Goal: Task Accomplishment & Management: Manage account settings

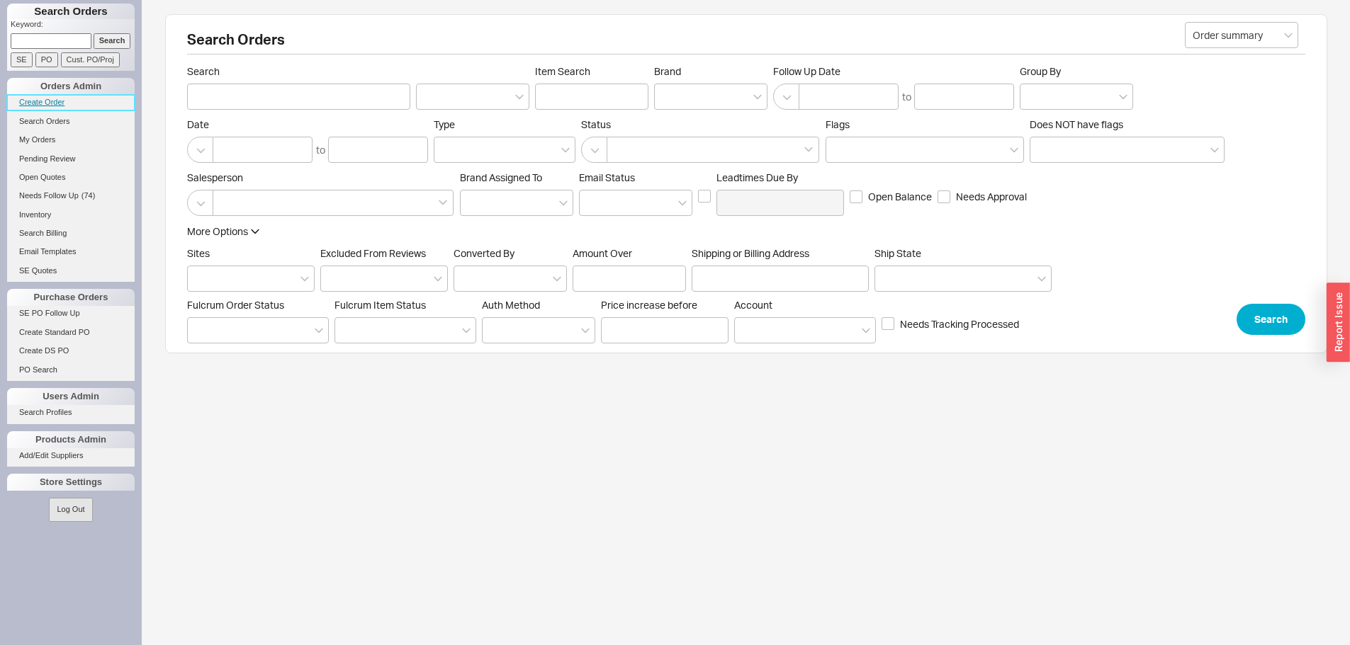
click at [51, 103] on link "Create Order" at bounding box center [71, 102] width 128 height 15
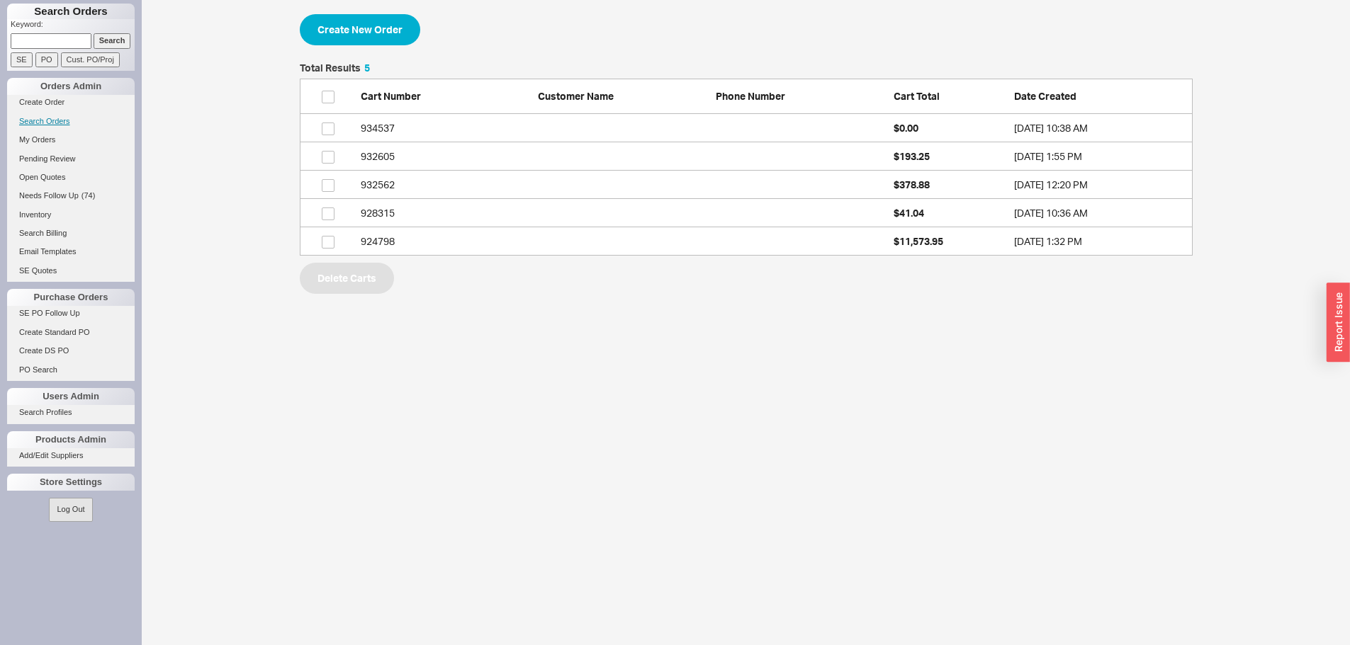
scroll to position [182, 882]
click at [53, 118] on link "Search Orders" at bounding box center [71, 121] width 128 height 15
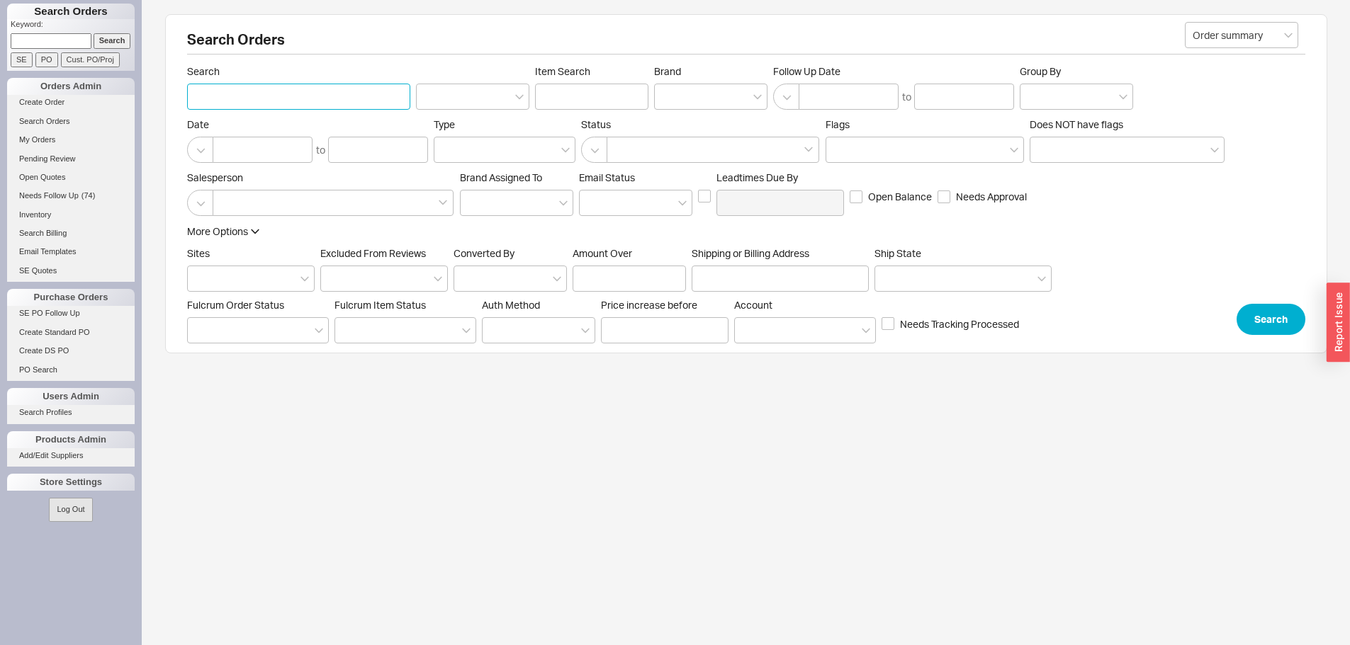
click at [264, 104] on input "Search" at bounding box center [298, 97] width 223 height 26
type input "posh"
drag, startPoint x: 1266, startPoint y: 342, endPoint x: 1272, endPoint y: 326, distance: 16.6
click at [1266, 339] on div "Search Orders Order summary Search posh Item Search Brand Follow Up Date to Gro…" at bounding box center [746, 183] width 1162 height 339
click at [1272, 326] on button "Search" at bounding box center [1270, 319] width 69 height 31
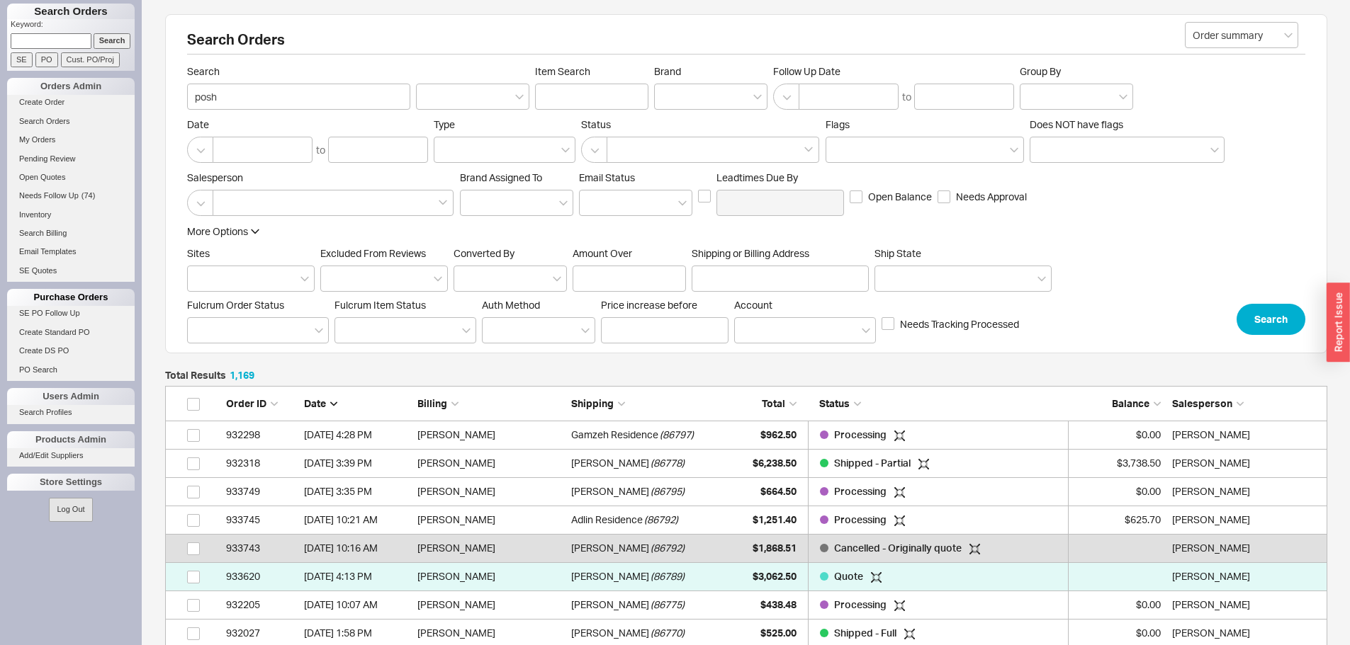
scroll to position [33155, 1151]
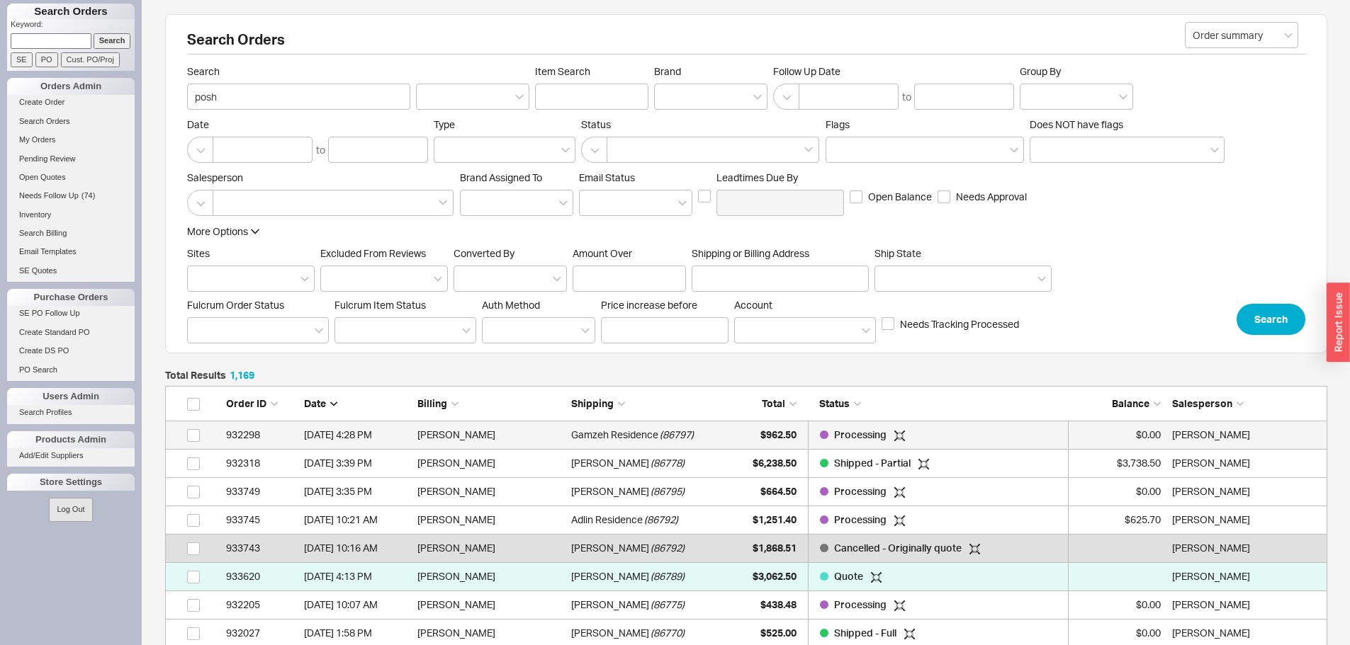
click at [715, 432] on div "Gamzeh Residence ( 86797 )" at bounding box center [644, 435] width 147 height 28
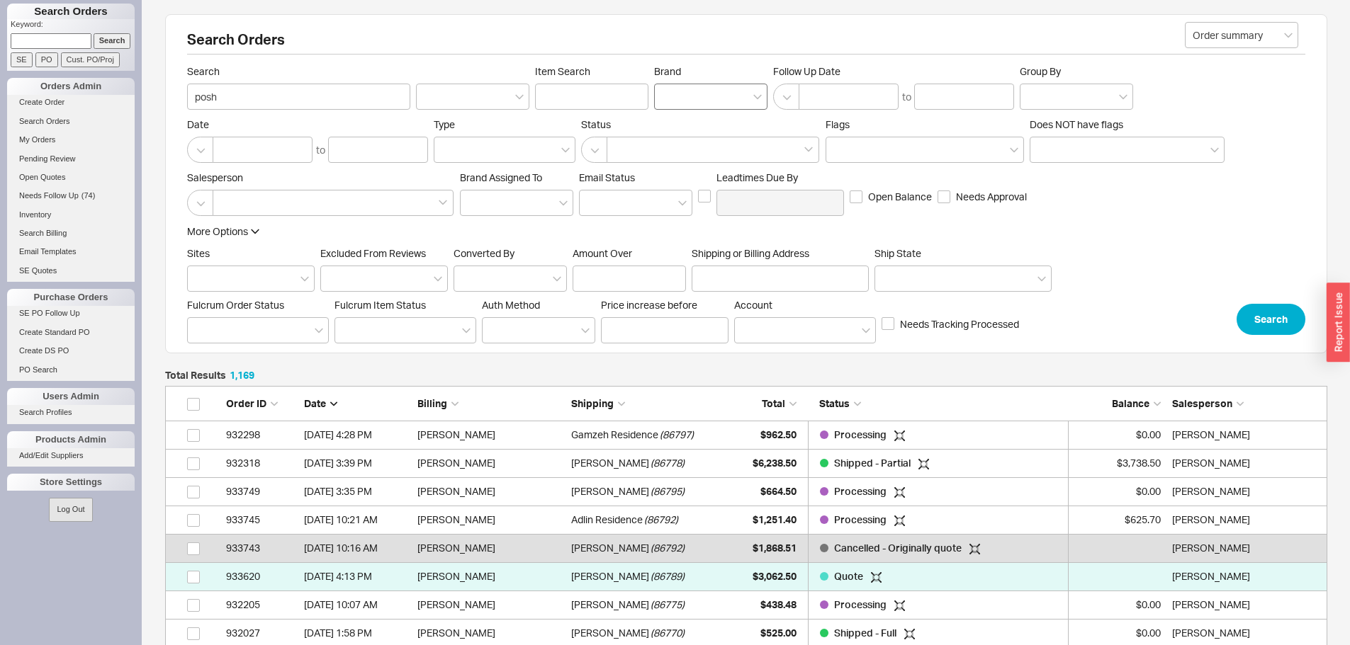
click at [675, 94] on div at bounding box center [710, 97] width 113 height 26
click at [672, 94] on input "Brand" at bounding box center [667, 97] width 10 height 16
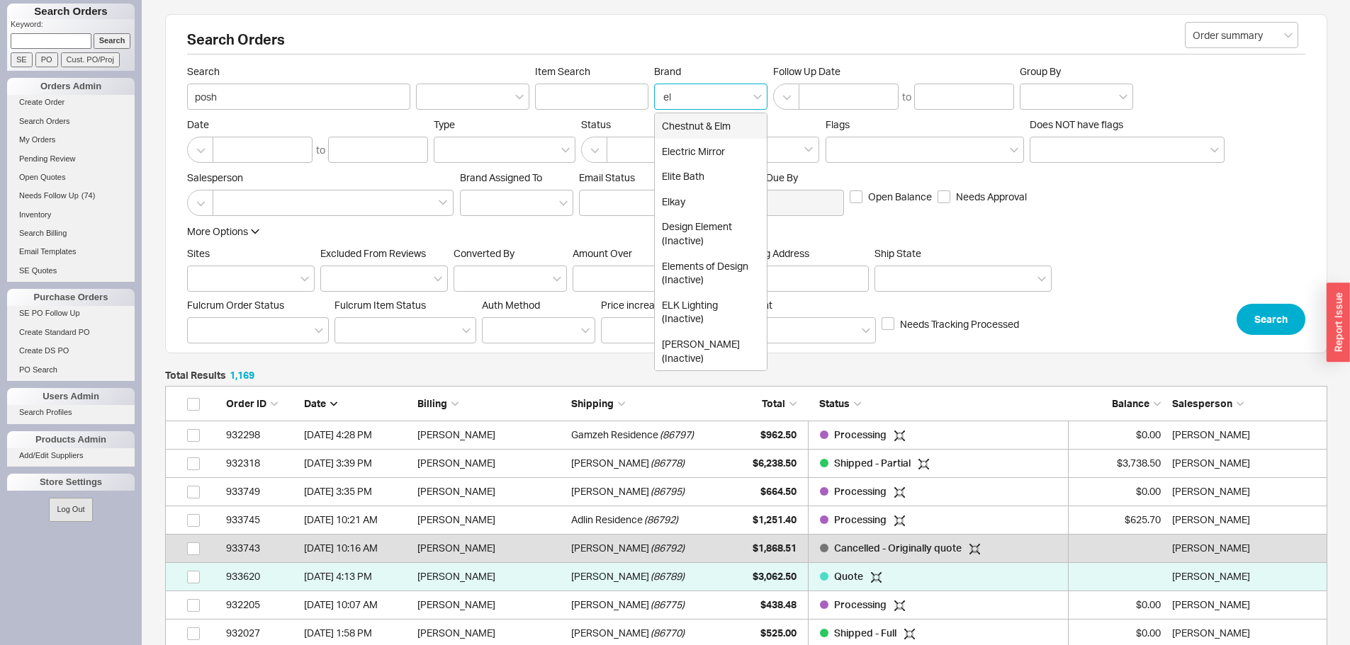
type input "elk"
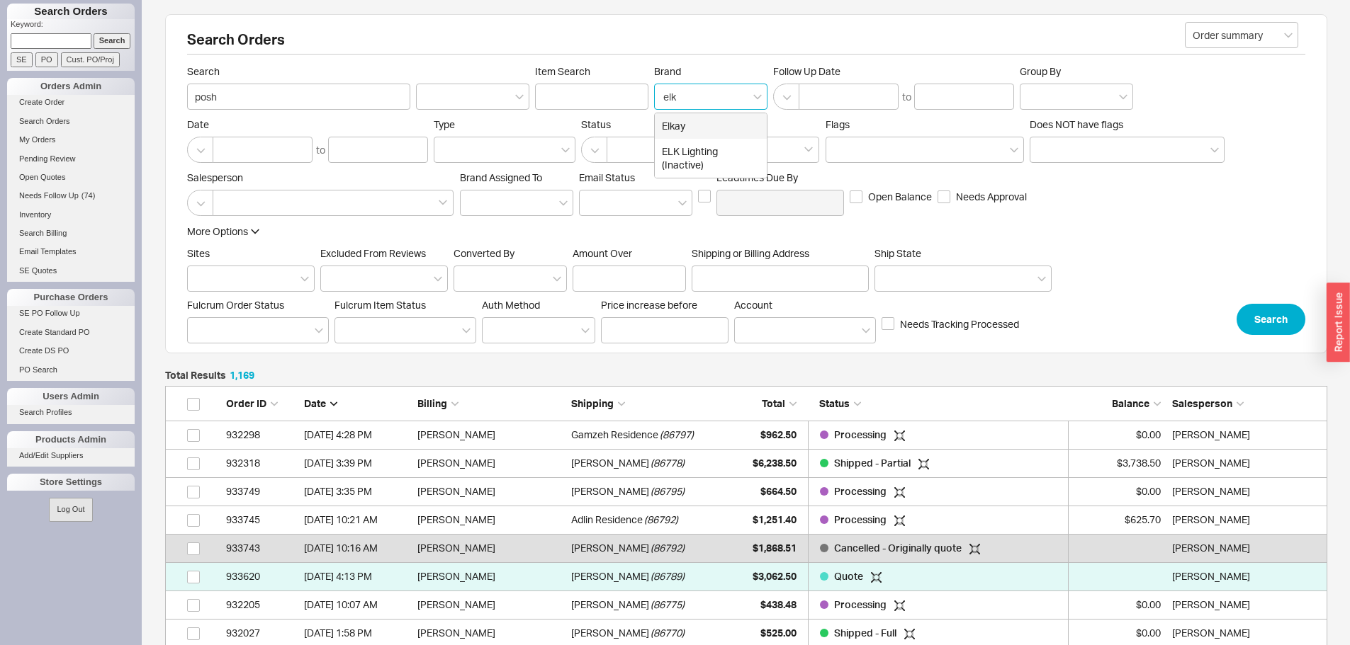
click at [691, 135] on div "Elkay" at bounding box center [711, 126] width 112 height 26
type input "Brand"
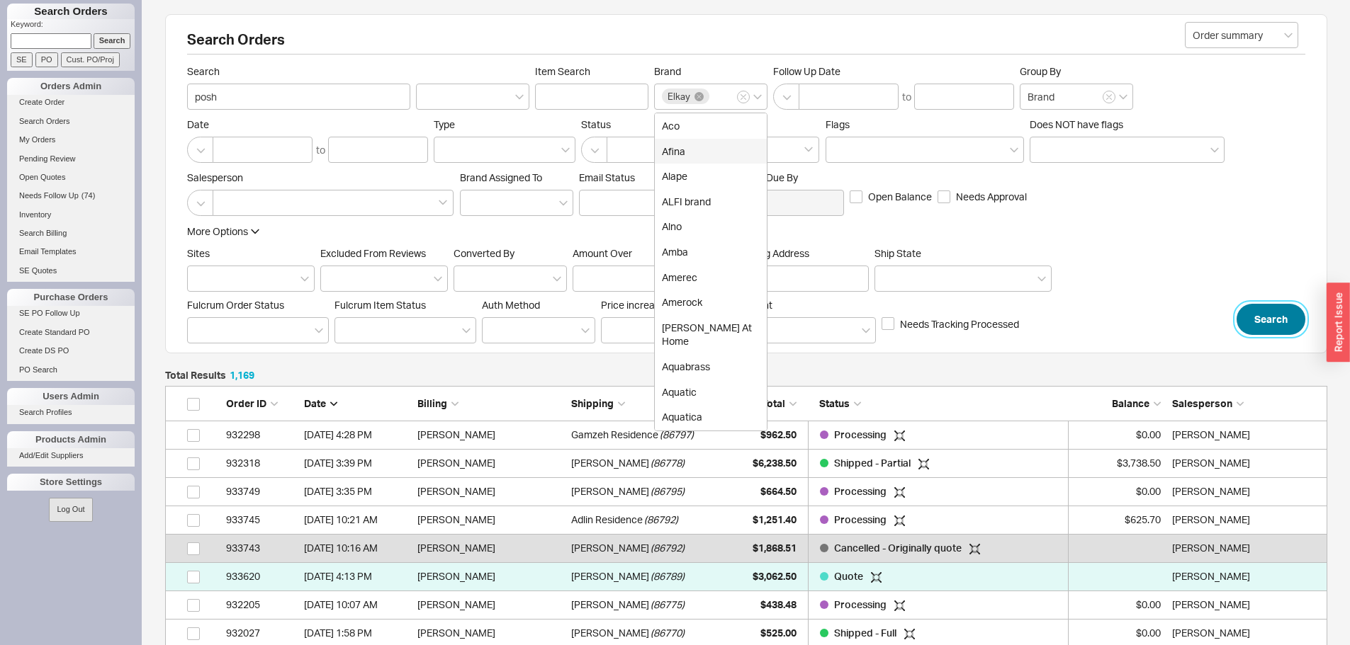
click at [1275, 323] on button "Search" at bounding box center [1270, 319] width 69 height 31
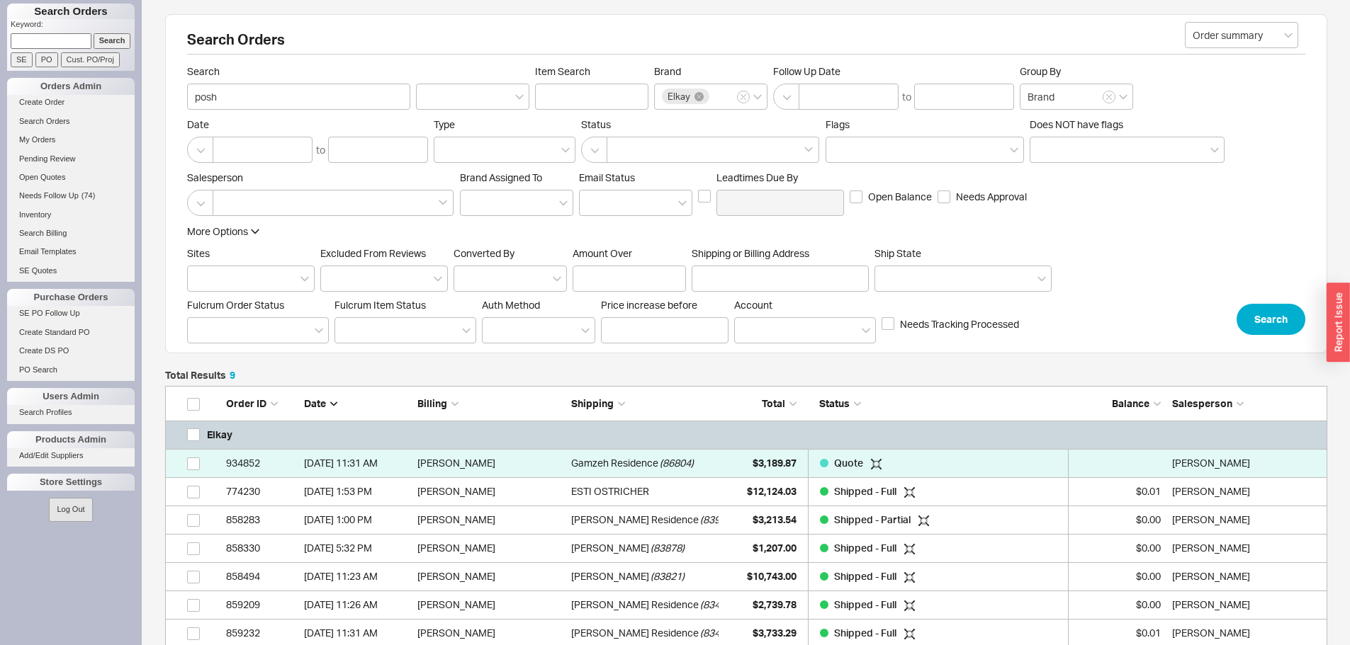
scroll to position [308, 1151]
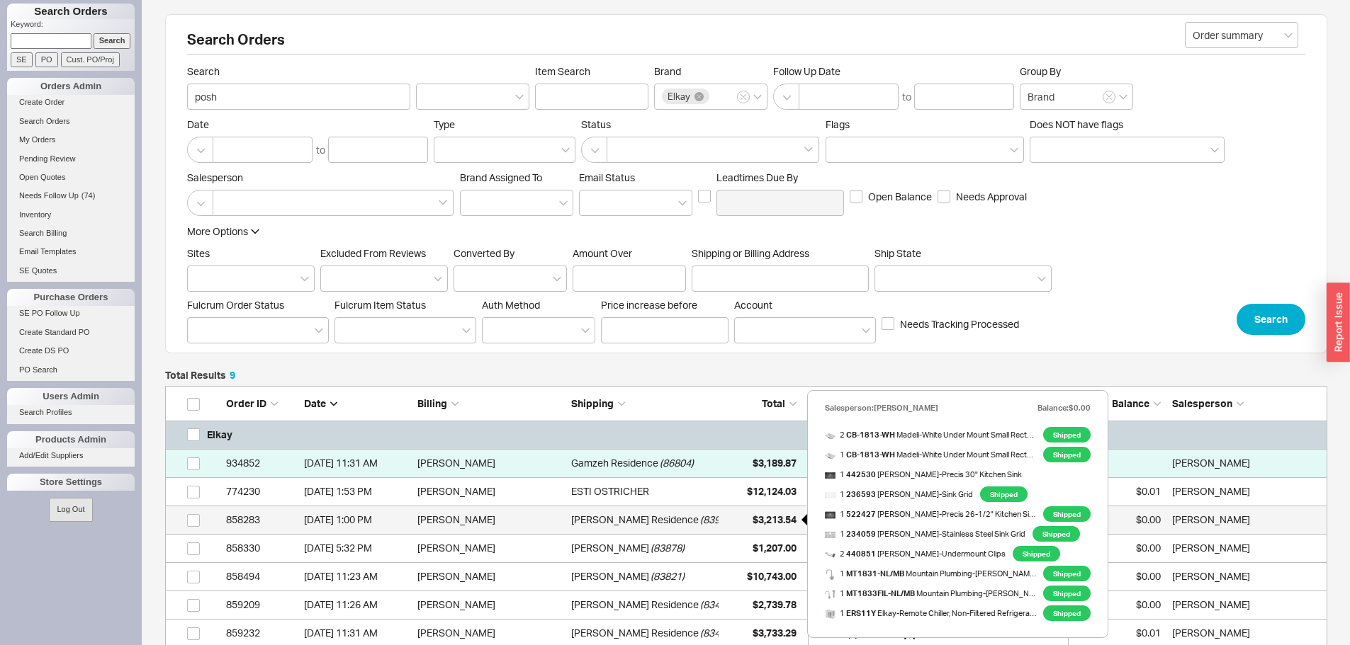
click at [760, 524] on span "$3,213.54" at bounding box center [774, 520] width 44 height 12
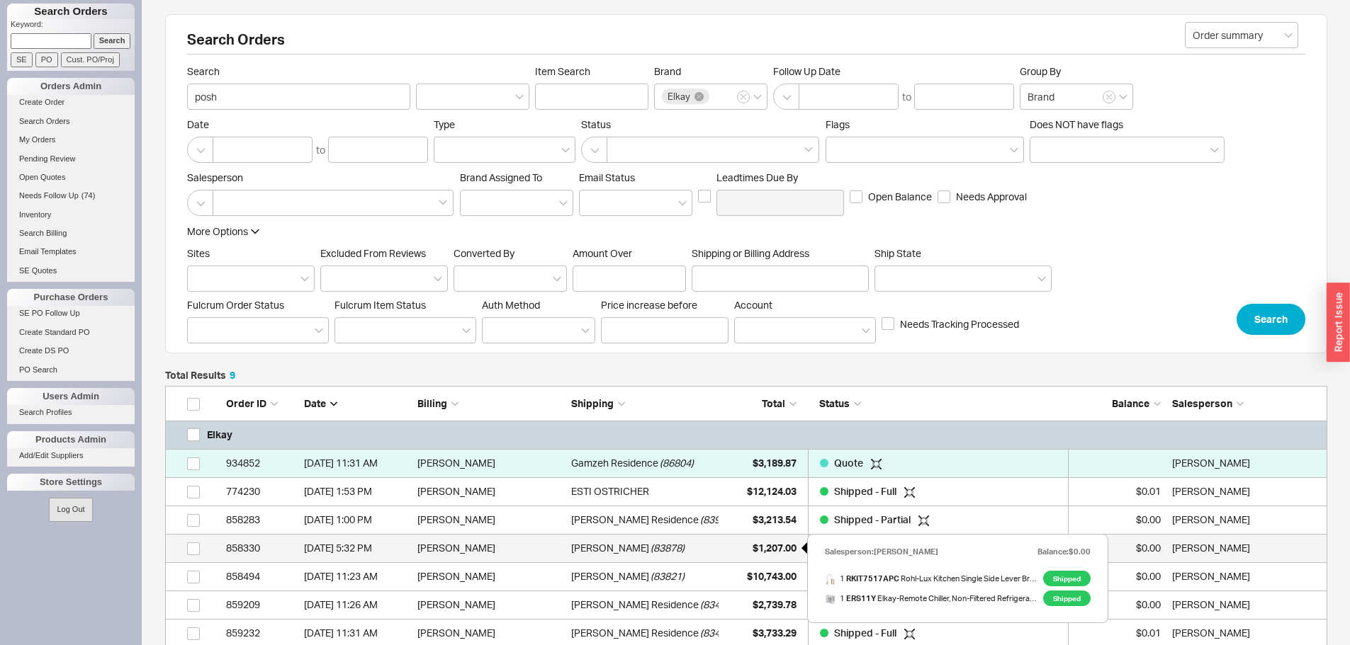
click at [771, 549] on span "$1,207.00" at bounding box center [774, 548] width 44 height 12
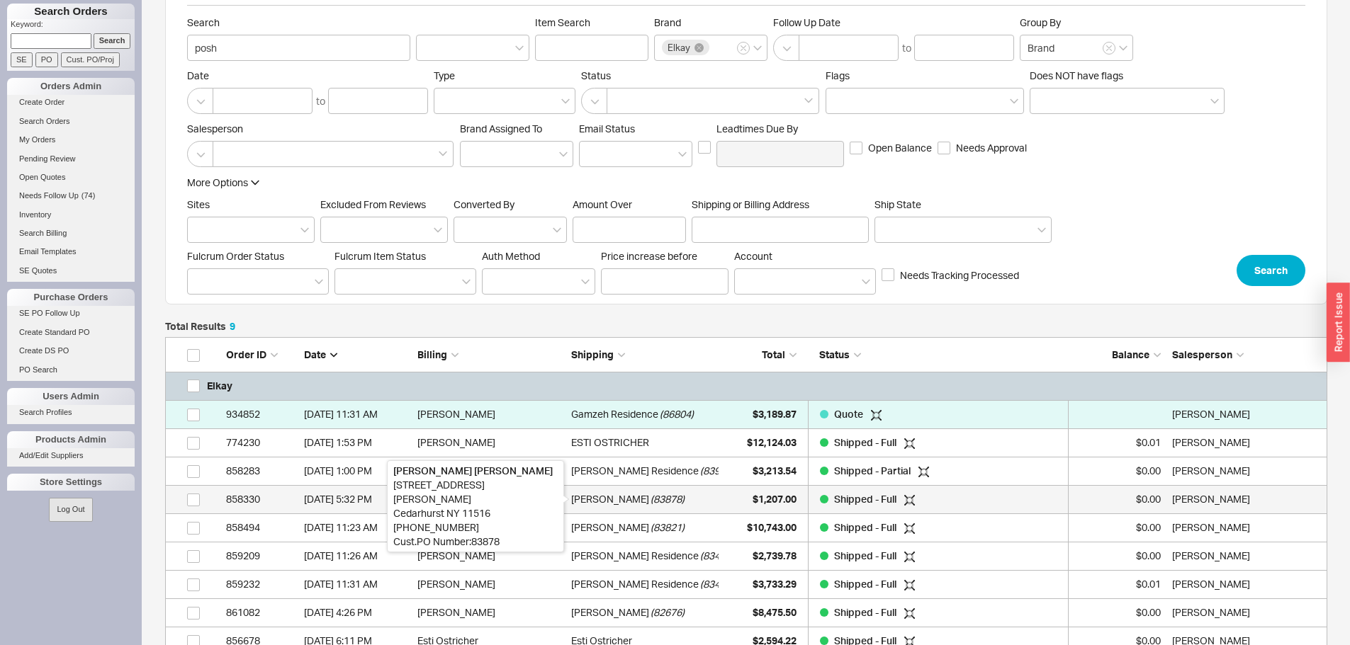
scroll to position [71, 0]
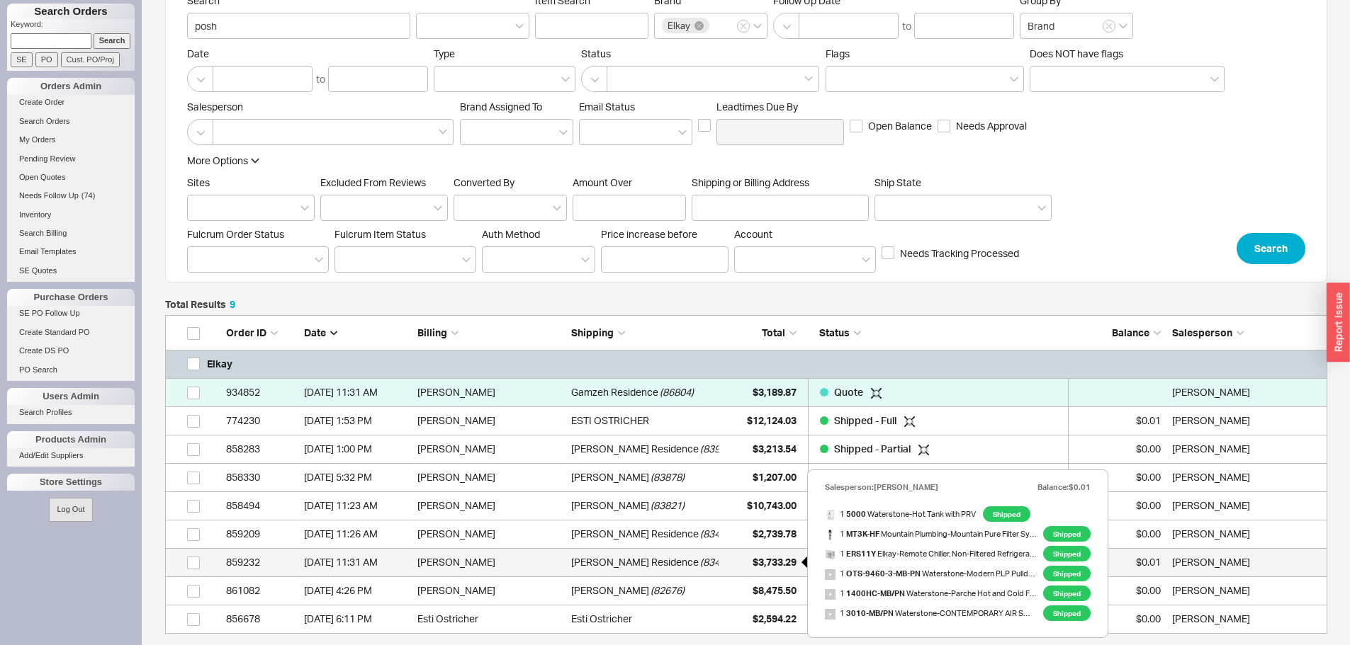
click at [772, 564] on span "$3,733.29" at bounding box center [774, 562] width 44 height 12
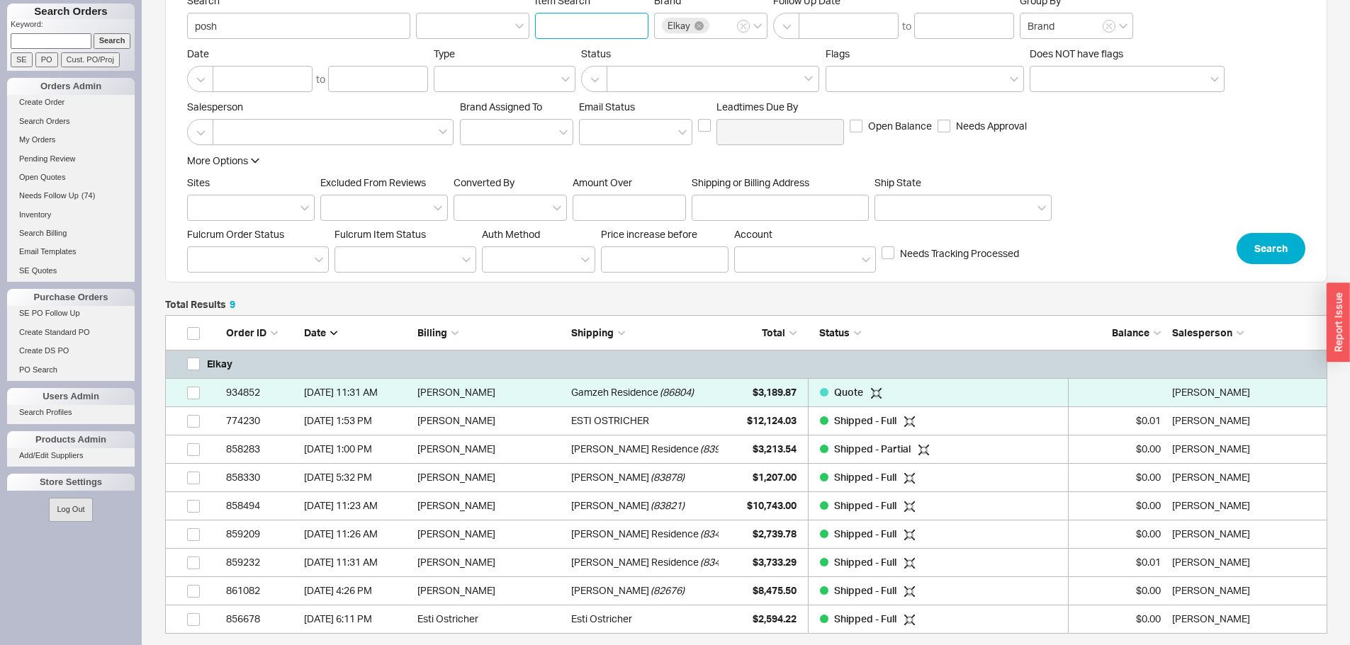
paste input "LBWD06BKK"
type input "LBWD06BKK"
click at [1255, 242] on button "Search" at bounding box center [1270, 248] width 69 height 31
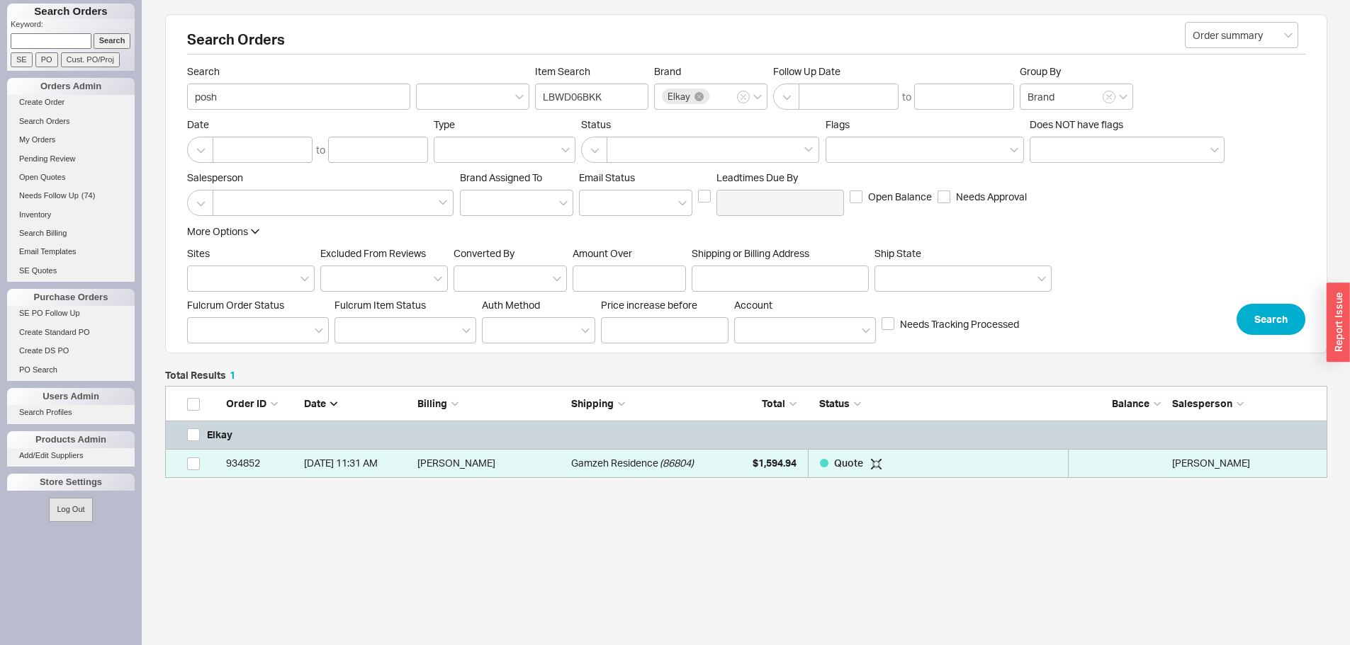
scroll to position [81, 1151]
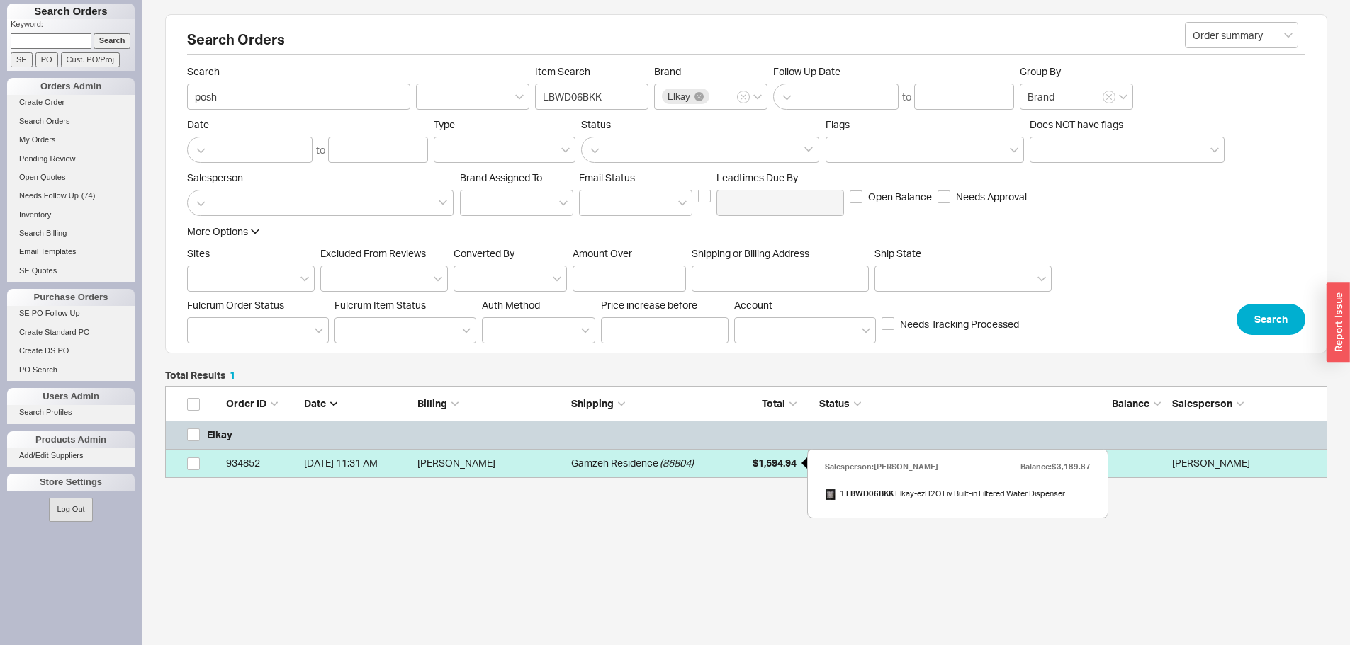
click at [777, 466] on span "$1,594.94" at bounding box center [774, 463] width 44 height 12
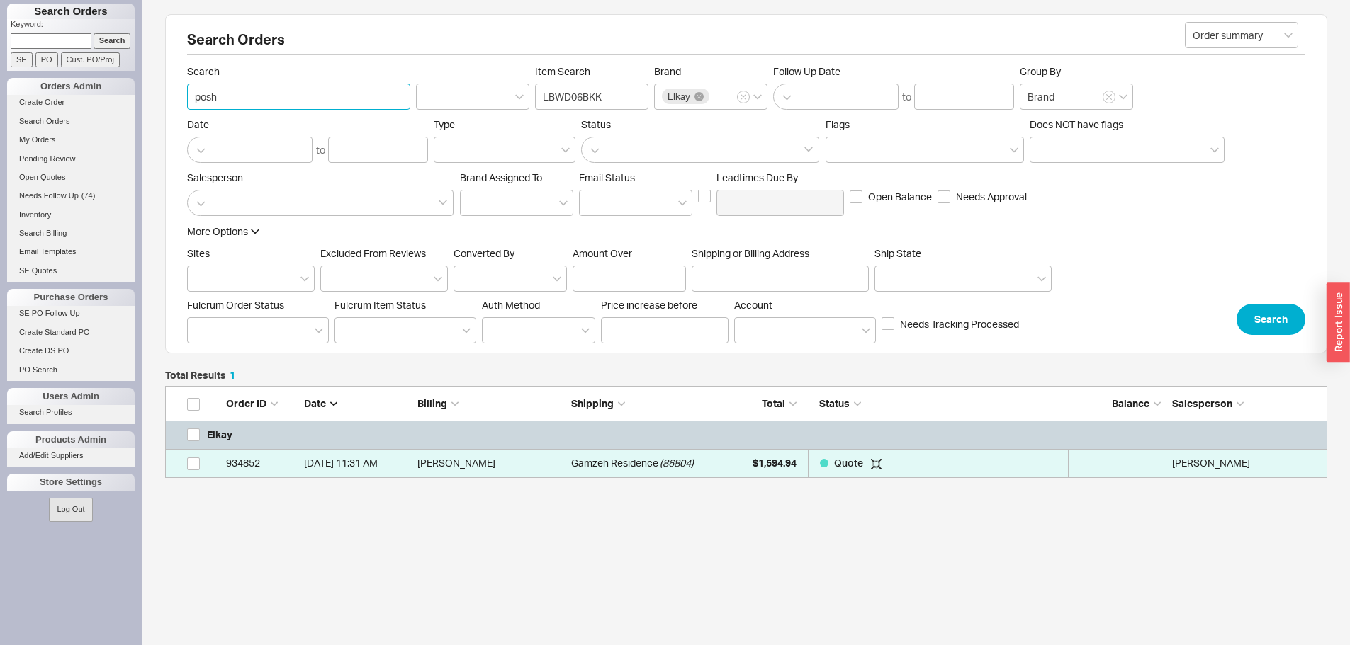
drag, startPoint x: 286, startPoint y: 99, endPoint x: 196, endPoint y: 91, distance: 91.1
click at [196, 91] on input "posh" at bounding box center [298, 97] width 223 height 26
click at [1294, 320] on button "Search" at bounding box center [1270, 319] width 69 height 31
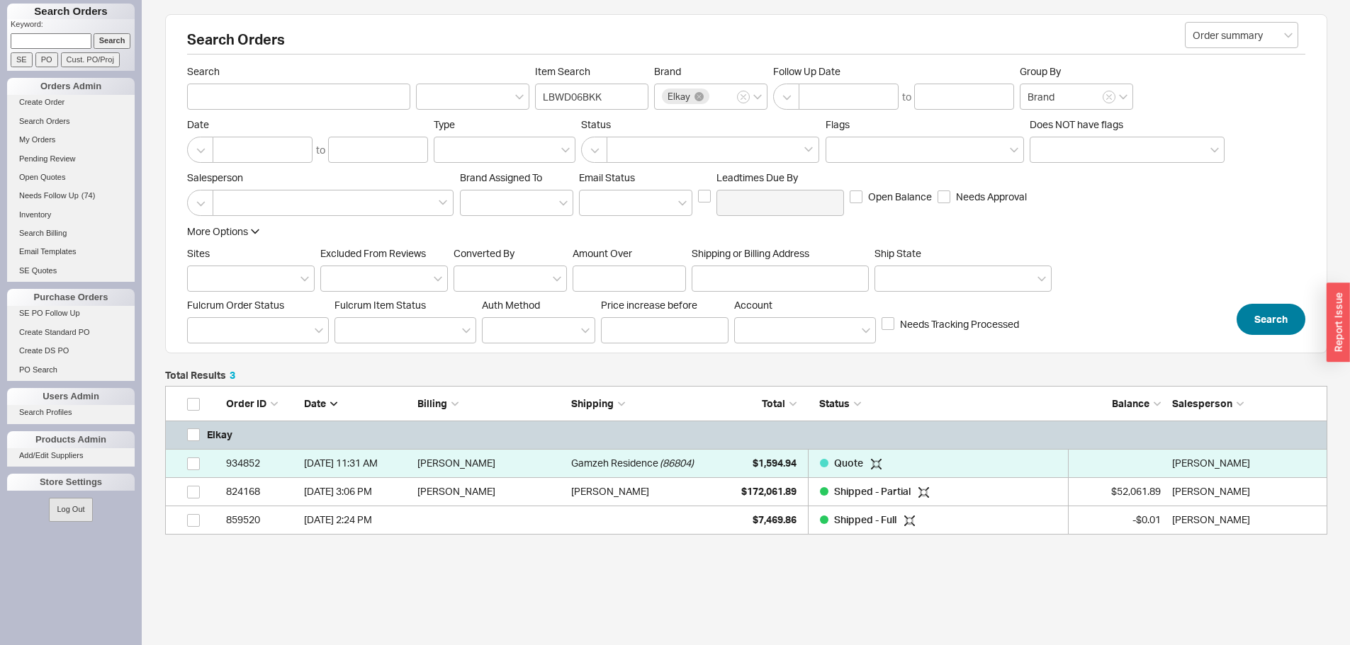
scroll to position [138, 1151]
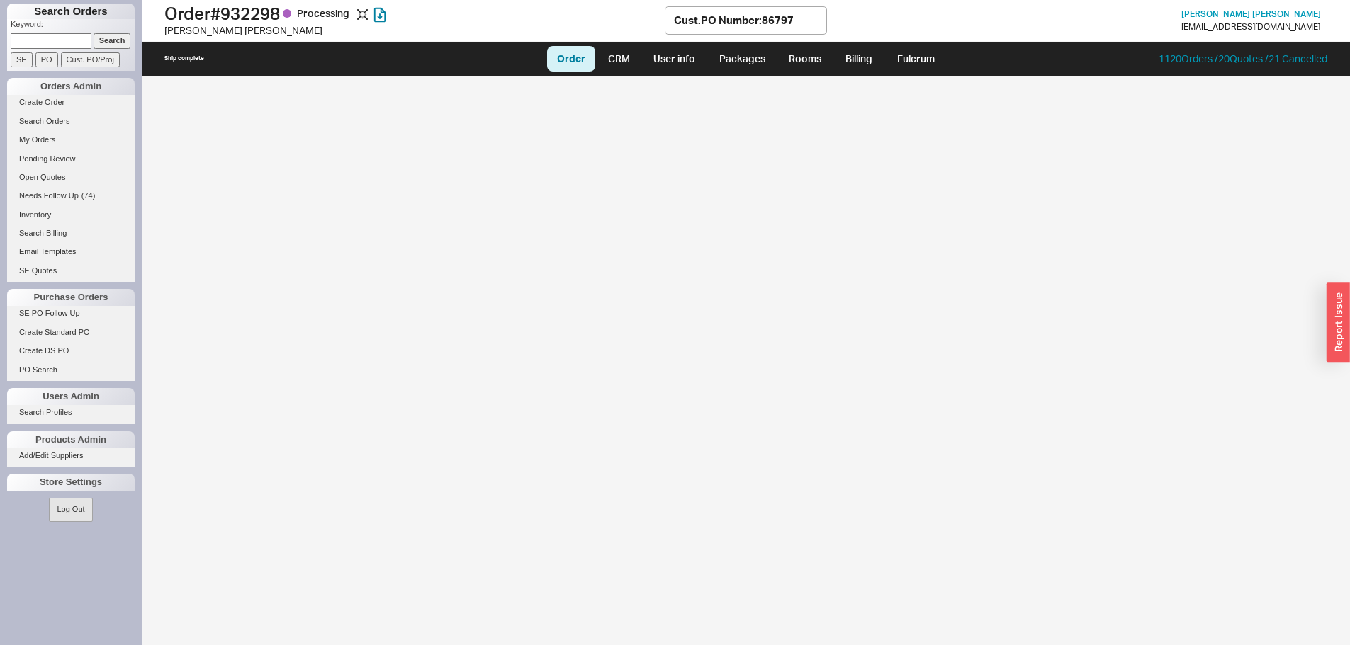
select select "LOW"
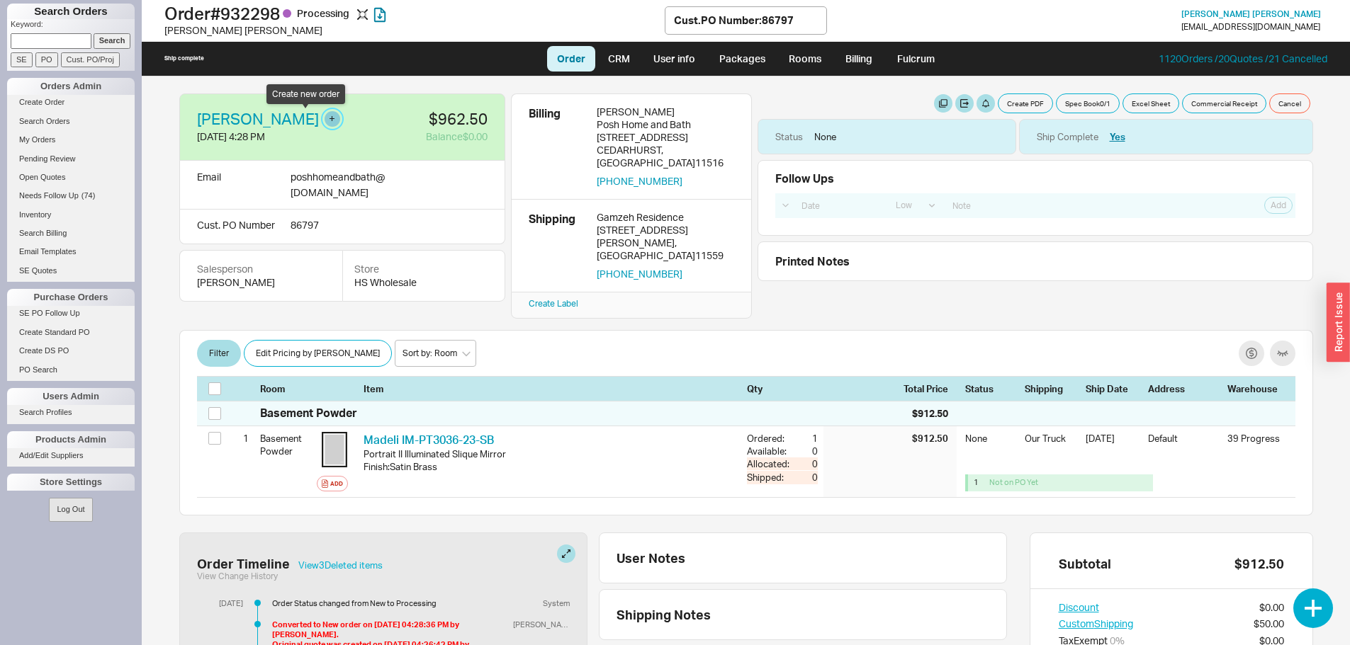
click at [325, 118] on button "button" at bounding box center [333, 119] width 16 height 16
select select "PO Number"
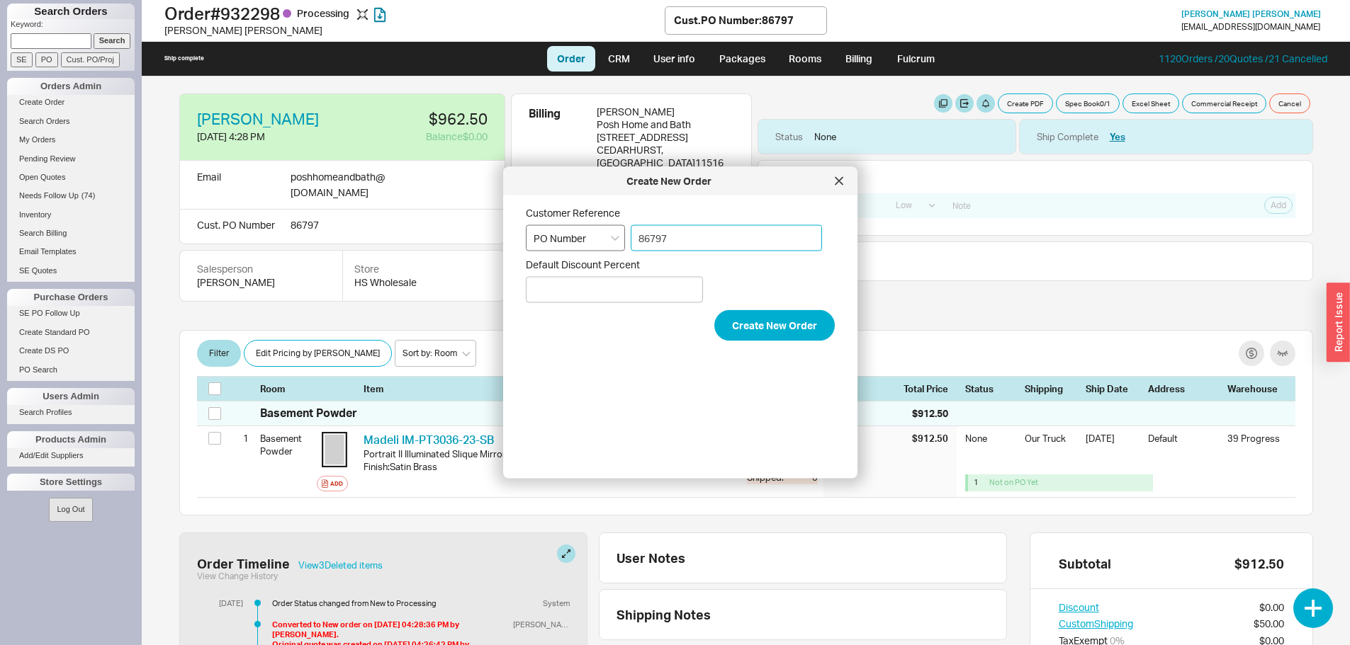
drag, startPoint x: 701, startPoint y: 237, endPoint x: 606, endPoint y: 235, distance: 95.0
click at [606, 235] on div "Customer Reference Select an option PO Number Project Name 86797" at bounding box center [680, 229] width 309 height 45
type input "86804"
click at [766, 326] on button "Create New Order" at bounding box center [774, 325] width 120 height 31
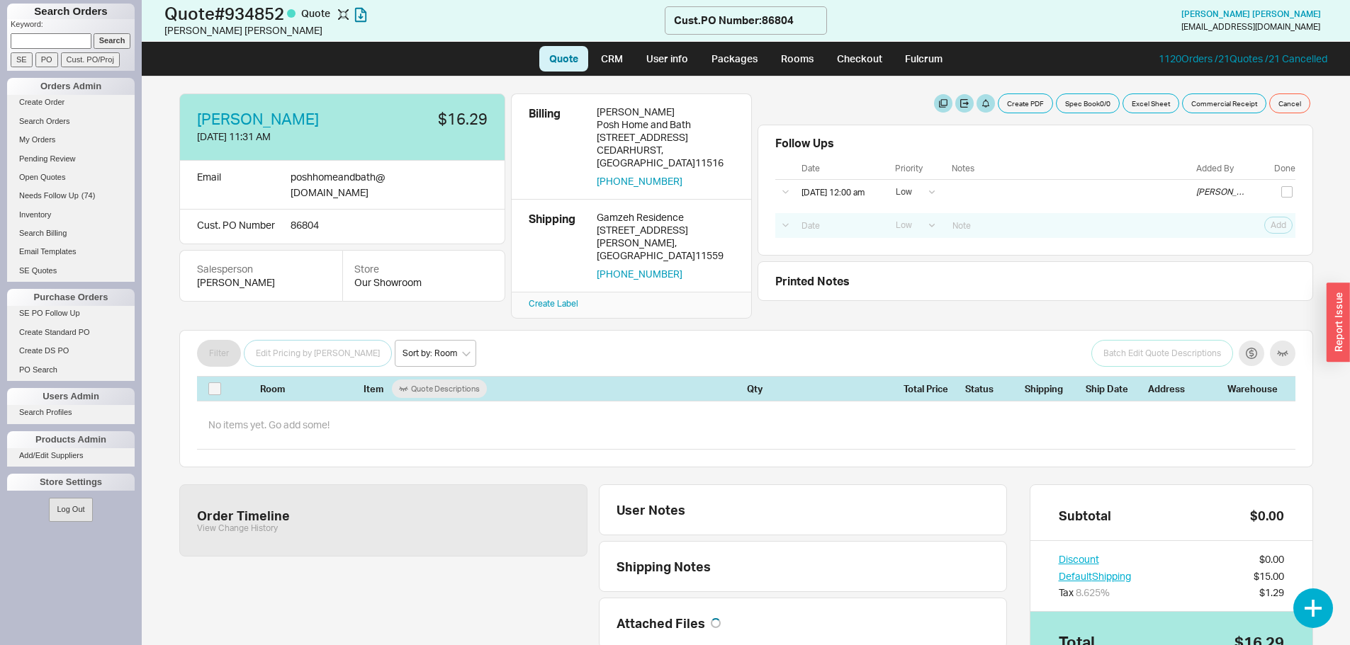
select select "LOW"
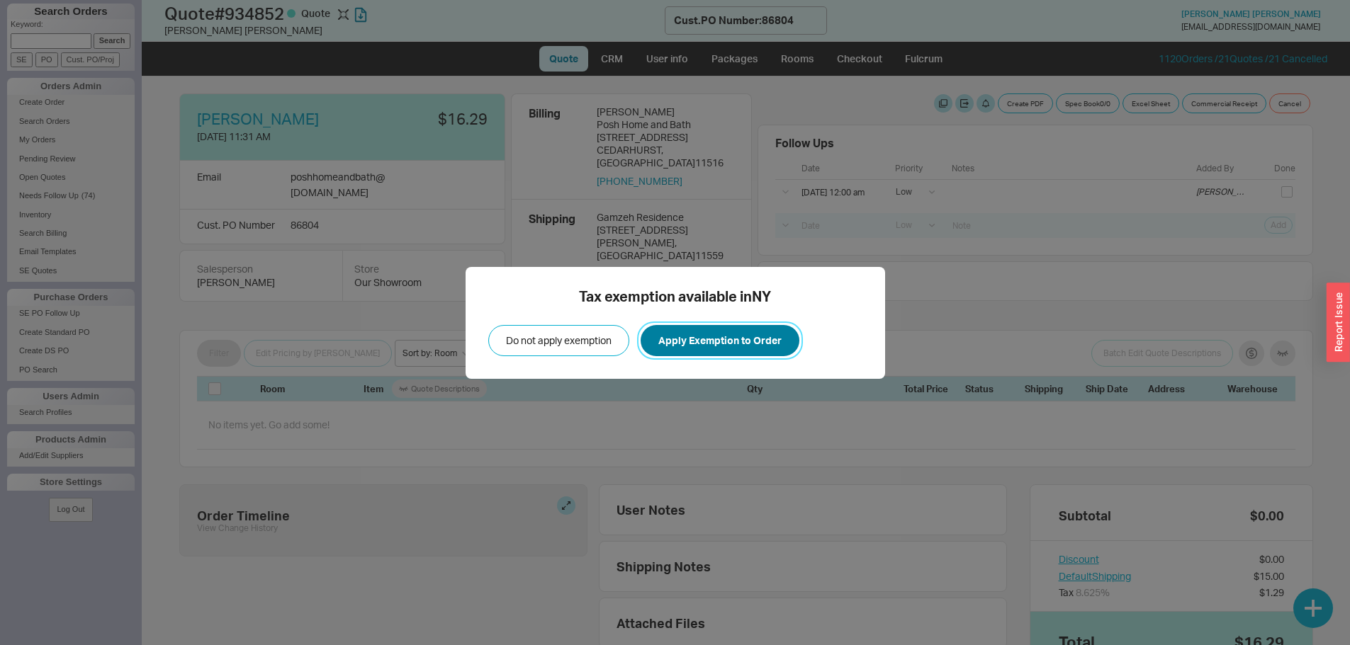
click at [720, 344] on button "Apply Exemption to Order" at bounding box center [720, 340] width 159 height 31
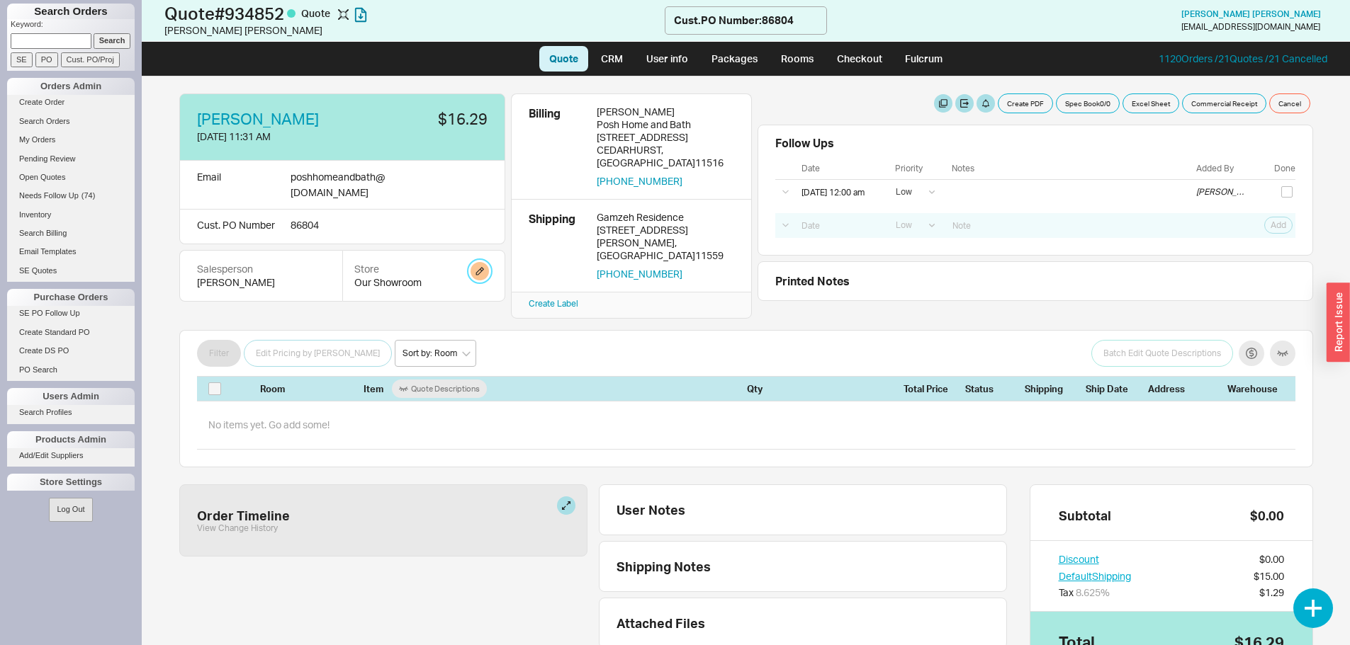
click at [480, 262] on button "button" at bounding box center [479, 271] width 18 height 18
click at [477, 300] on select "Home and Stone Site HS Display Orders HS Wholesale Our Showroom" at bounding box center [426, 311] width 135 height 26
select select "14"
click at [359, 298] on select "Home and Stone Site HS Display Orders HS Wholesale Our Showroom" at bounding box center [426, 311] width 135 height 26
click at [465, 351] on button "Update" at bounding box center [472, 345] width 42 height 20
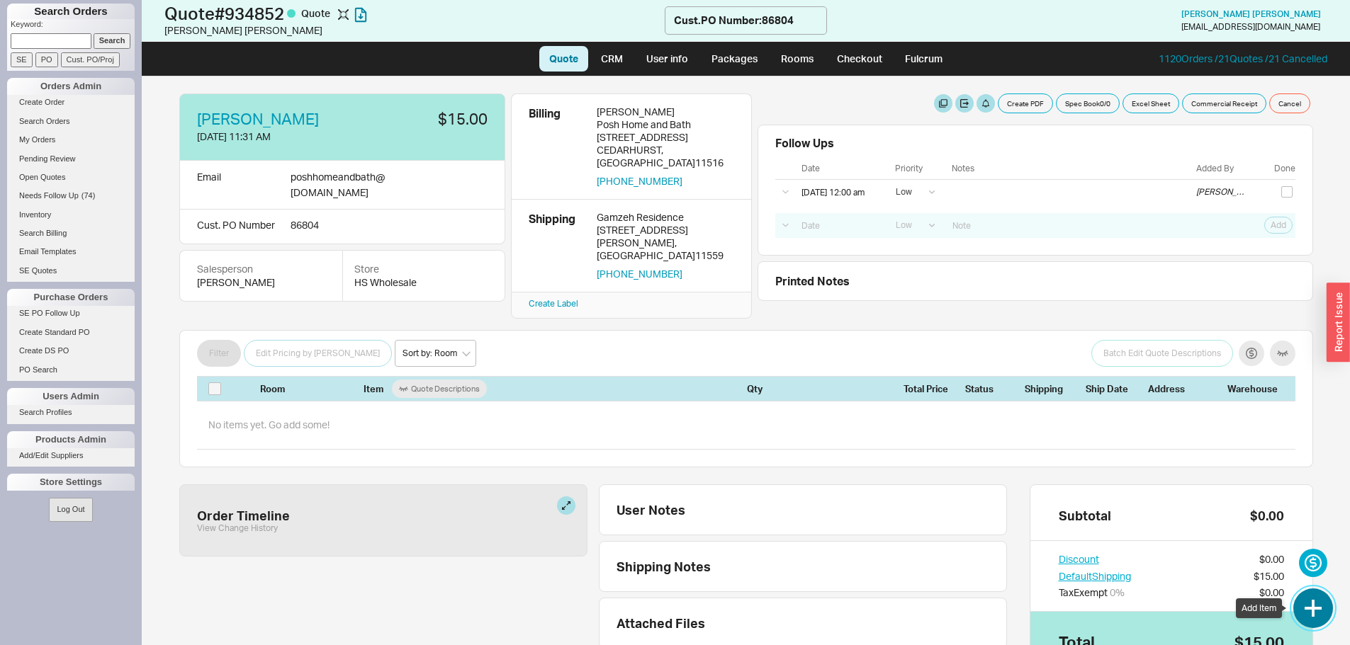
click at [1304, 604] on button "button" at bounding box center [1313, 609] width 40 height 40
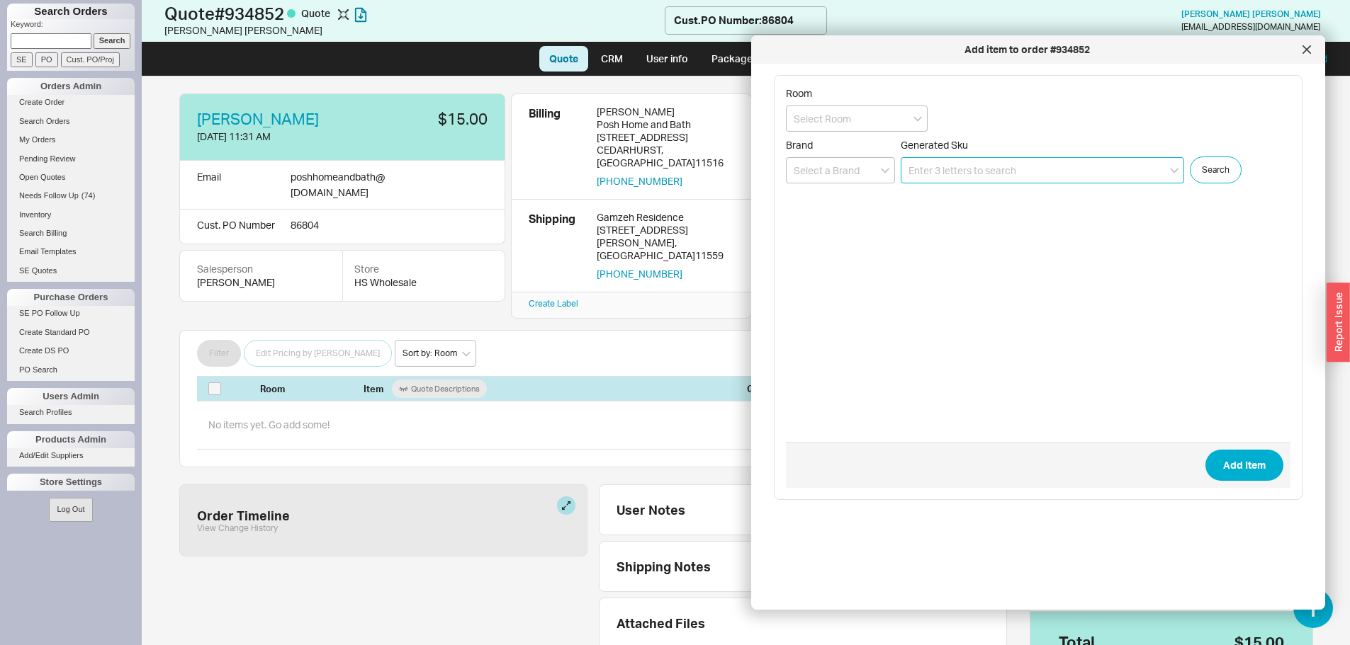
paste input "LBWD06BKK"
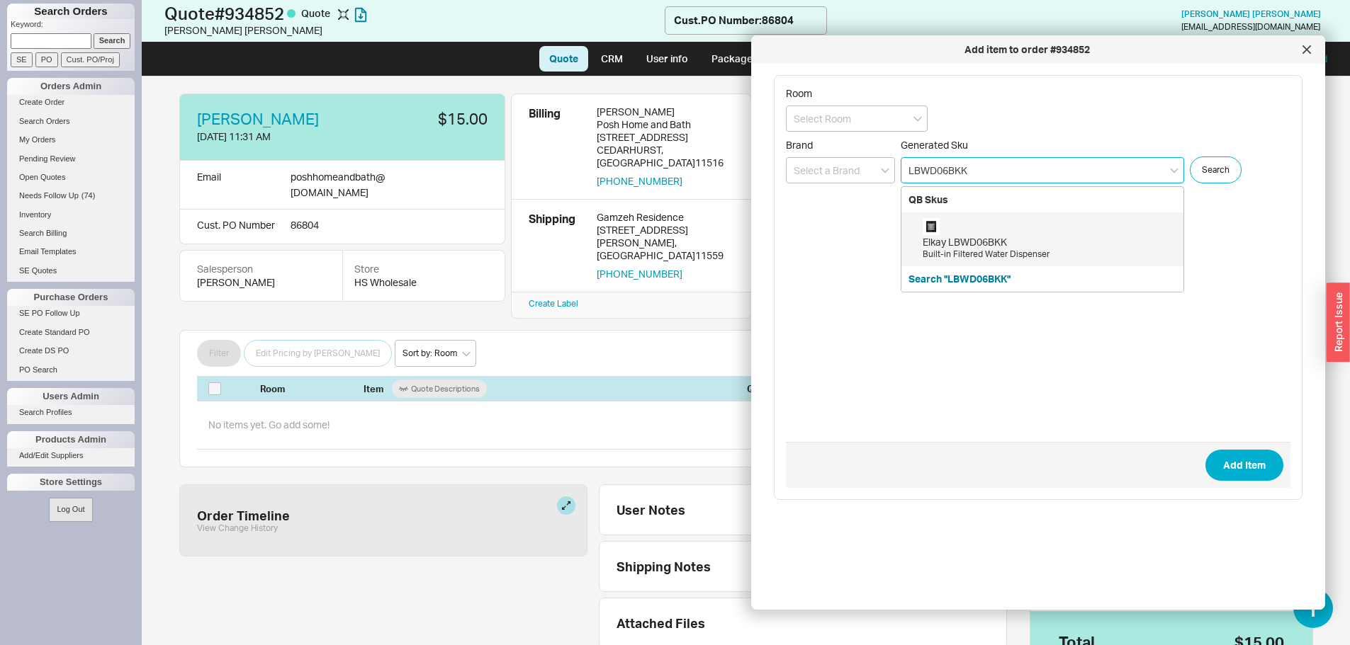
click at [1020, 230] on div "Elkay LBWD06BKK Built-in Filtered Water Dispenser" at bounding box center [1049, 239] width 254 height 43
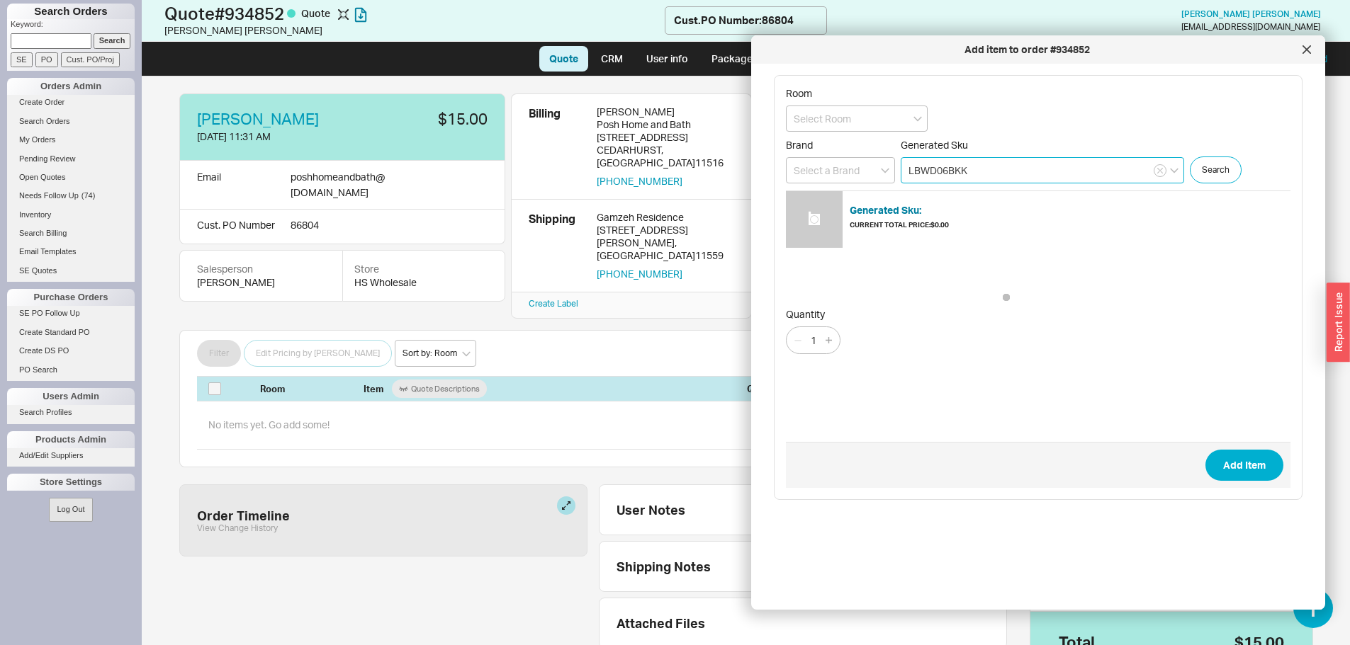
type input "LBWD06BKK"
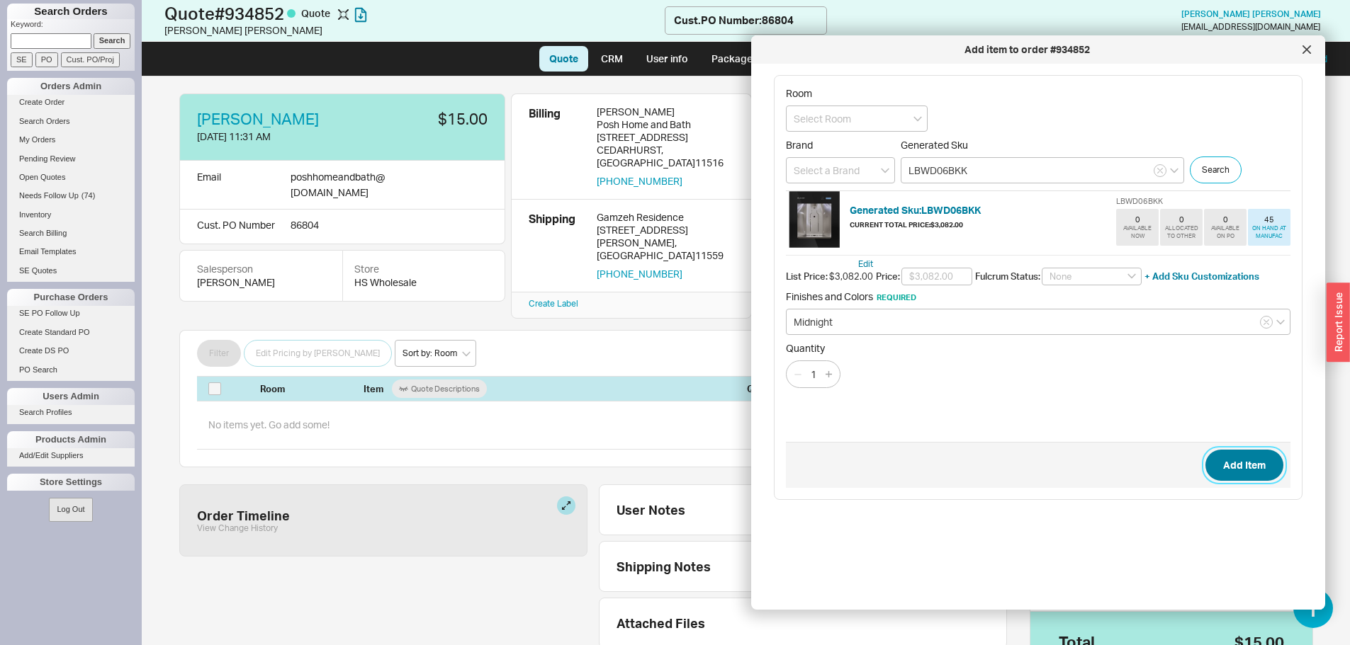
click at [1241, 462] on button "Add Item" at bounding box center [1244, 465] width 78 height 31
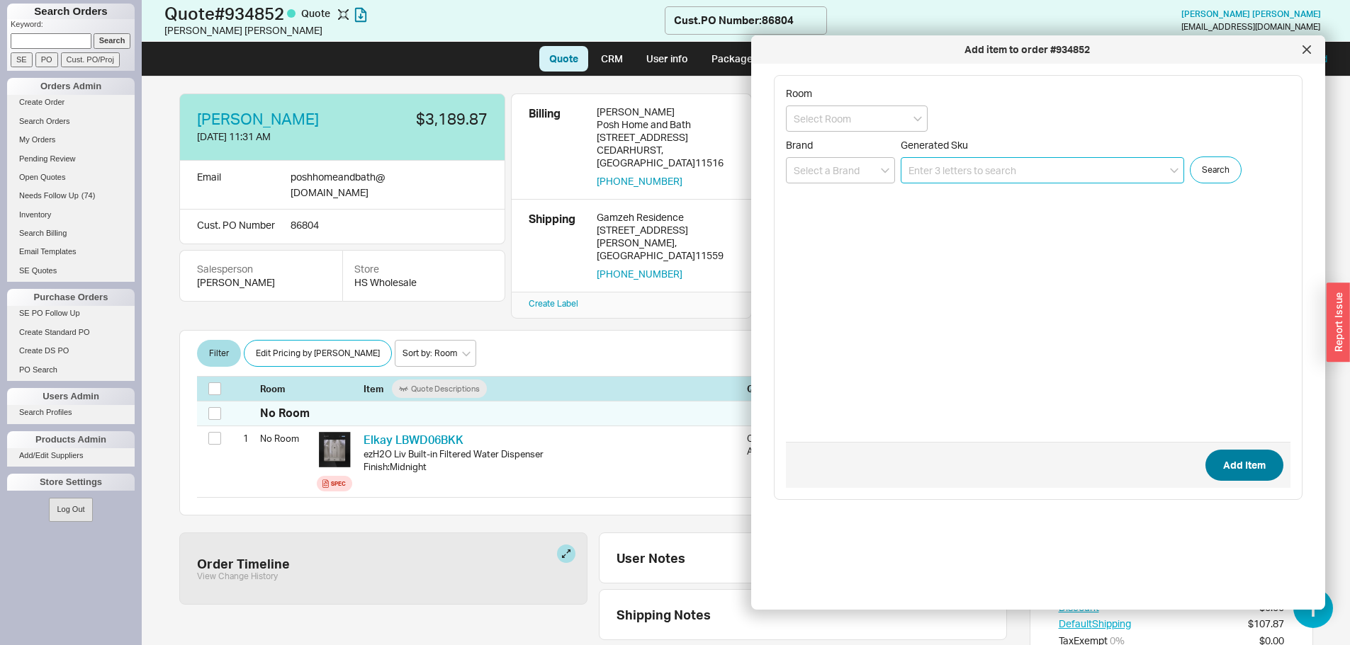
scroll to position [83, 0]
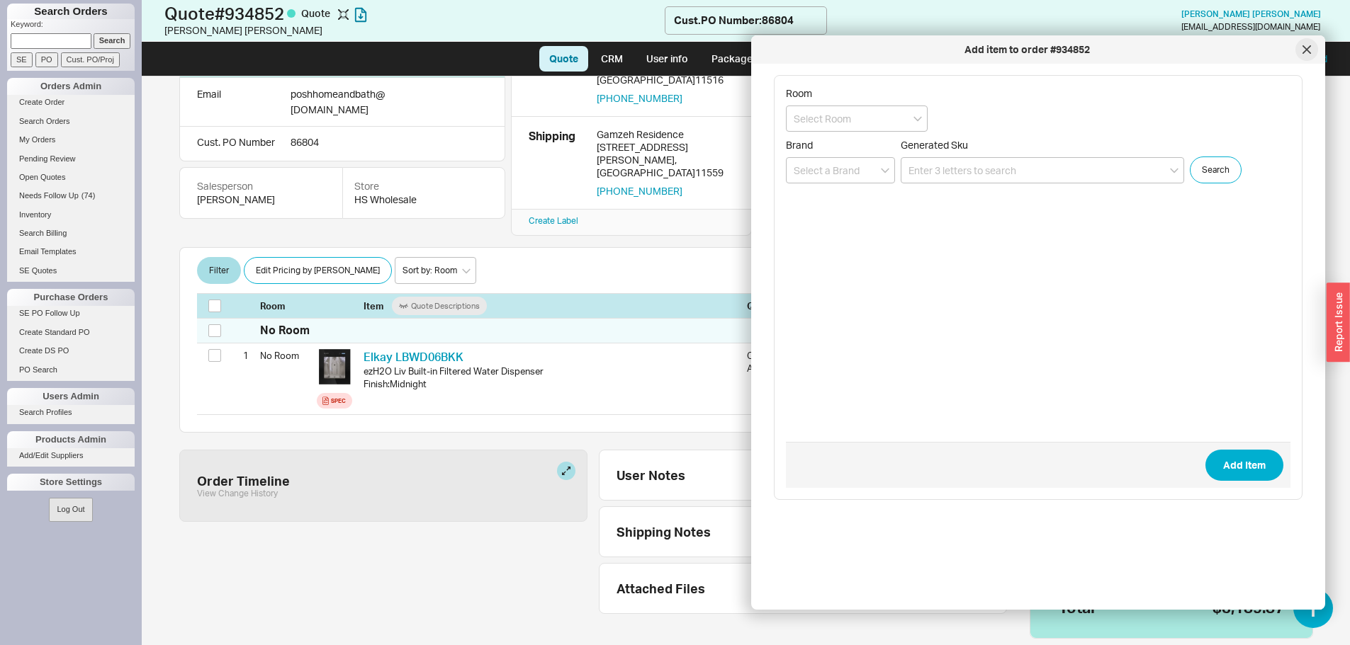
click at [1299, 56] on div at bounding box center [1306, 49] width 23 height 23
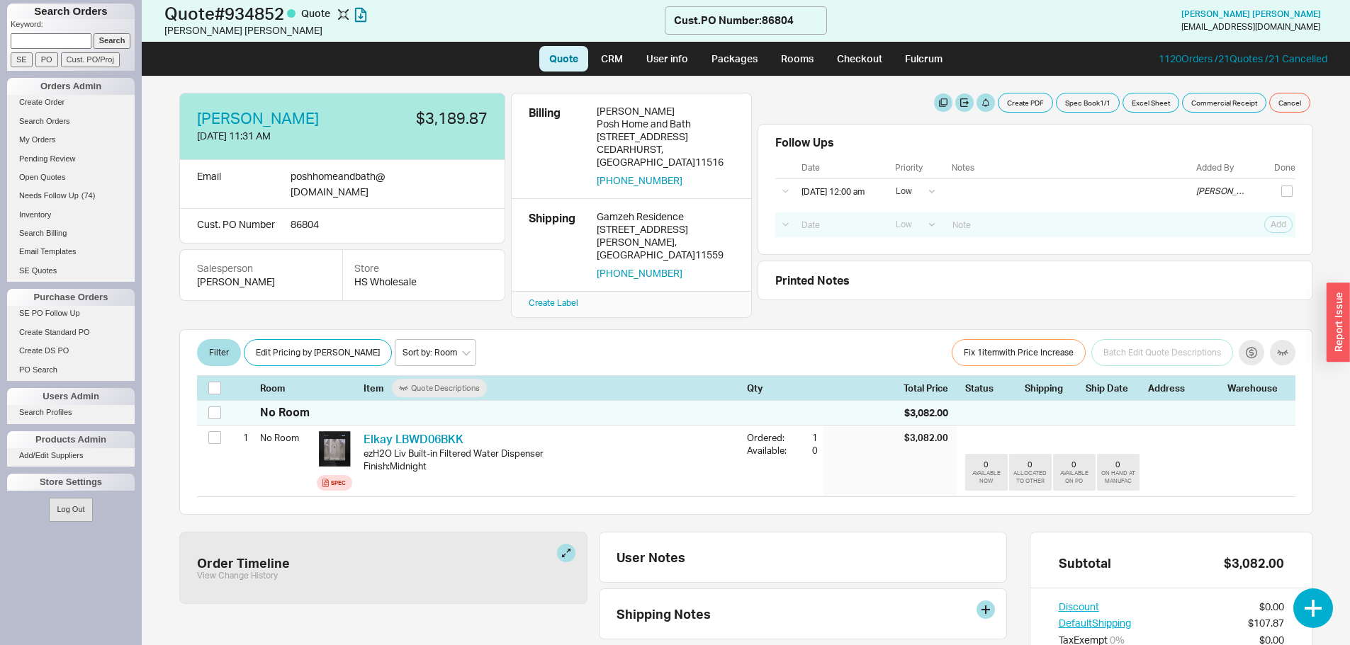
scroll to position [0, 0]
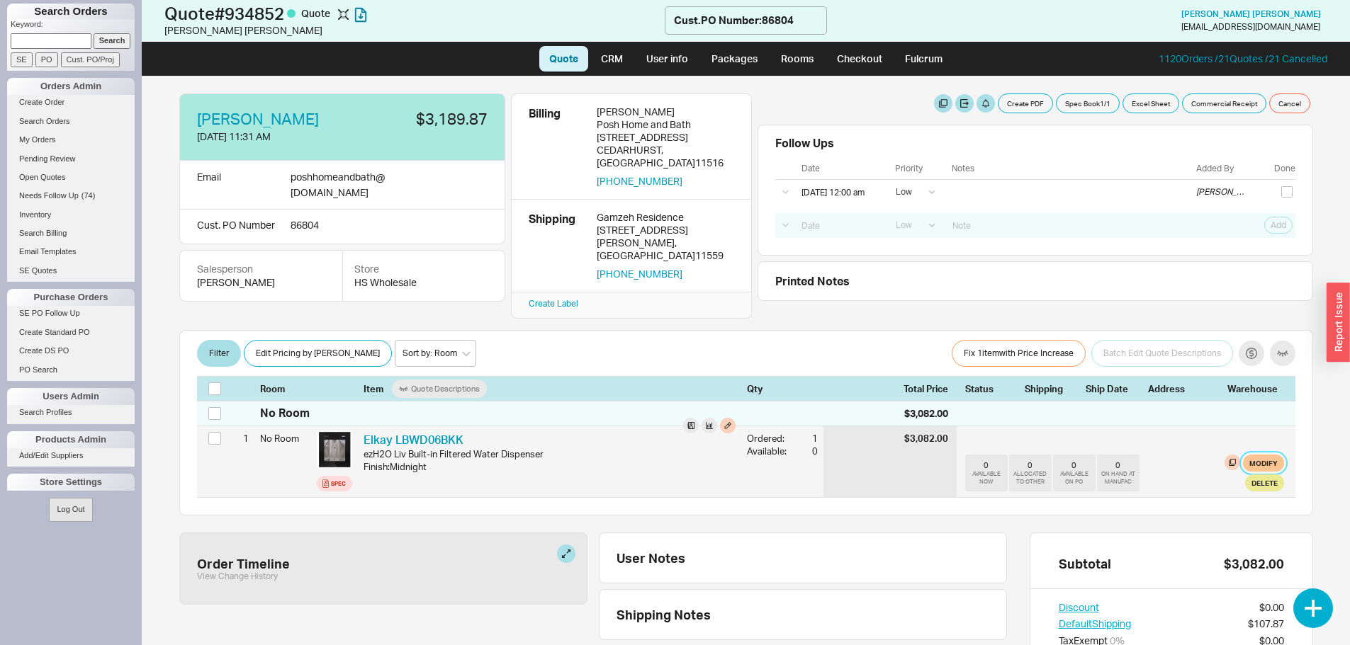
click at [1253, 455] on button "Modify" at bounding box center [1263, 463] width 41 height 17
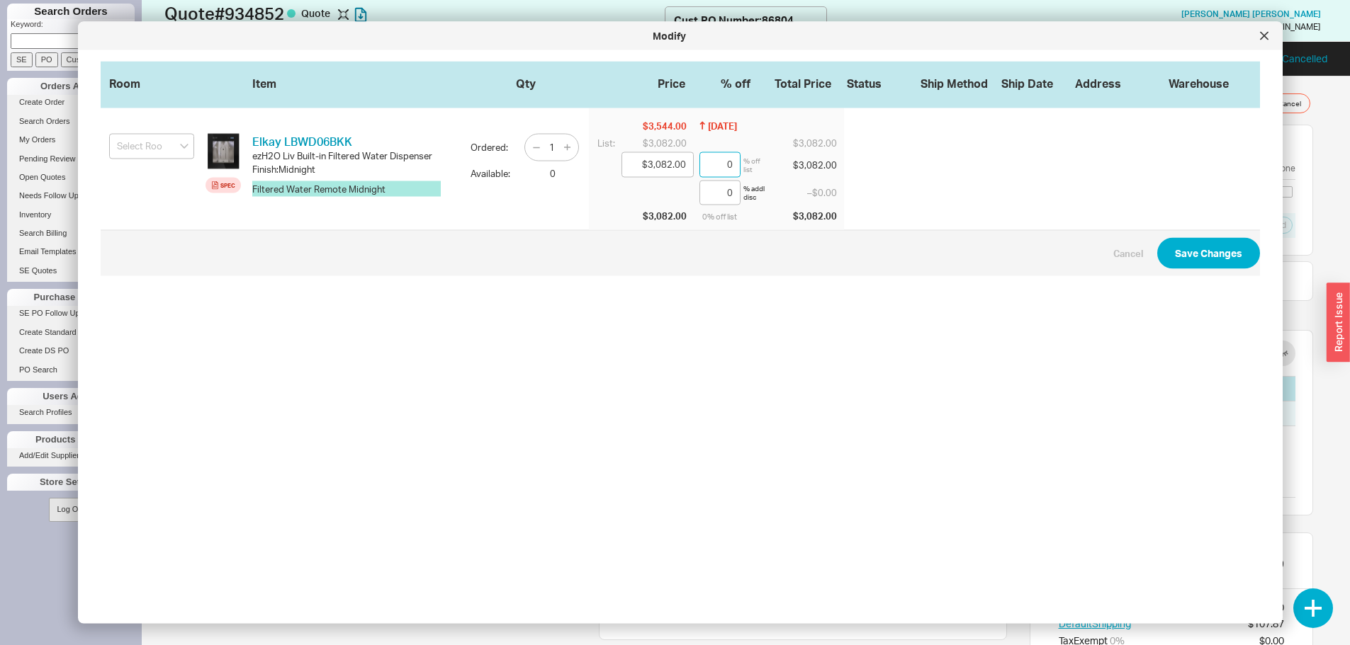
drag, startPoint x: 713, startPoint y: 158, endPoint x: 733, endPoint y: 173, distance: 24.8
click at [733, 173] on div "0 % off list" at bounding box center [729, 165] width 60 height 26
type input "$2,927.90"
type input "5"
type input "$1,541.00"
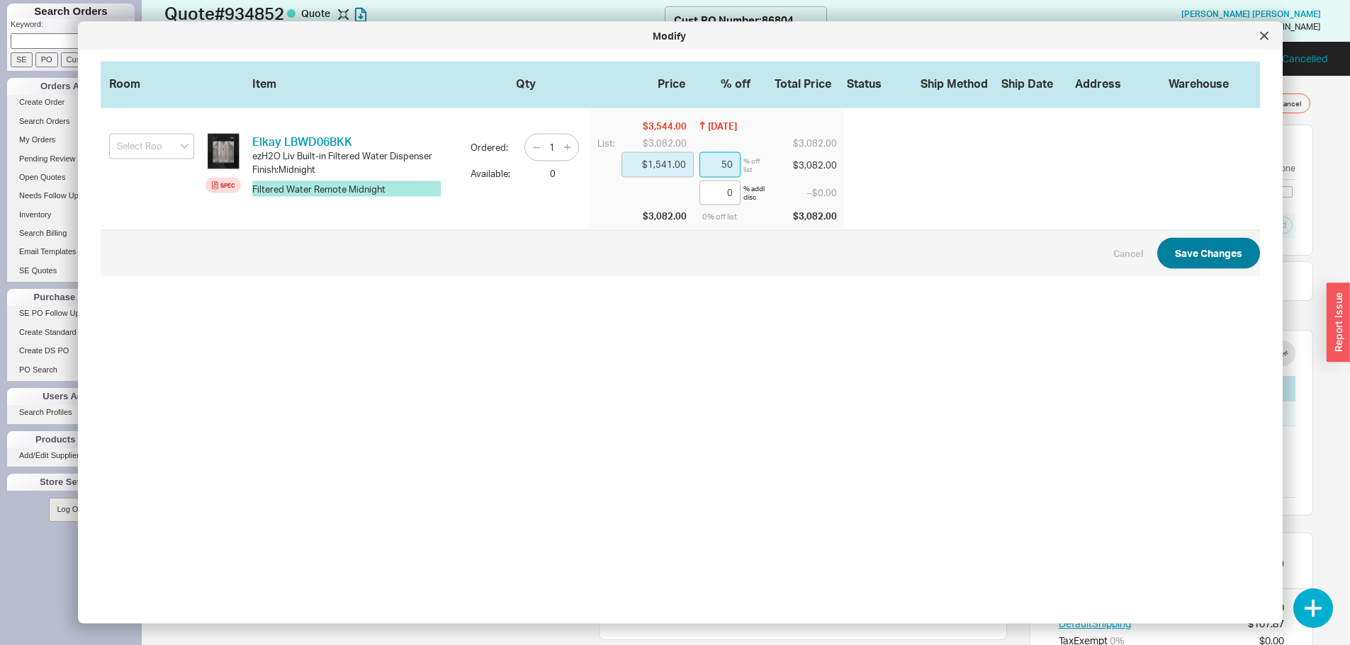
type input "50"
click at [1196, 241] on button "Save Changes" at bounding box center [1208, 253] width 103 height 31
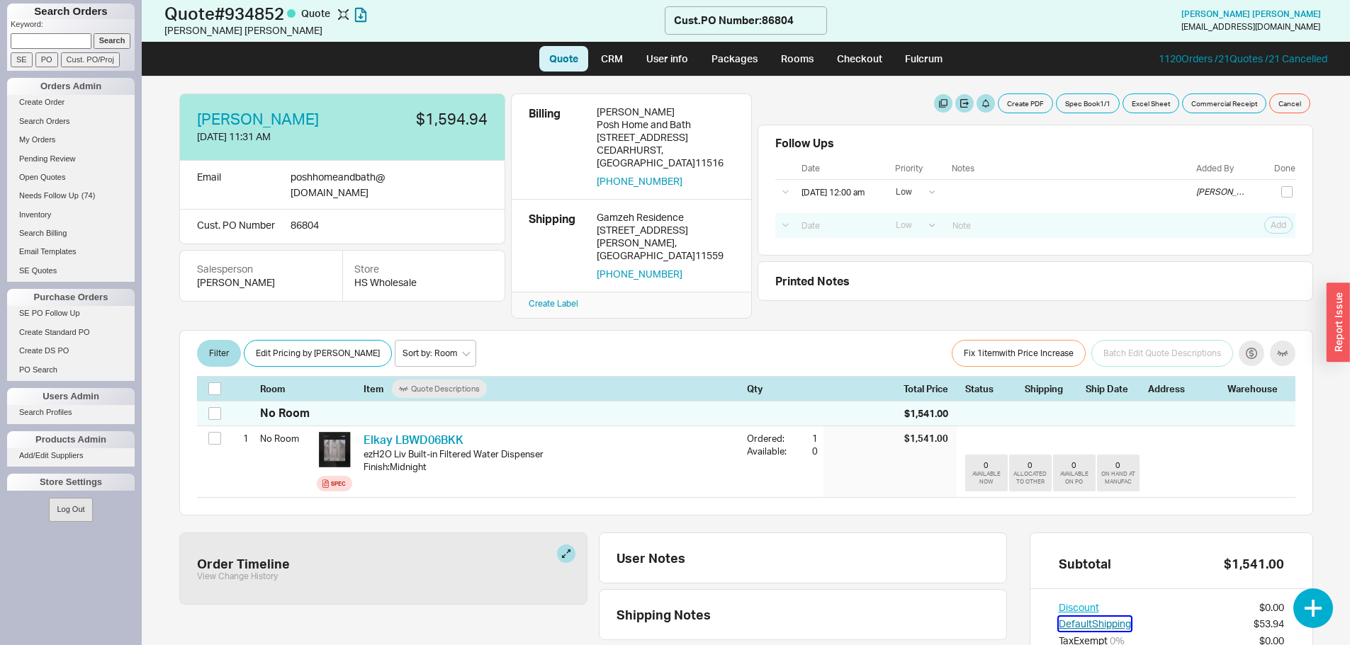
click at [1097, 617] on button "Default Shipping" at bounding box center [1095, 624] width 72 height 14
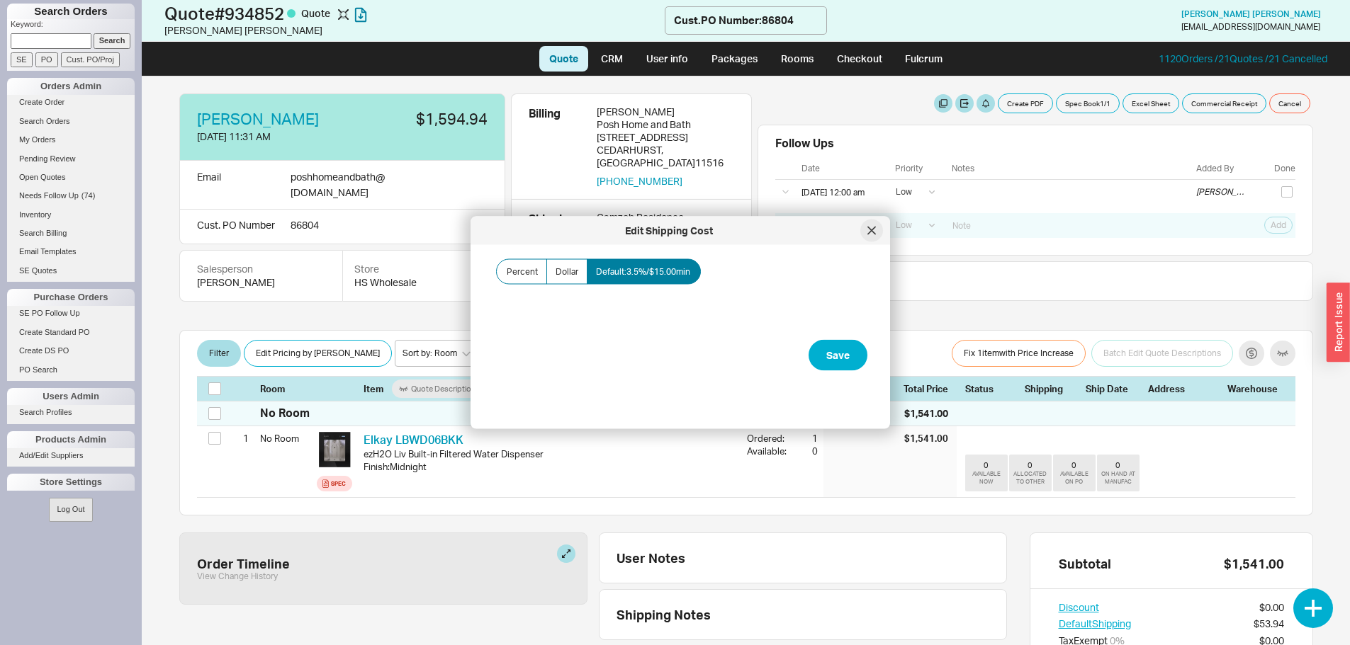
click at [876, 230] on div at bounding box center [871, 231] width 23 height 23
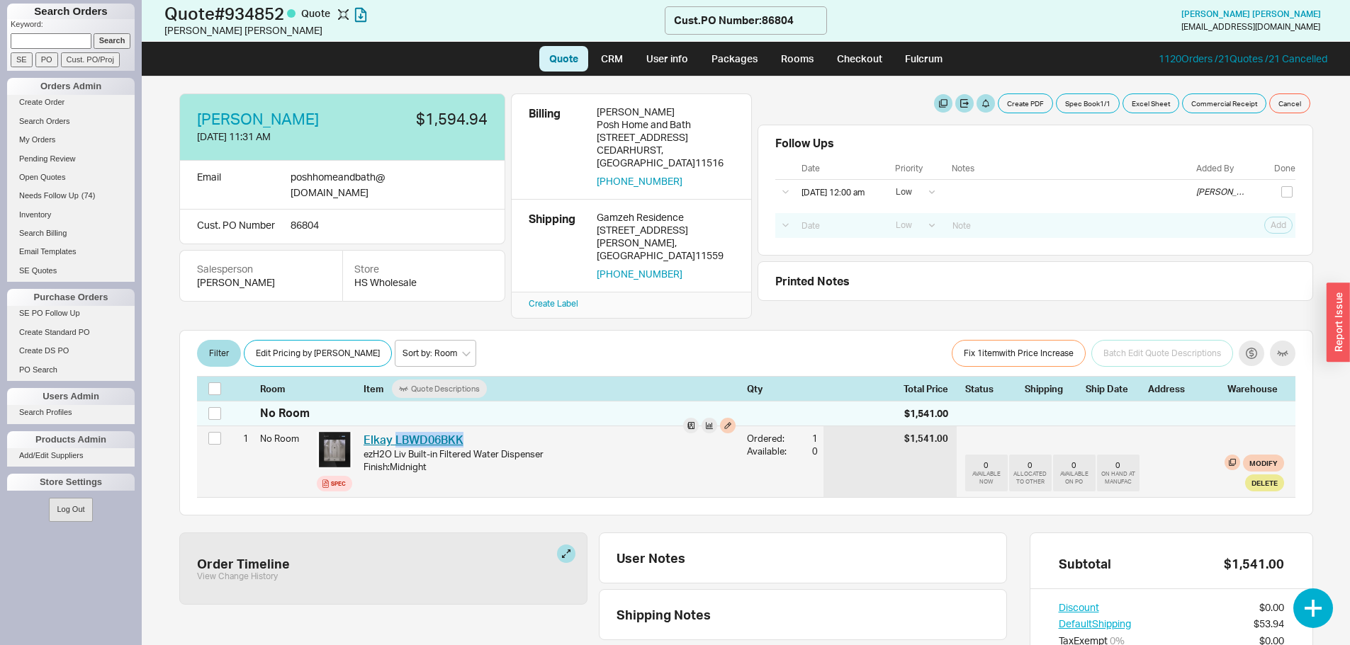
drag, startPoint x: 473, startPoint y: 419, endPoint x: 393, endPoint y: 417, distance: 79.4
click at [393, 432] on div "Elkay LBWD06BKK ELK LBWD06BKK" at bounding box center [549, 440] width 372 height 16
copy link "LBWD06BKK"
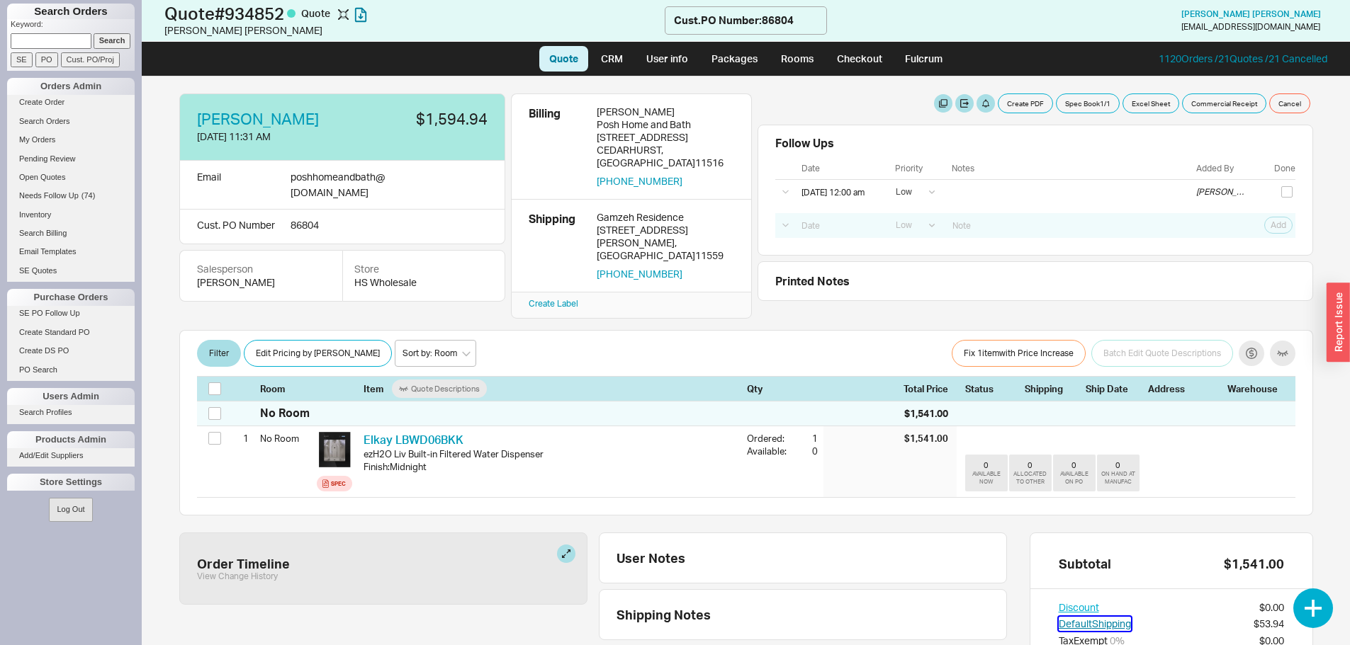
click at [1104, 617] on button "Default Shipping" at bounding box center [1095, 624] width 72 height 14
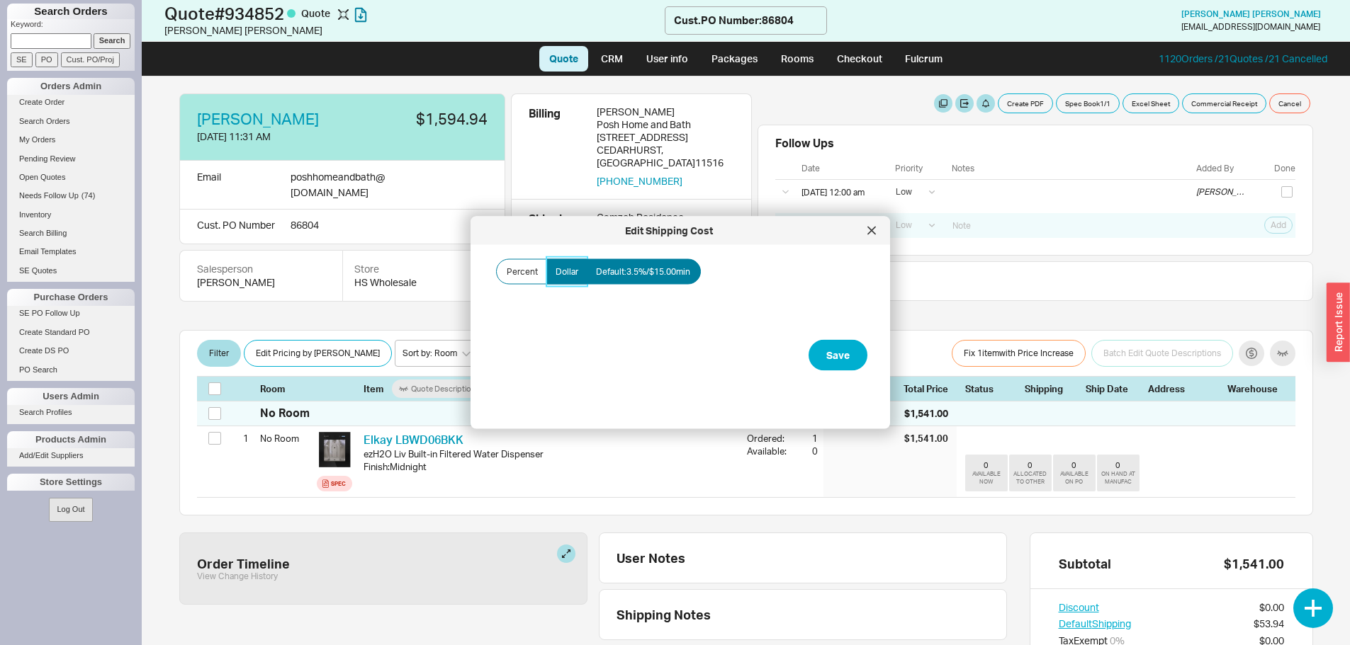
click at [559, 269] on span "Dollar" at bounding box center [566, 271] width 23 height 11
click at [0, 0] on input "Dollar" at bounding box center [0, 0] width 0 height 0
click at [570, 322] on input "Amount" at bounding box center [564, 322] width 142 height 26
type input "$50.00"
click at [852, 361] on button "Save" at bounding box center [837, 355] width 59 height 31
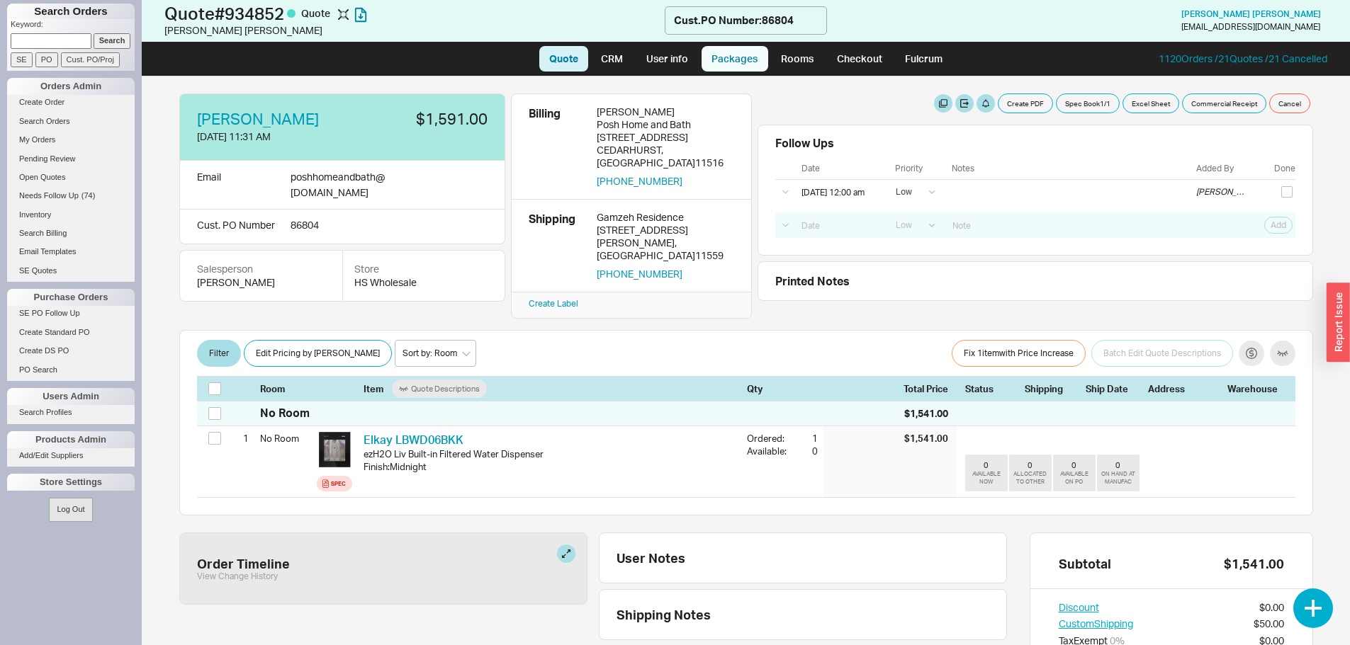
click at [756, 58] on link "Packages" at bounding box center [734, 59] width 67 height 26
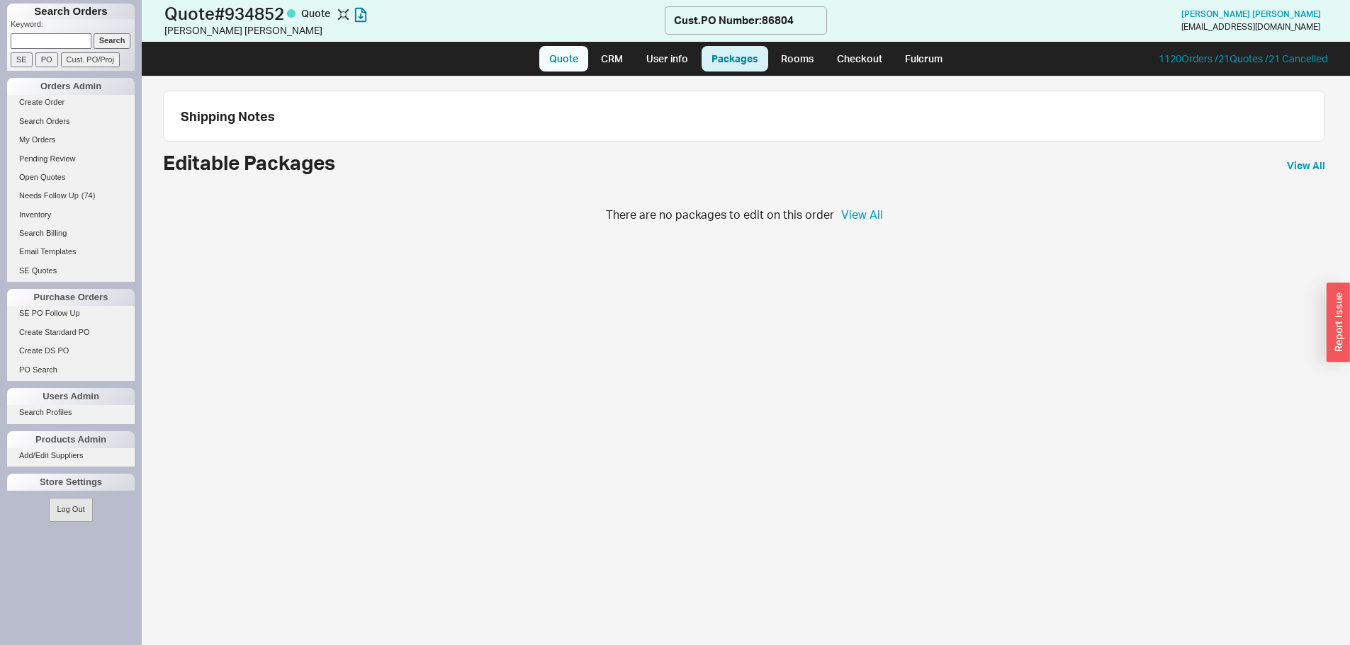
drag, startPoint x: 577, startPoint y: 57, endPoint x: 588, endPoint y: 64, distance: 12.8
click at [577, 57] on link "Quote" at bounding box center [563, 59] width 49 height 26
select select "LOW"
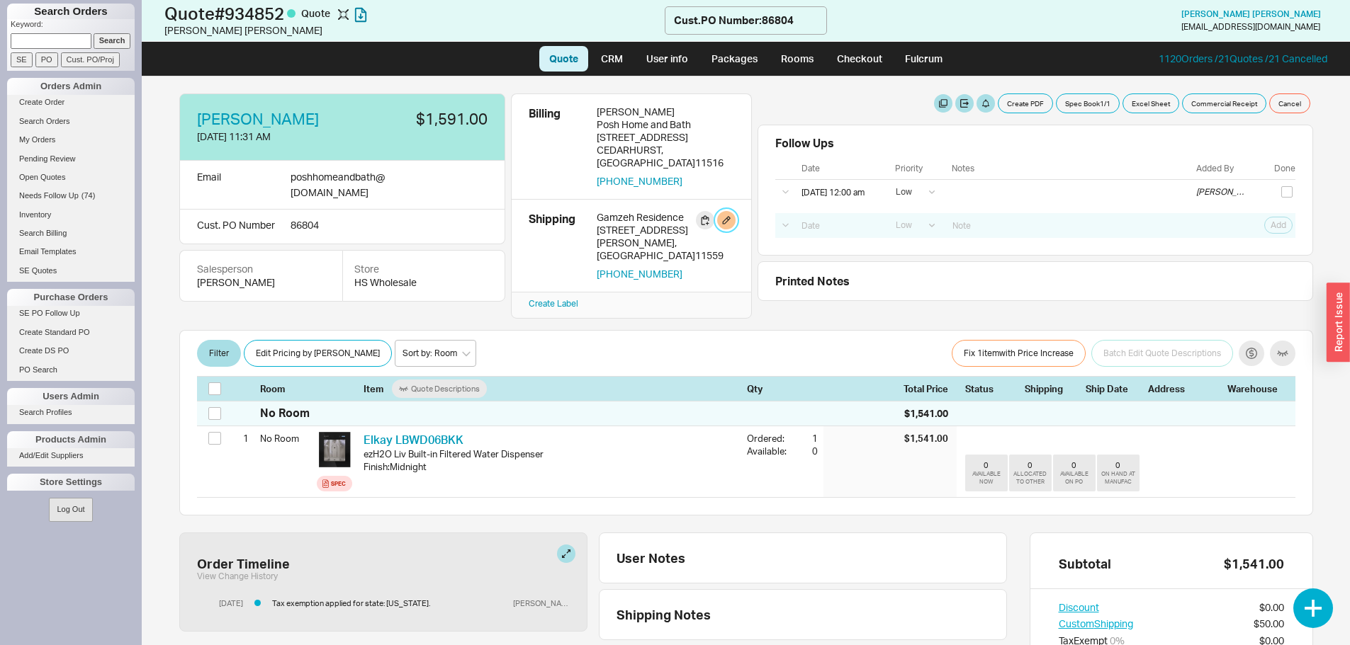
click at [723, 211] on button "button" at bounding box center [726, 220] width 18 height 18
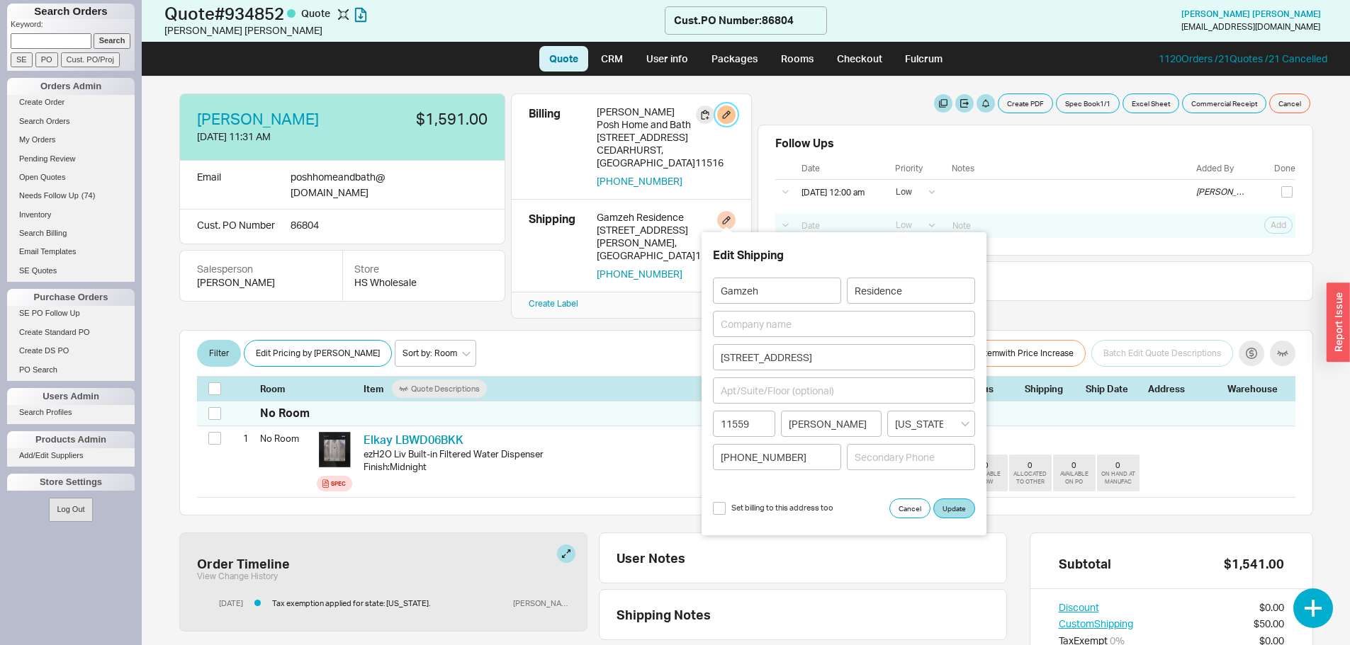
click at [727, 112] on button "button" at bounding box center [726, 115] width 18 height 18
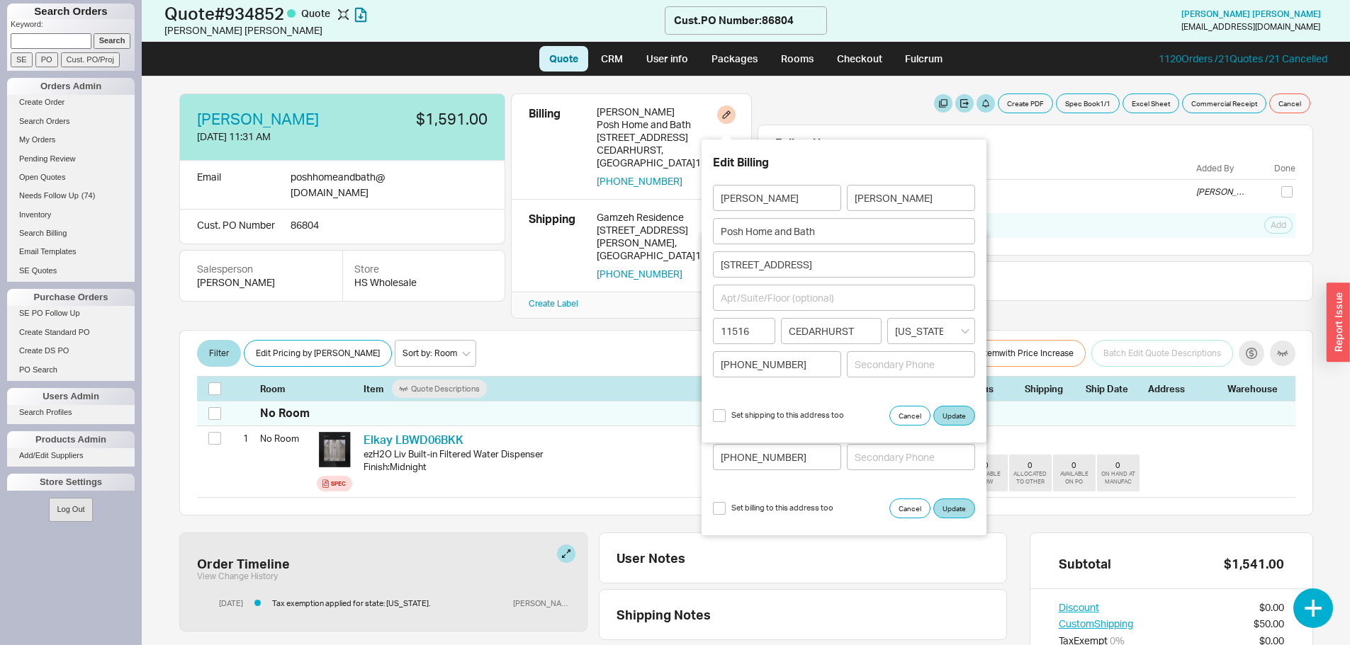
click at [726, 421] on label "Set shipping to this address too" at bounding box center [778, 416] width 131 height 13
click at [726, 421] on input "Set shipping to this address too" at bounding box center [719, 416] width 13 height 13
checkbox input "true"
click at [946, 417] on button "Update" at bounding box center [954, 416] width 42 height 20
type input "[PERSON_NAME]"
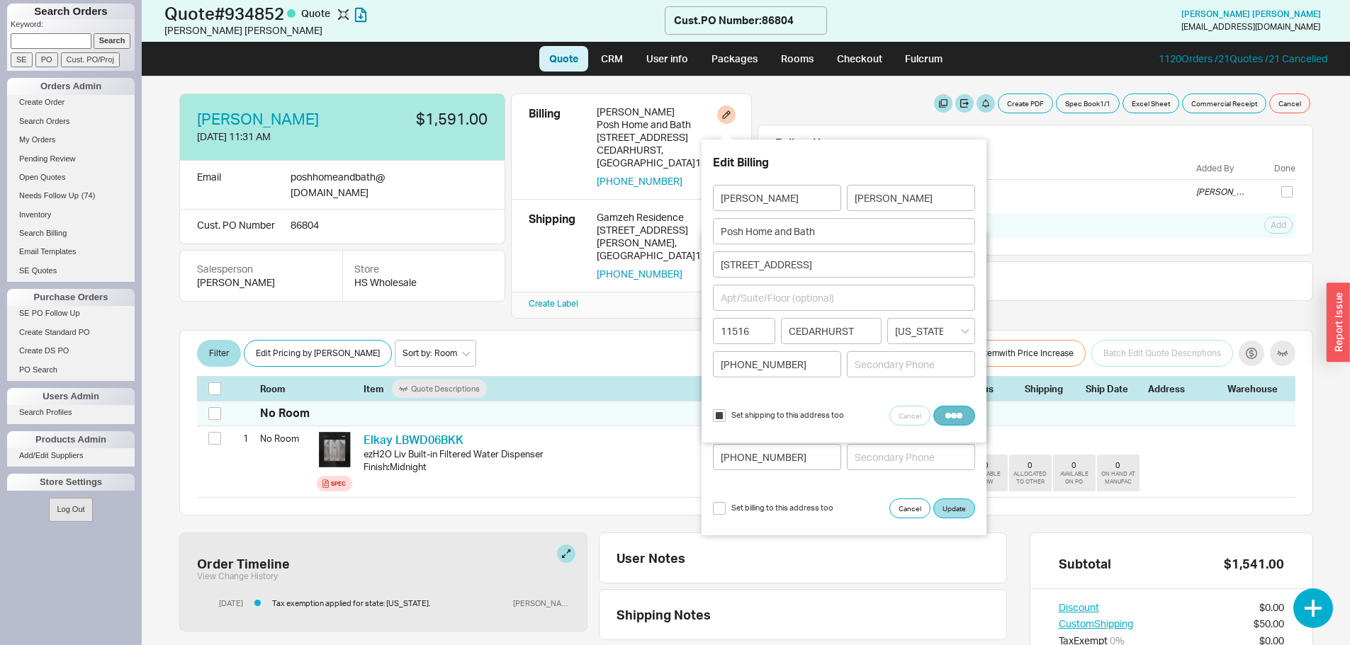
type input "[PERSON_NAME]"
type input "Posh Home and Bath"
type input "[STREET_ADDRESS]"
type input "11516"
type input "CEDARHURST"
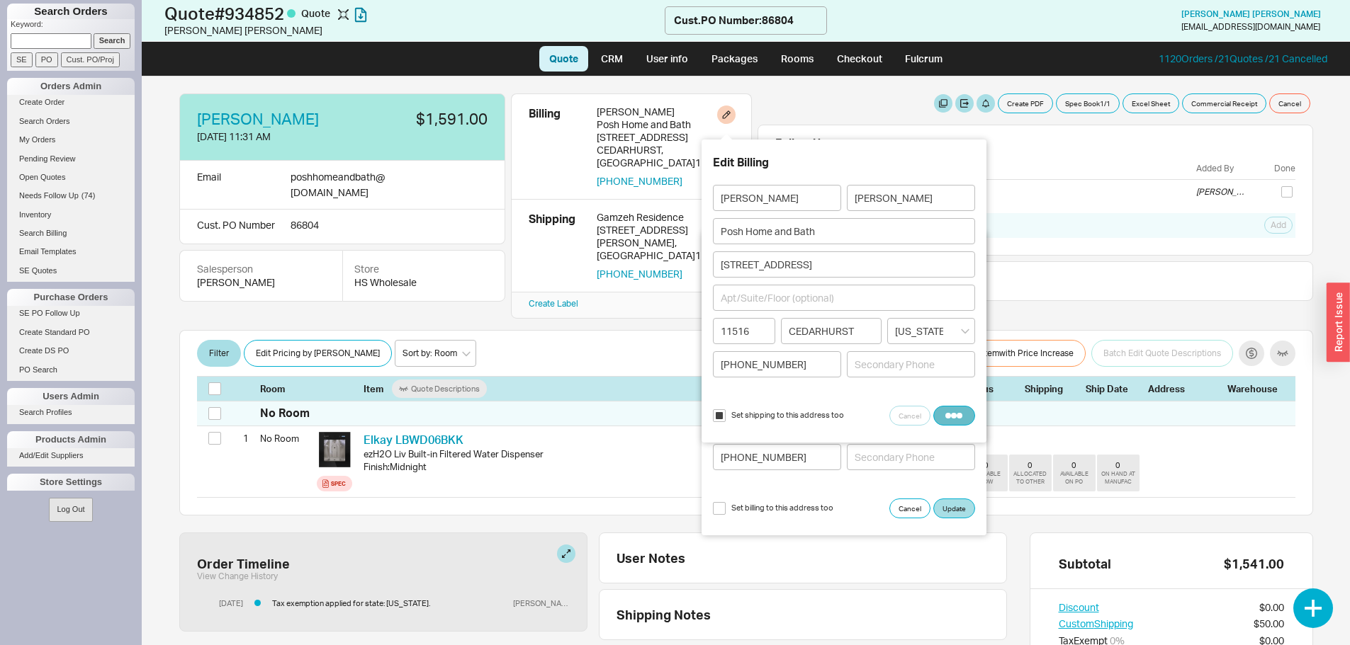
type input "(917) 345-3650"
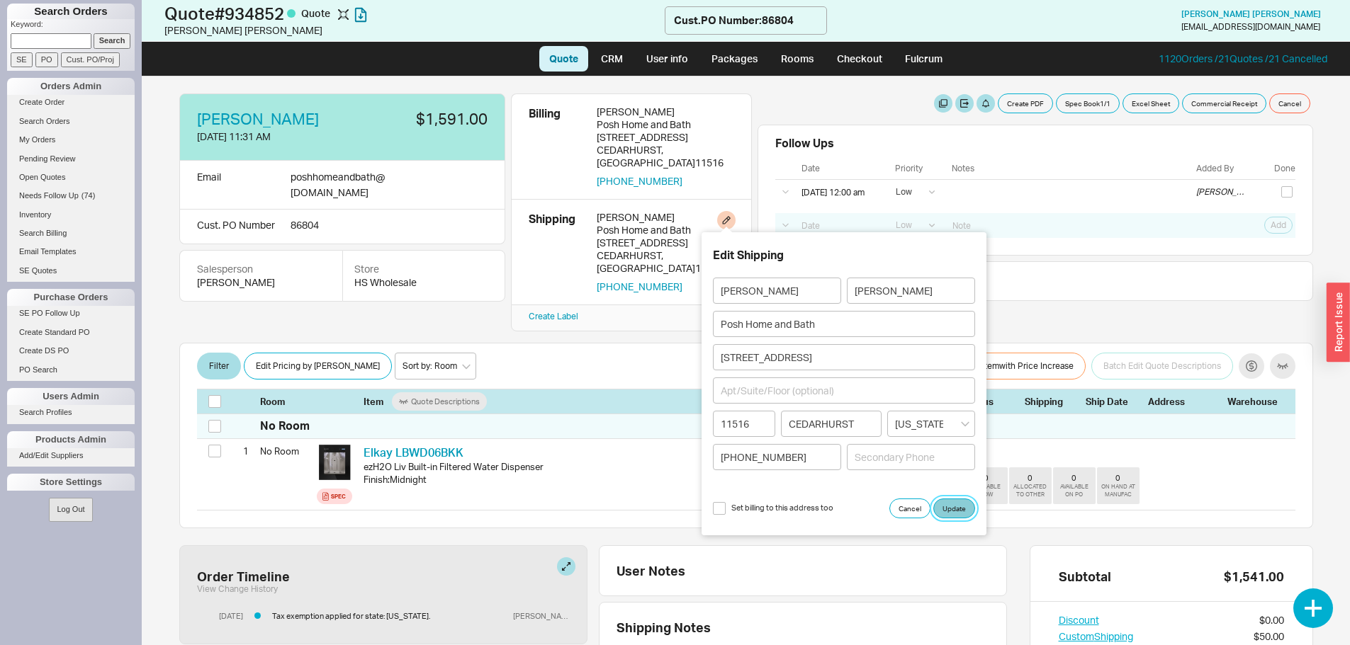
click at [959, 511] on button "Update" at bounding box center [954, 509] width 42 height 20
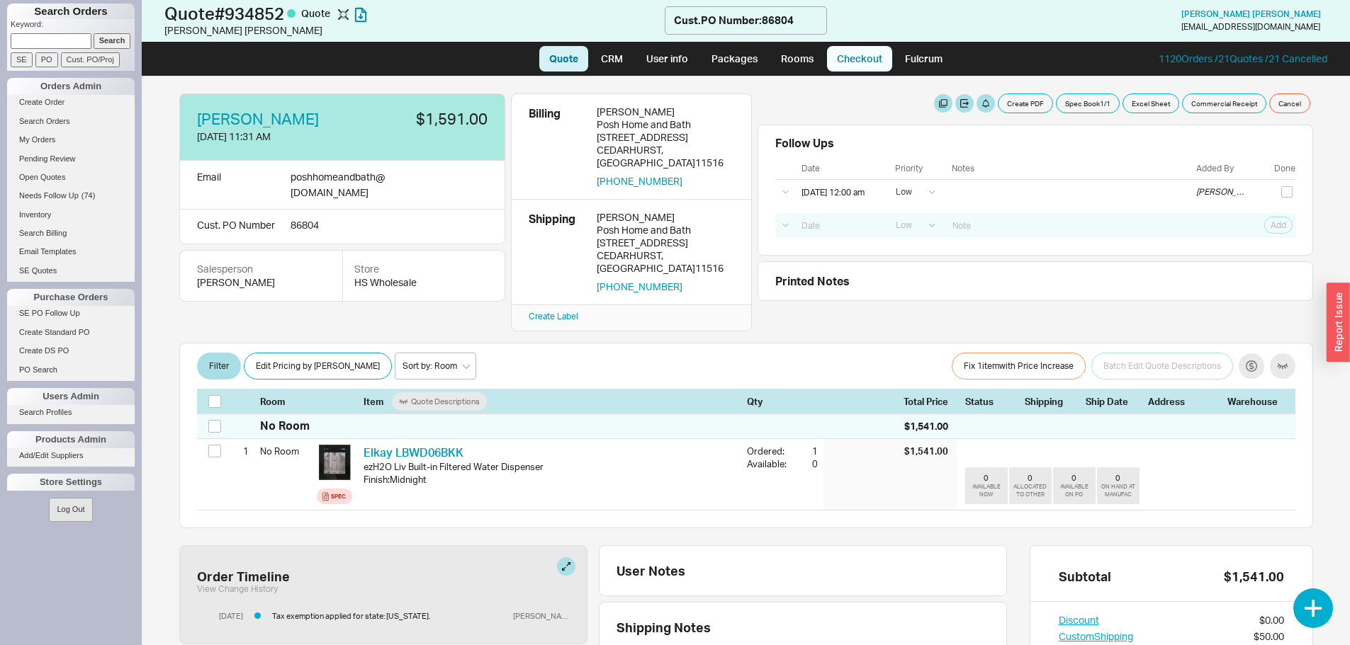
click at [874, 62] on link "Checkout" at bounding box center [859, 59] width 65 height 26
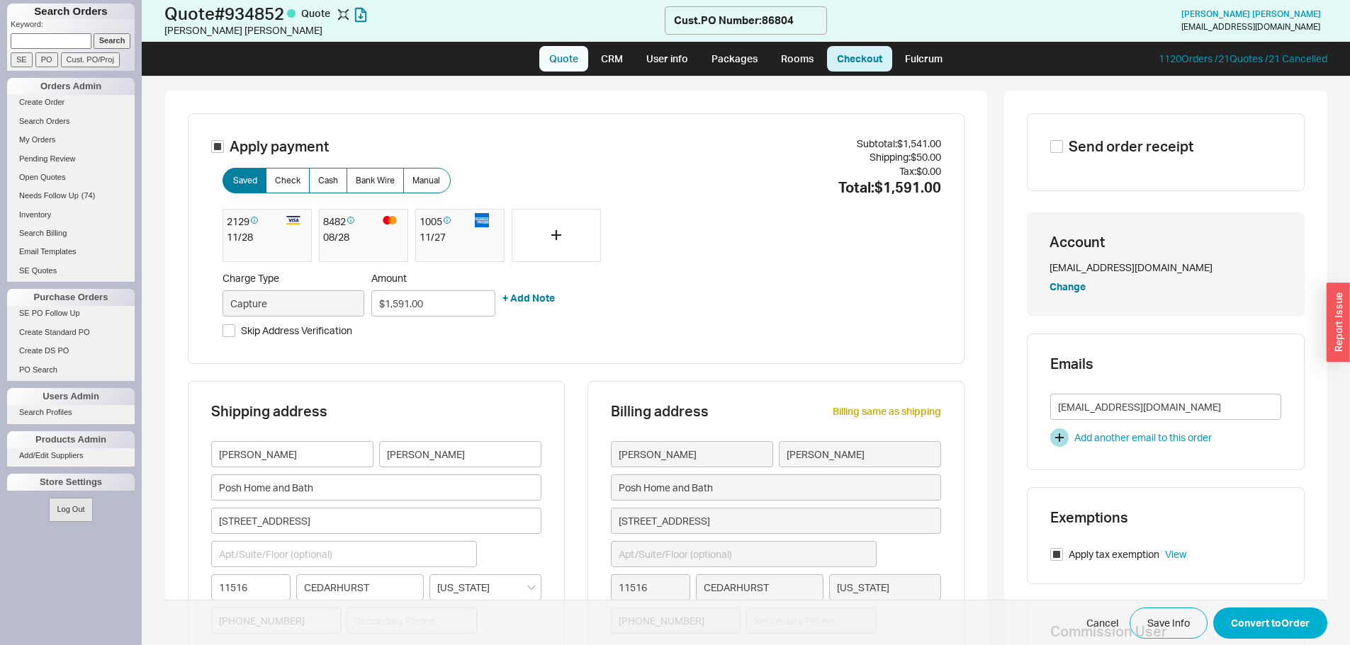
click at [571, 55] on link "Quote" at bounding box center [563, 59] width 49 height 26
select select "LOW"
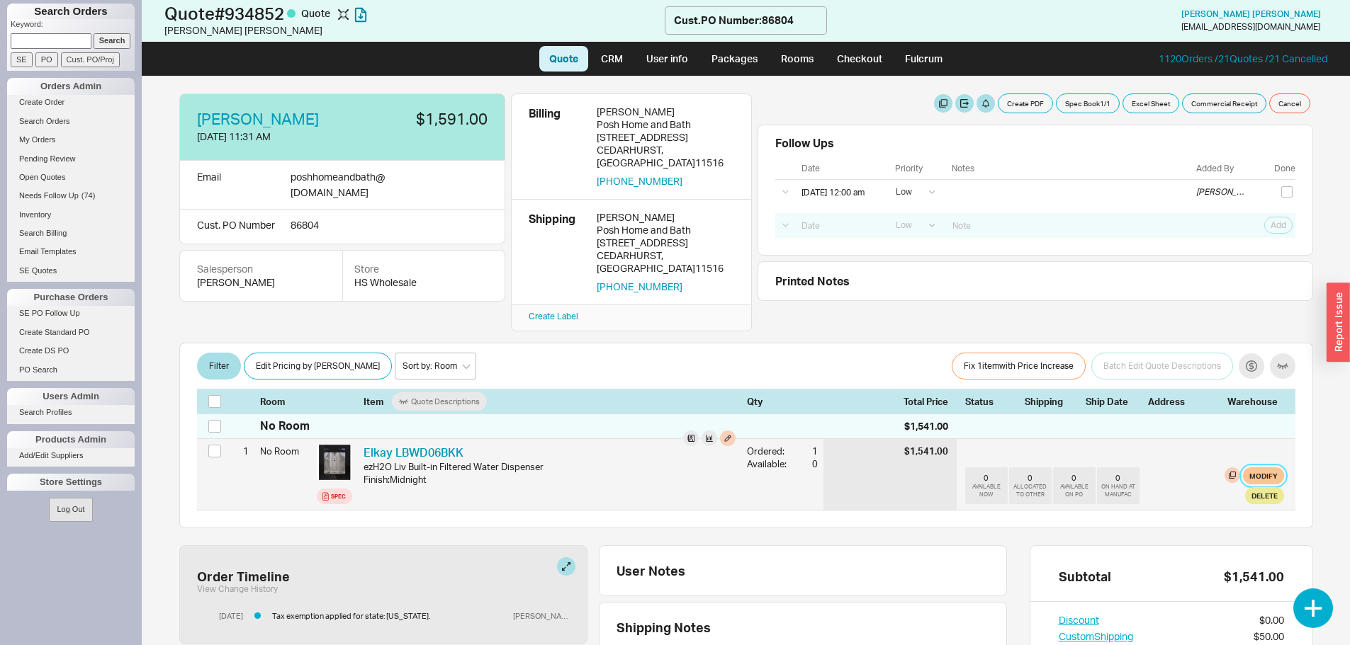
click at [1249, 468] on button "Modify" at bounding box center [1263, 476] width 41 height 17
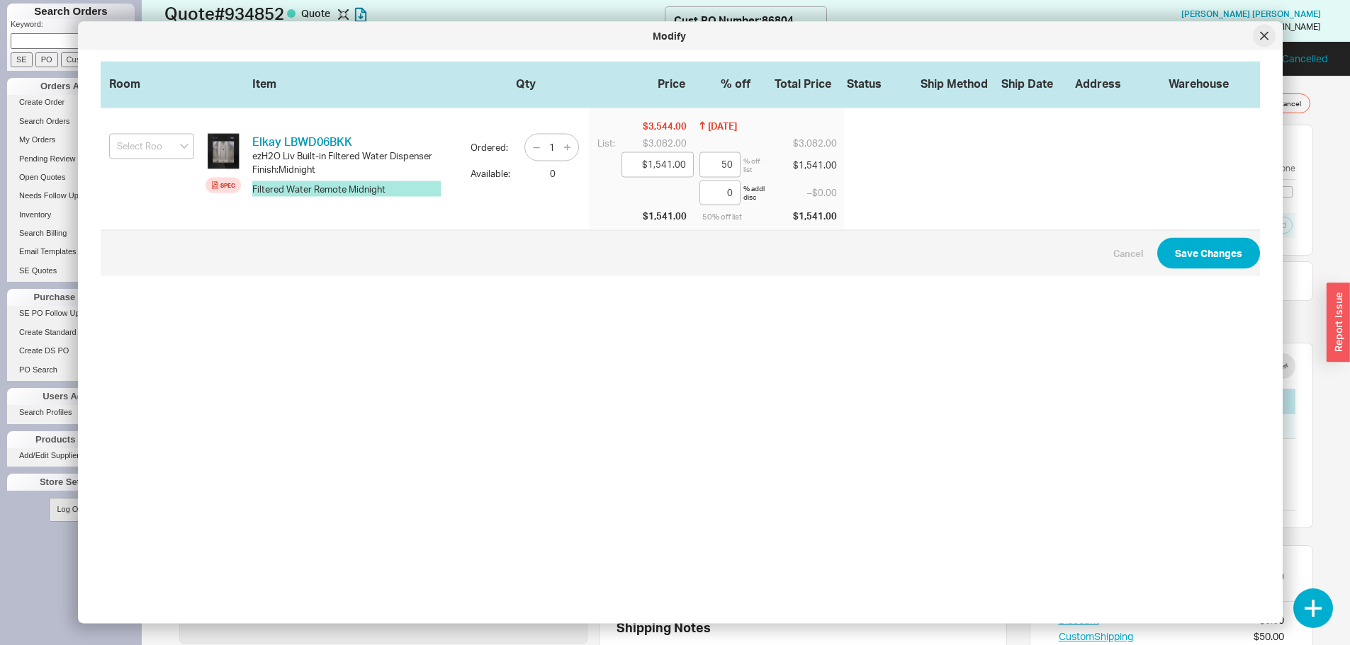
click at [1265, 32] on icon at bounding box center [1264, 36] width 9 height 9
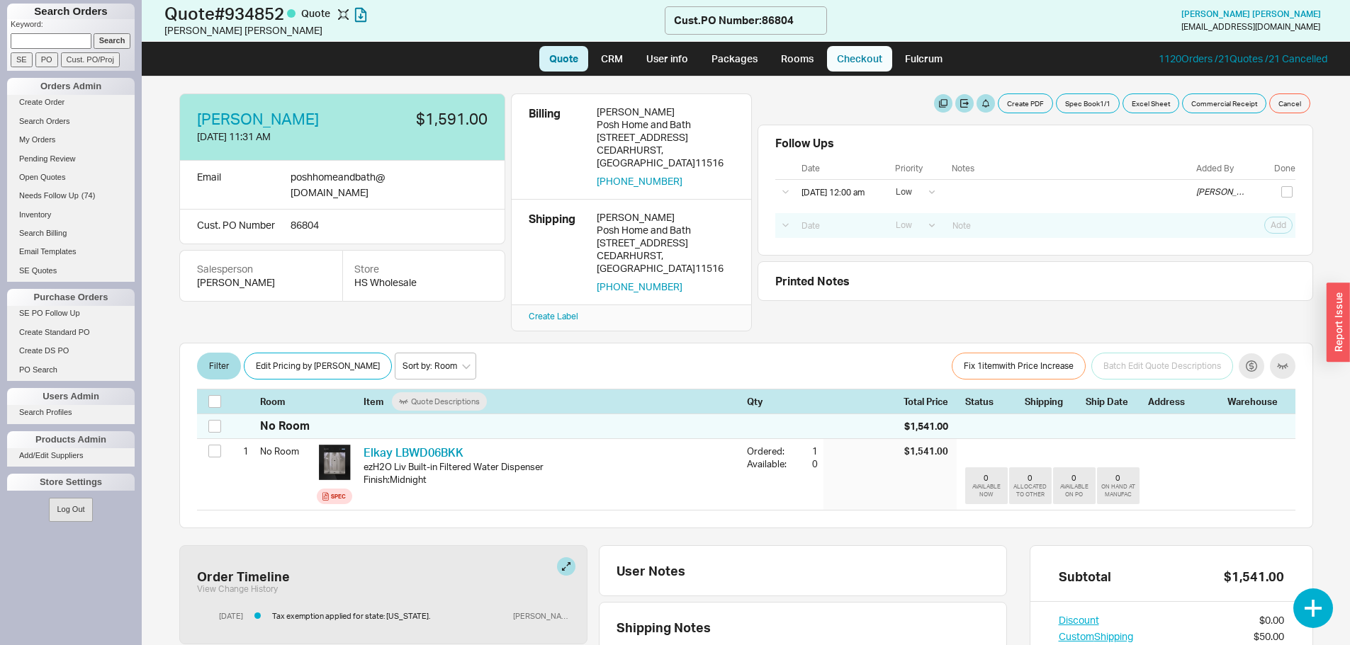
click at [840, 60] on link "Checkout" at bounding box center [859, 59] width 65 height 26
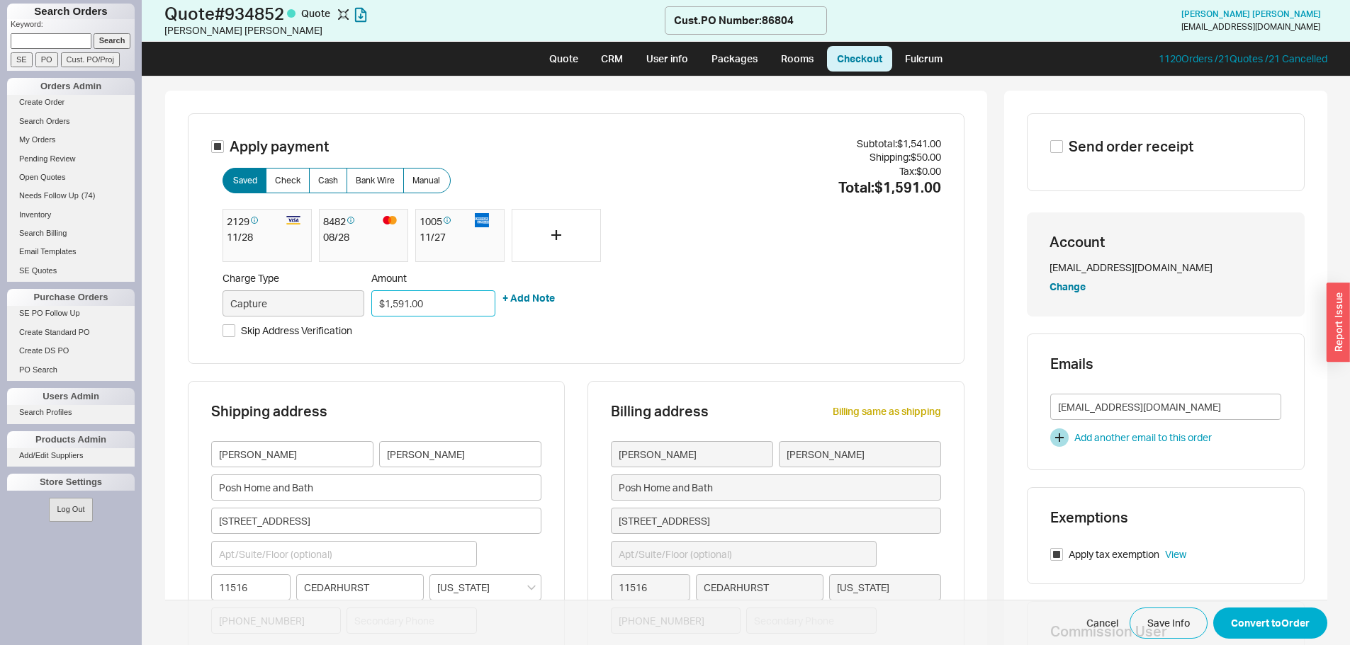
drag, startPoint x: 424, startPoint y: 309, endPoint x: 375, endPoint y: 300, distance: 50.3
click at [375, 300] on input "$1,591.00" at bounding box center [433, 303] width 124 height 26
type input "$795.50"
click at [272, 243] on div "11 / 28" at bounding box center [267, 237] width 81 height 14
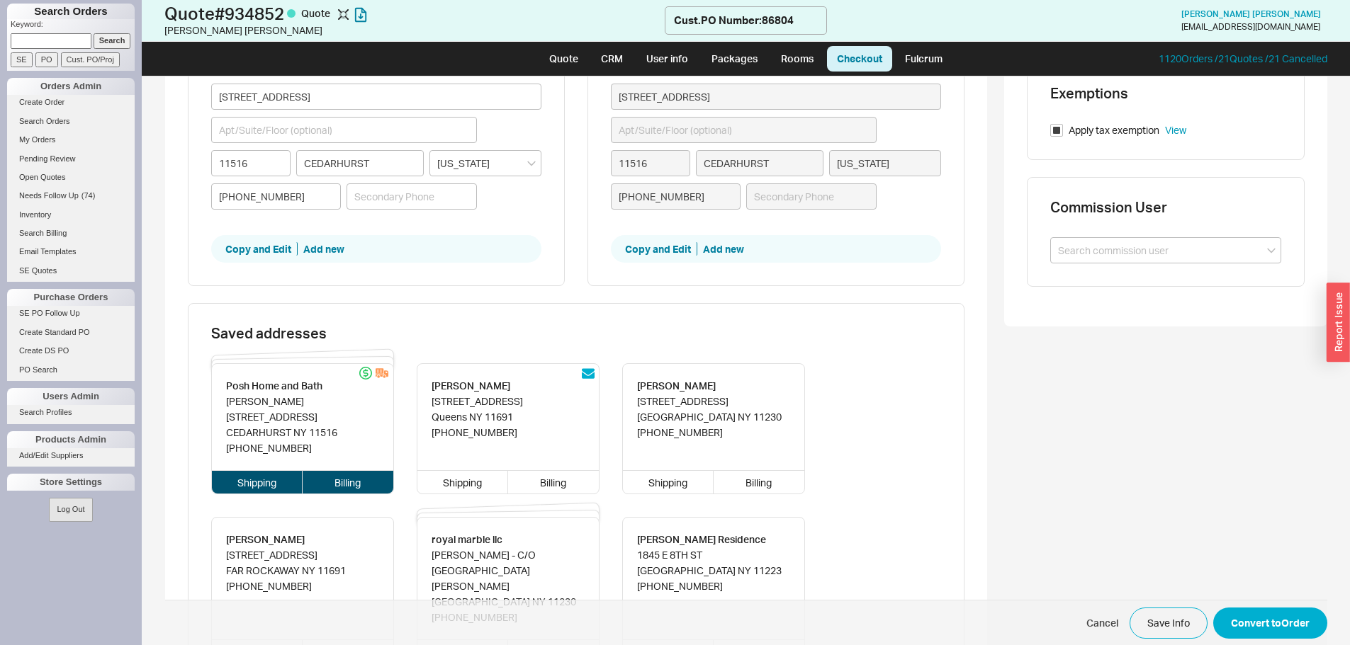
scroll to position [425, 0]
click at [1305, 633] on button "Convert to Order" at bounding box center [1270, 623] width 114 height 31
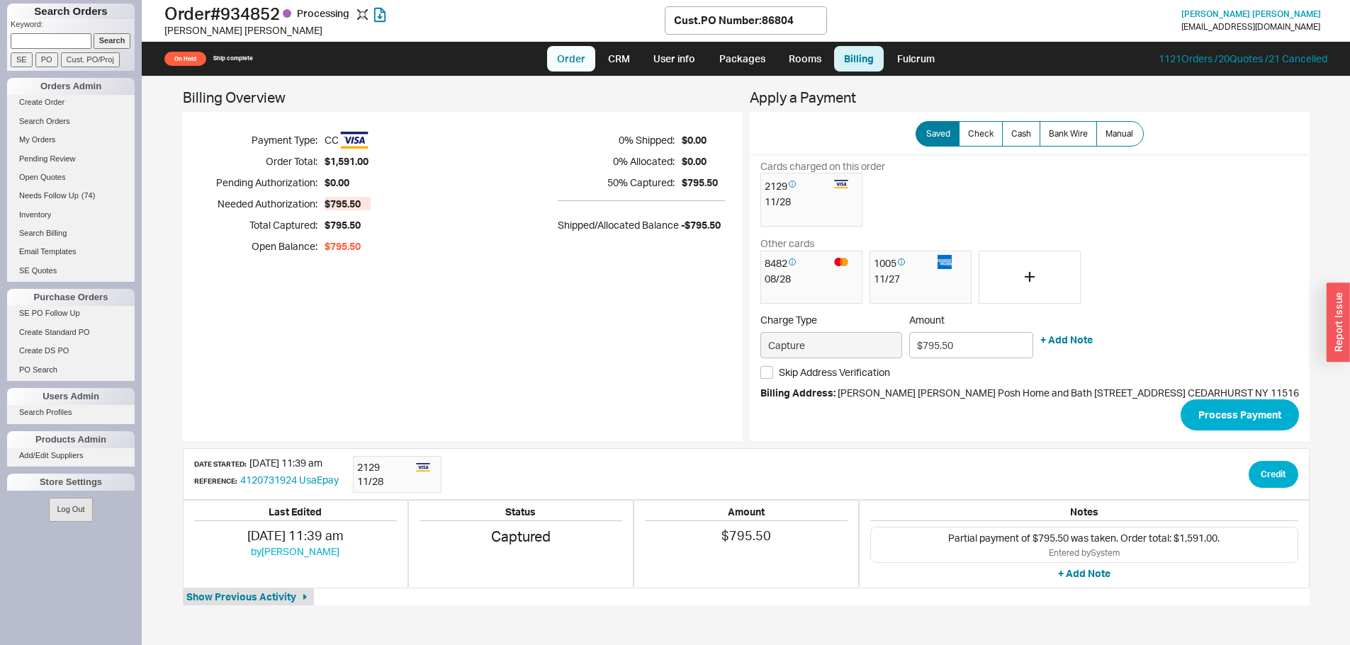
click at [576, 65] on link "Order" at bounding box center [571, 59] width 48 height 26
select select "LOW"
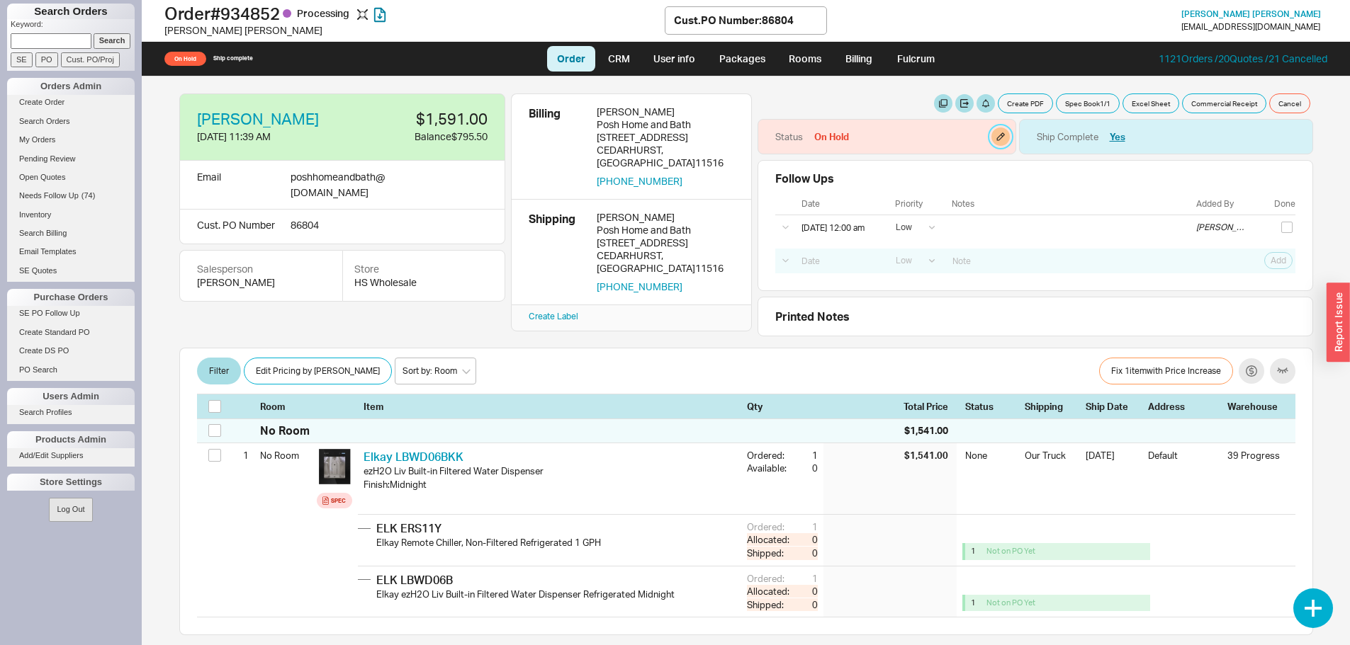
click at [995, 140] on button "button" at bounding box center [1000, 137] width 18 height 18
select select "On Hold"
click at [971, 191] on select "None On Hold Call Before Ship Hold for Balance Hold For Payment Wait For Cust. …" at bounding box center [941, 192] width 135 height 26
select select
click at [874, 179] on select "None On Hold Call Before Ship Hold for Balance Hold For Payment Wait For Cust. …" at bounding box center [941, 192] width 135 height 26
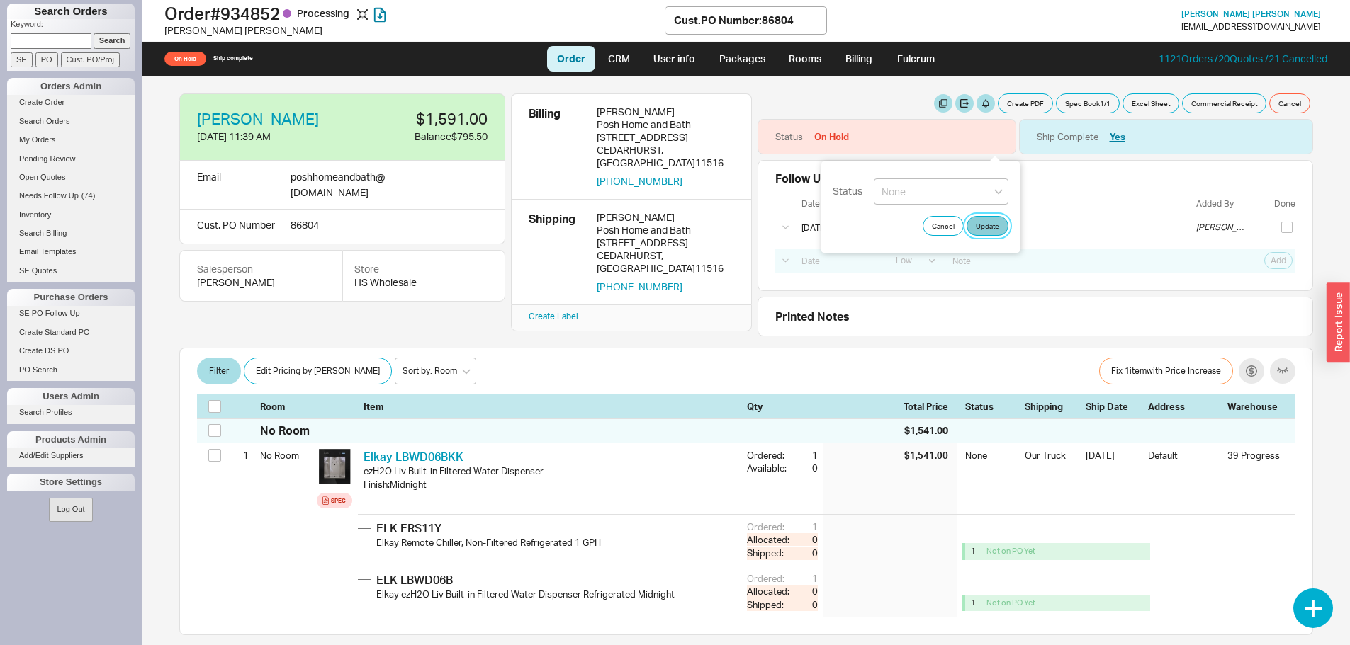
drag, startPoint x: 983, startPoint y: 223, endPoint x: 994, endPoint y: 213, distance: 15.1
click at [983, 223] on button "Update" at bounding box center [987, 226] width 42 height 20
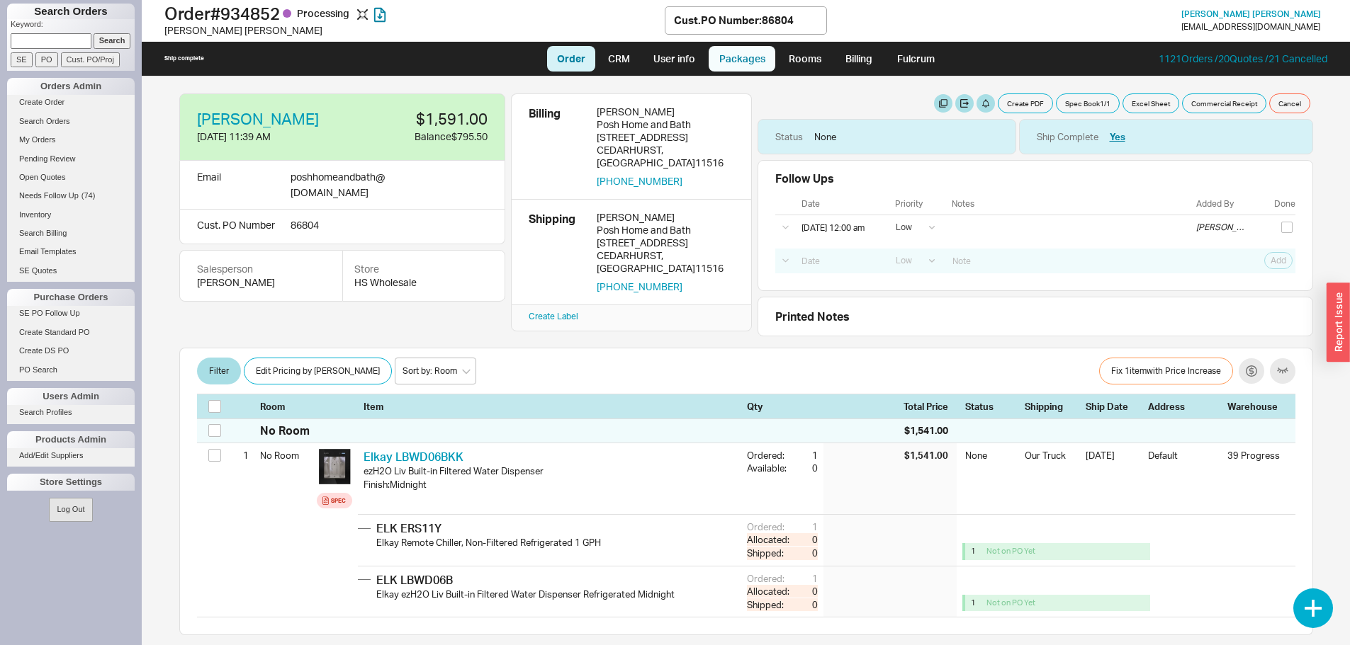
click at [764, 66] on link "Packages" at bounding box center [742, 59] width 67 height 26
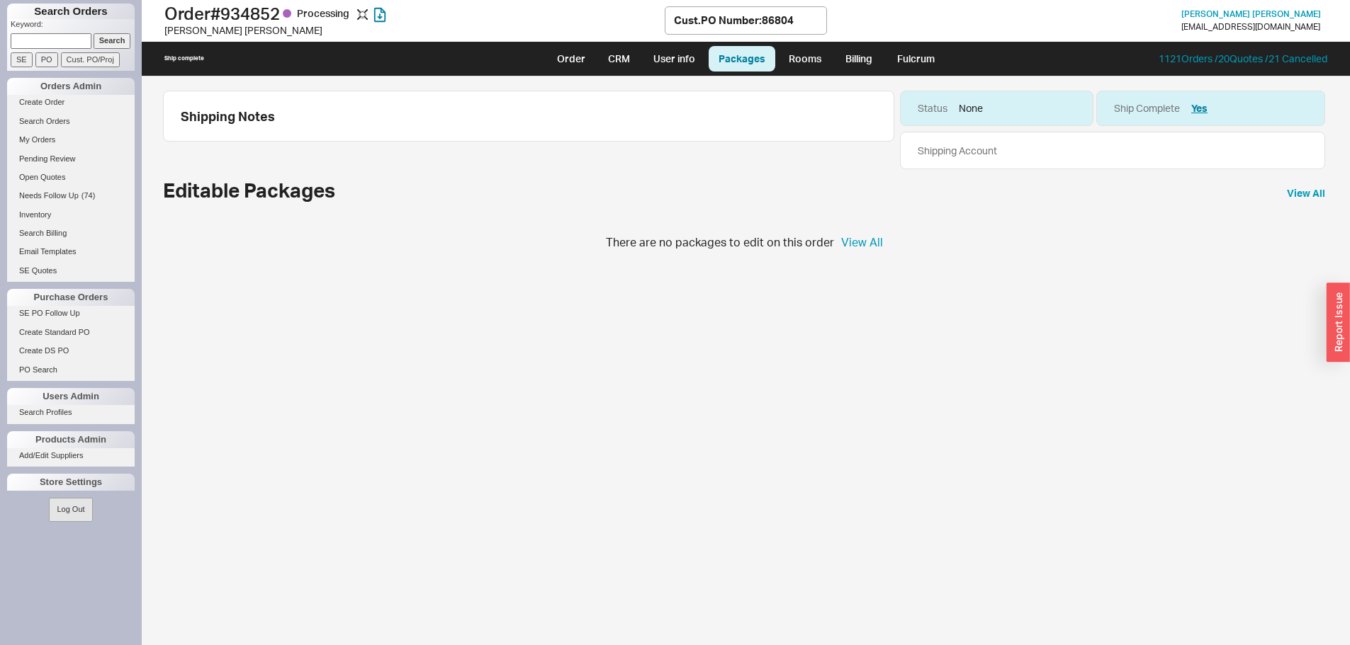
select select "8"
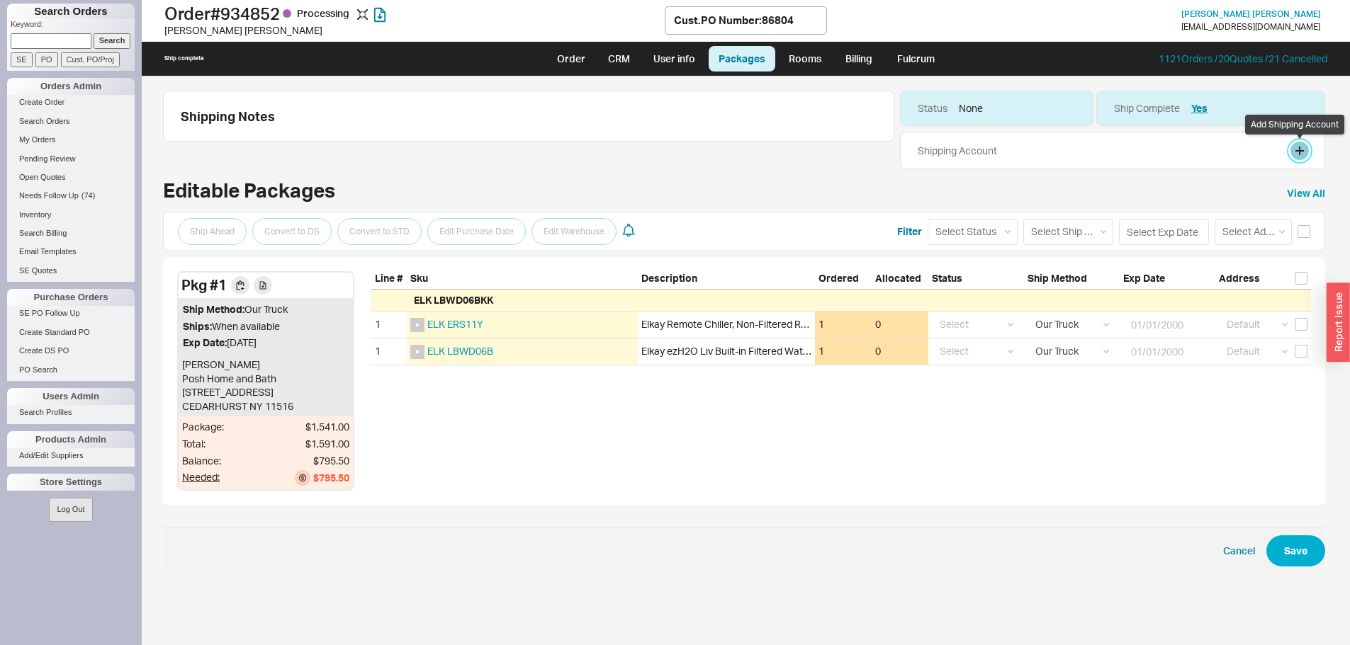
click at [1297, 149] on button at bounding box center [1299, 151] width 18 height 18
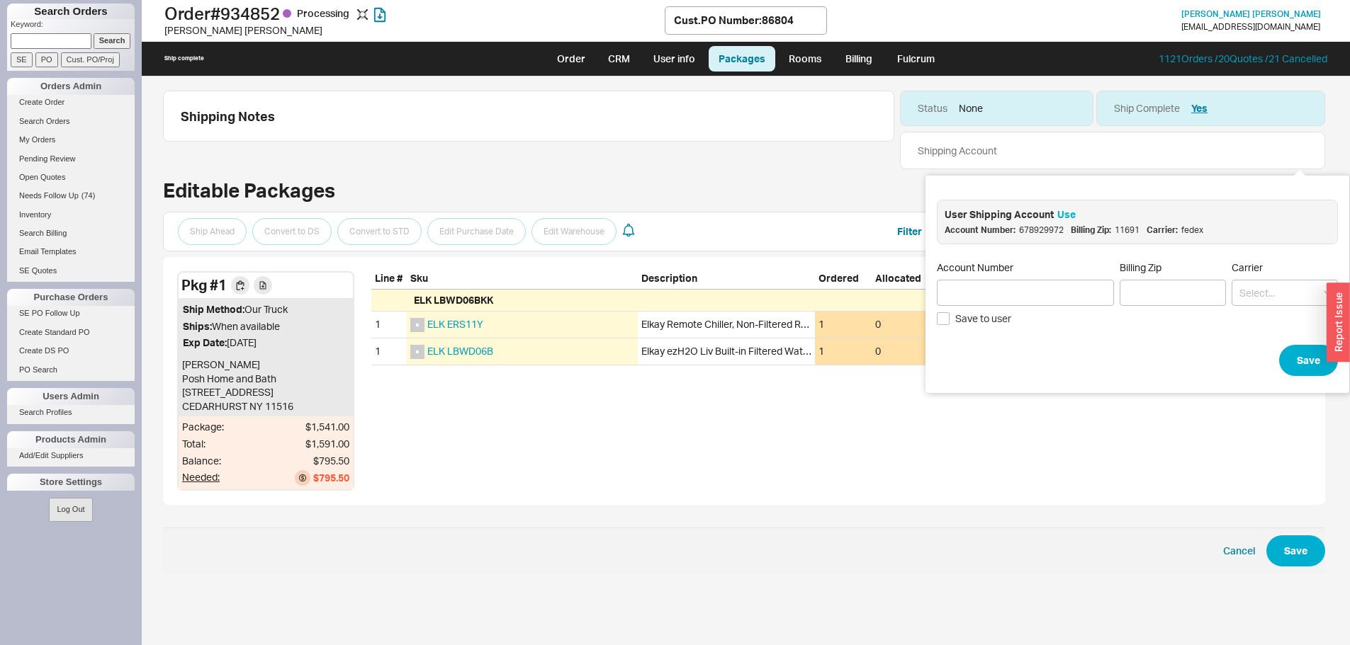
click at [1074, 214] on div "User Shipping Account Use" at bounding box center [1136, 215] width 385 height 14
click at [1071, 213] on button "Use" at bounding box center [1066, 215] width 18 height 14
type input "678929972"
type input "11691"
type input "Fedex"
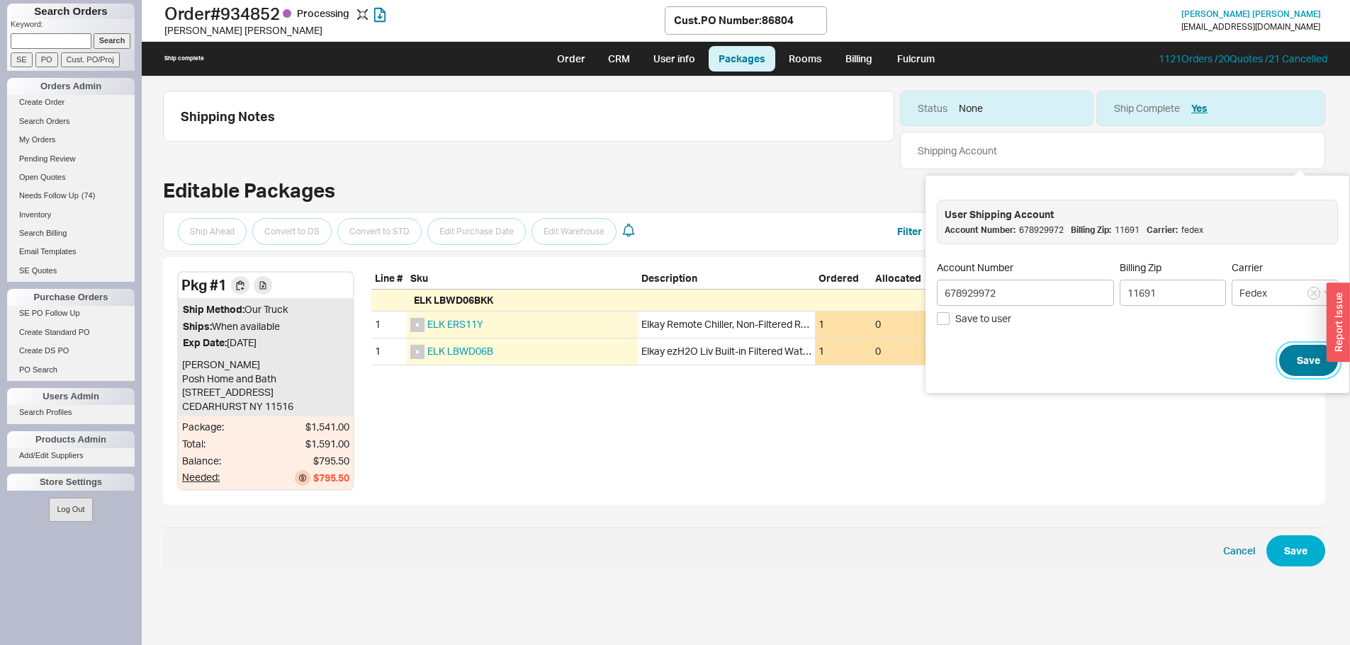
click at [1297, 366] on button "Save" at bounding box center [1308, 360] width 59 height 31
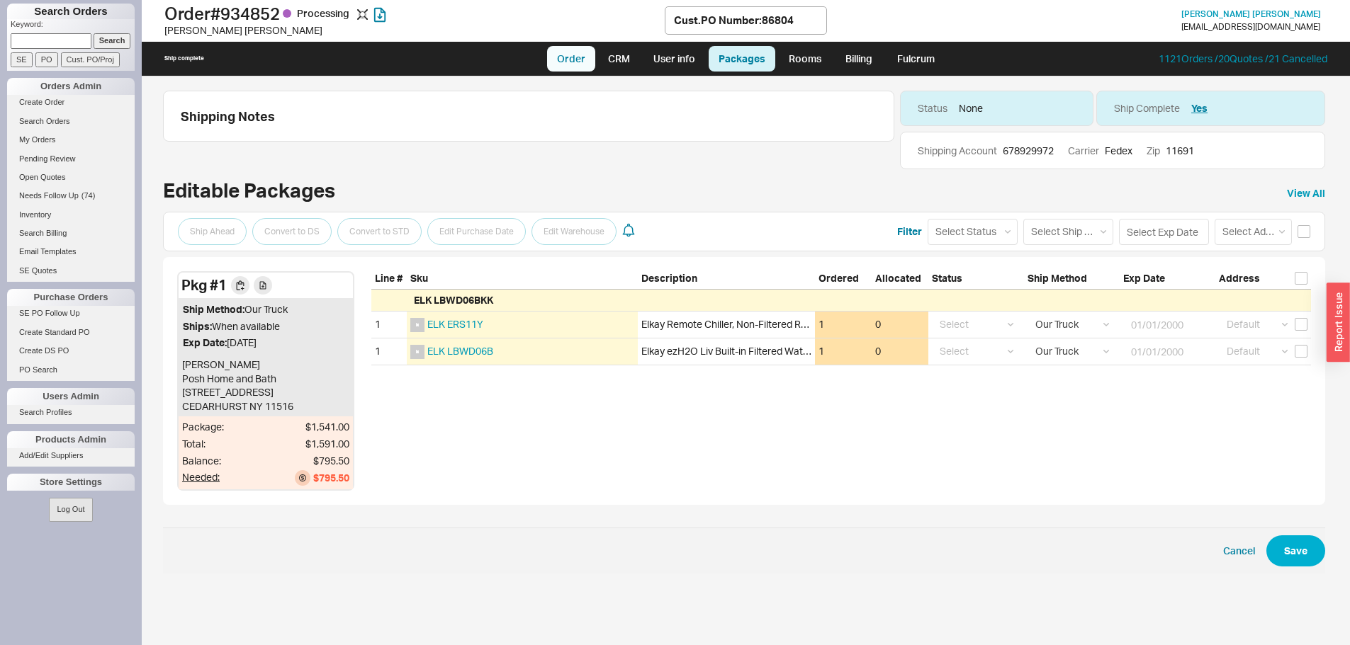
click at [582, 55] on link "Order" at bounding box center [571, 59] width 48 height 26
select select "LOW"
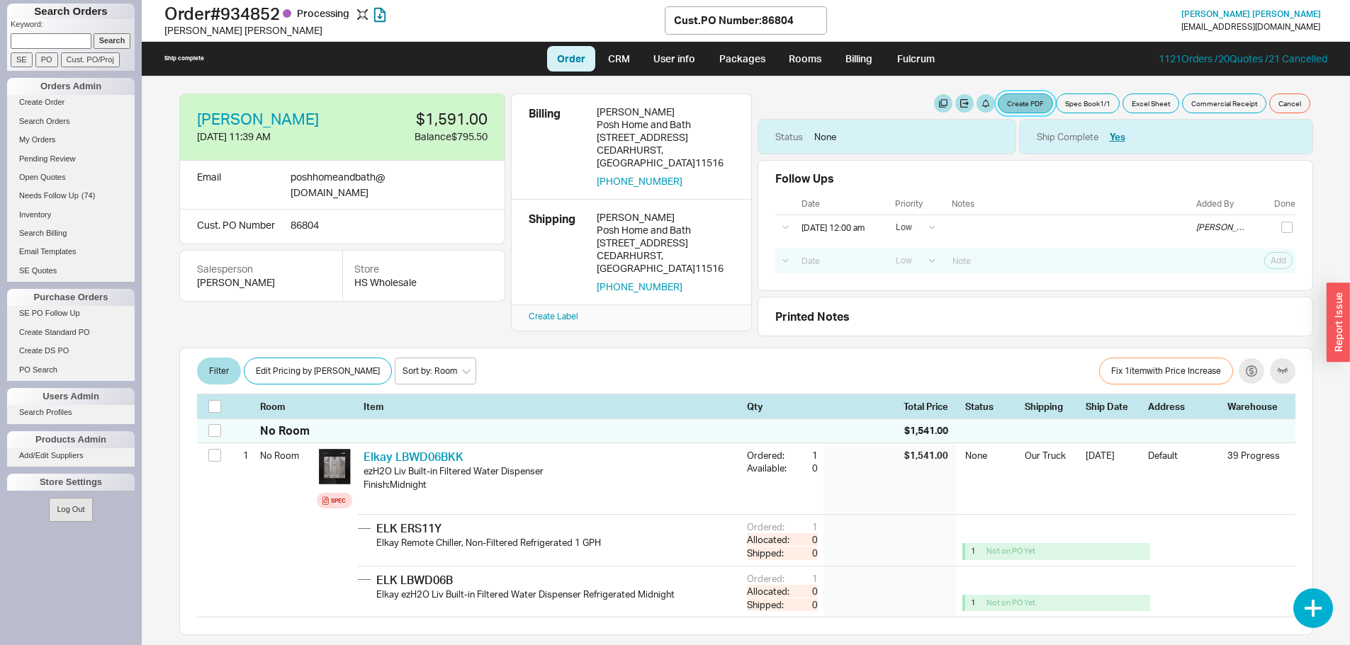
click at [1009, 104] on button "Create PDF" at bounding box center [1025, 104] width 55 height 20
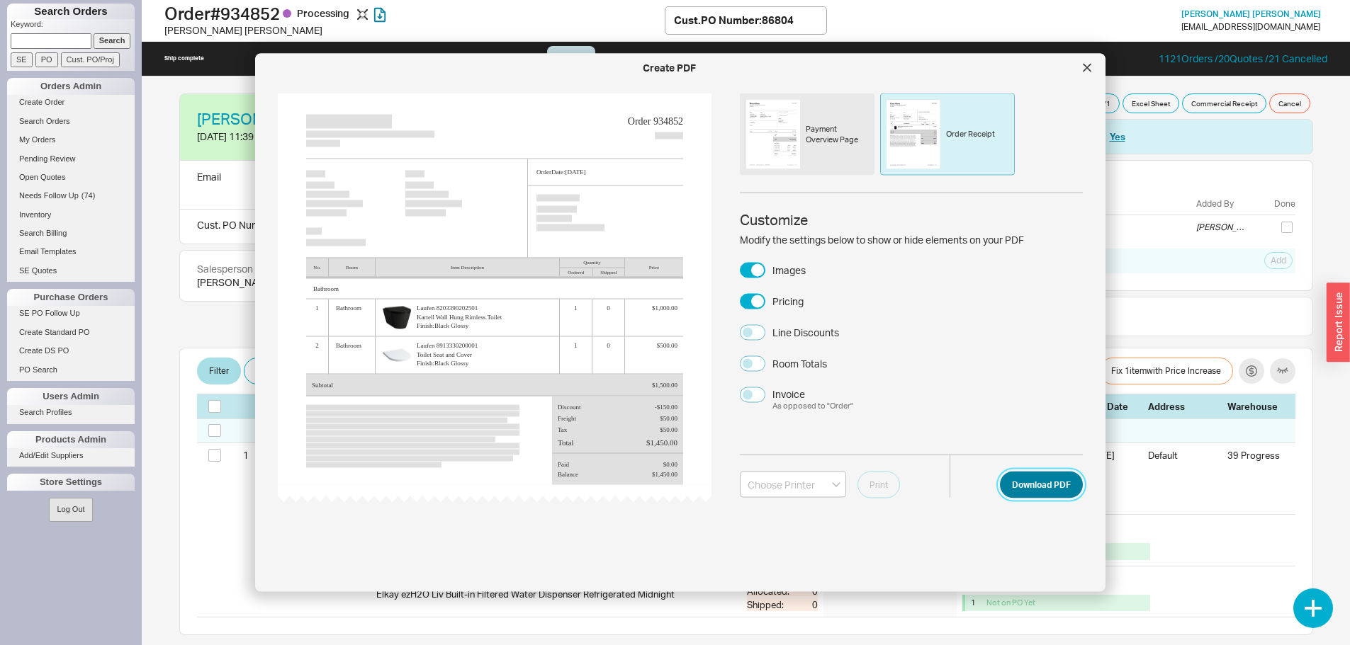
click at [1037, 475] on button "Download PDF" at bounding box center [1041, 484] width 83 height 27
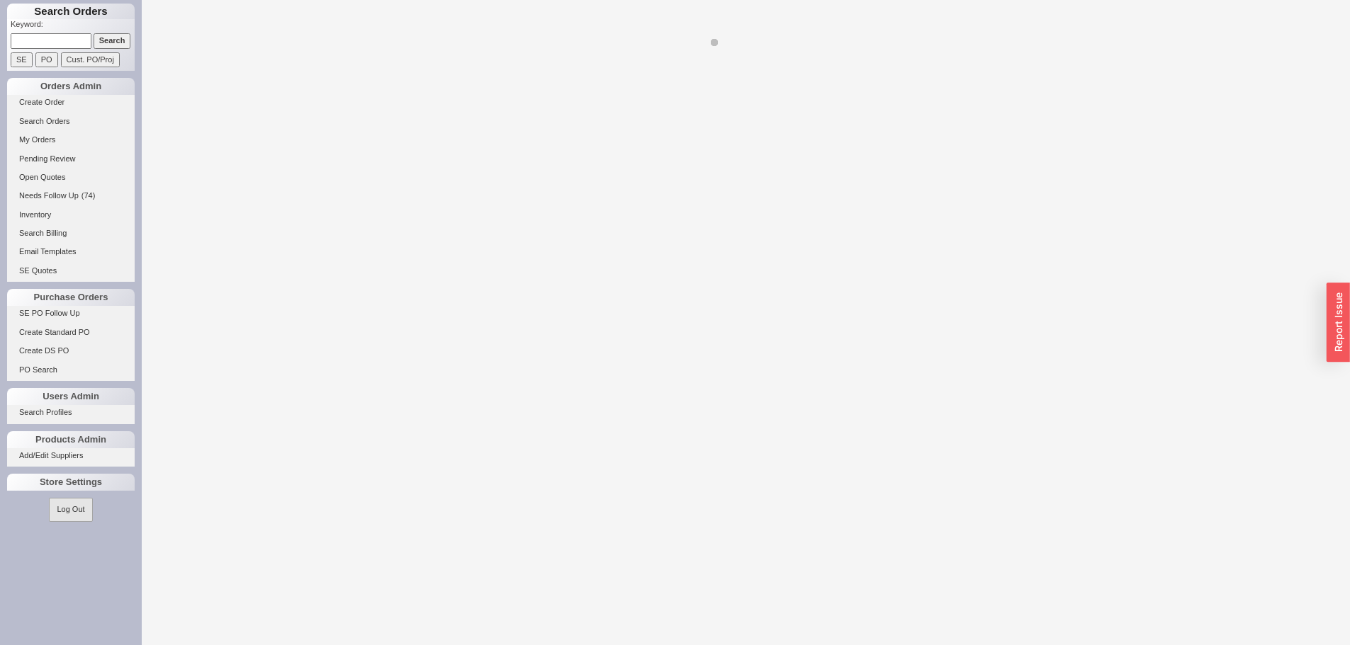
select select "LOW"
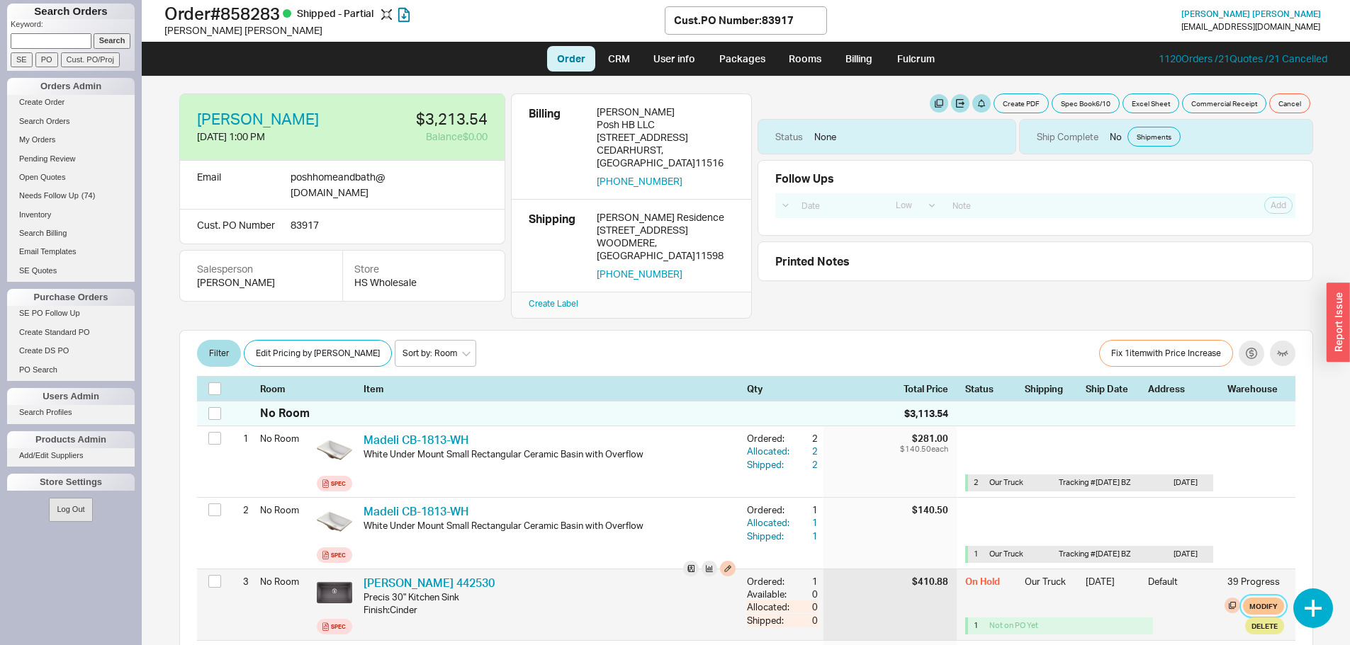
click at [1256, 598] on button "Modify" at bounding box center [1263, 606] width 41 height 17
select select "8"
select select "3"
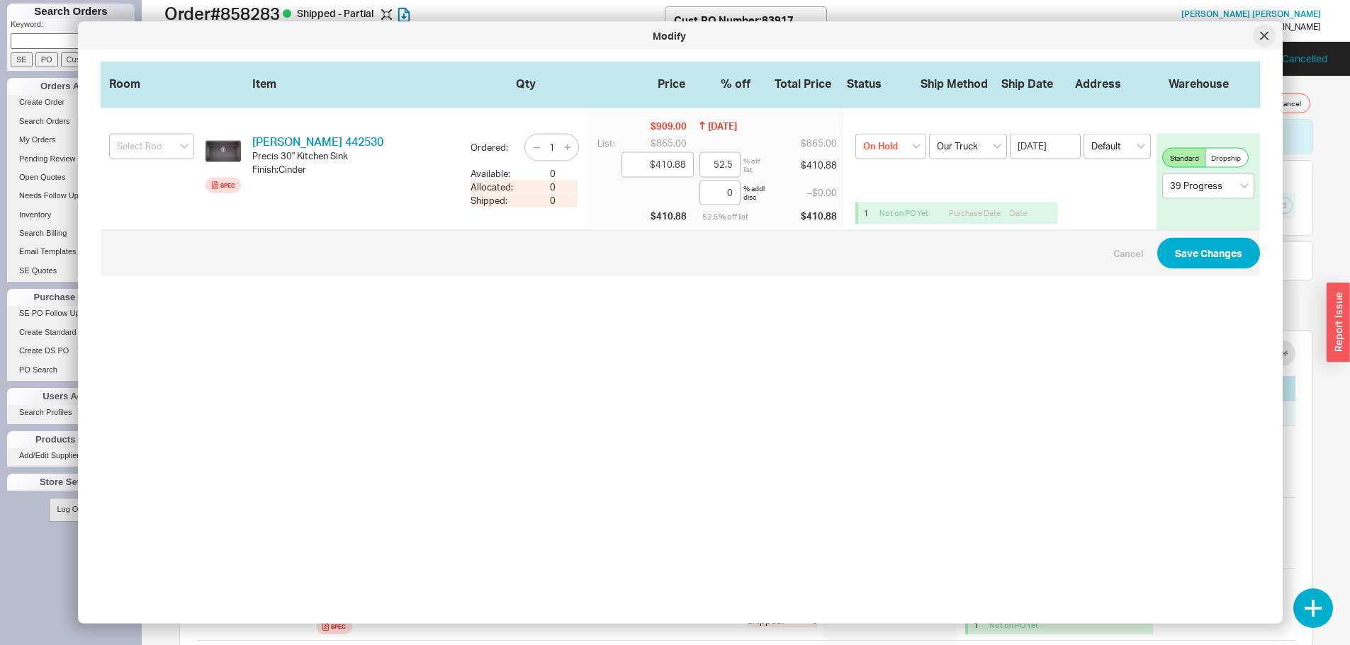
click at [1257, 39] on div at bounding box center [1264, 36] width 23 height 23
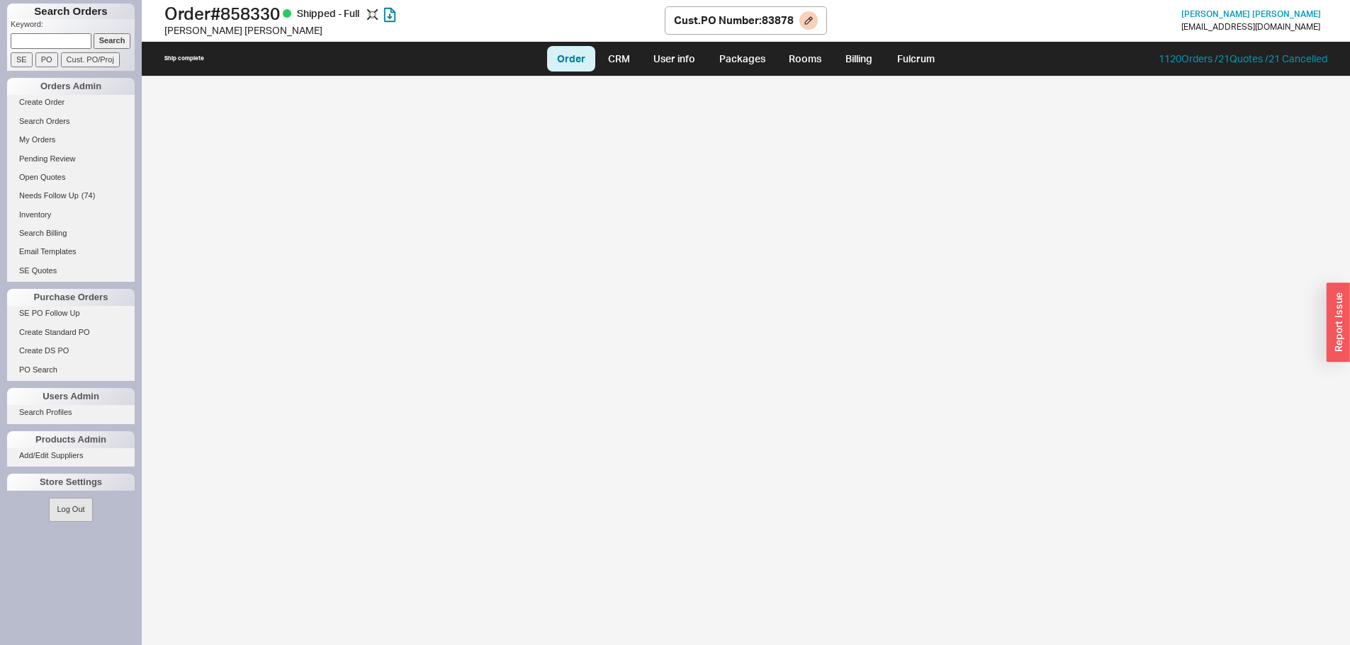
select select "LOW"
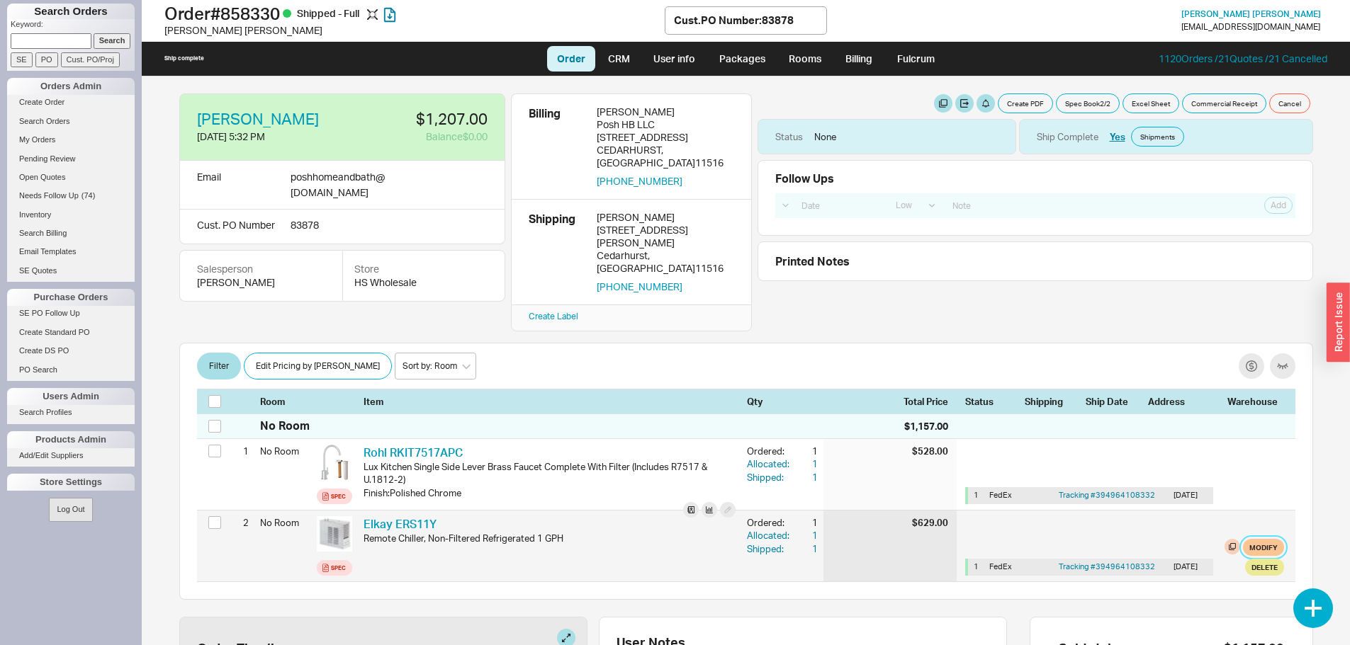
click at [1256, 539] on button "Modify" at bounding box center [1263, 547] width 41 height 17
select select "1"
select select "3"
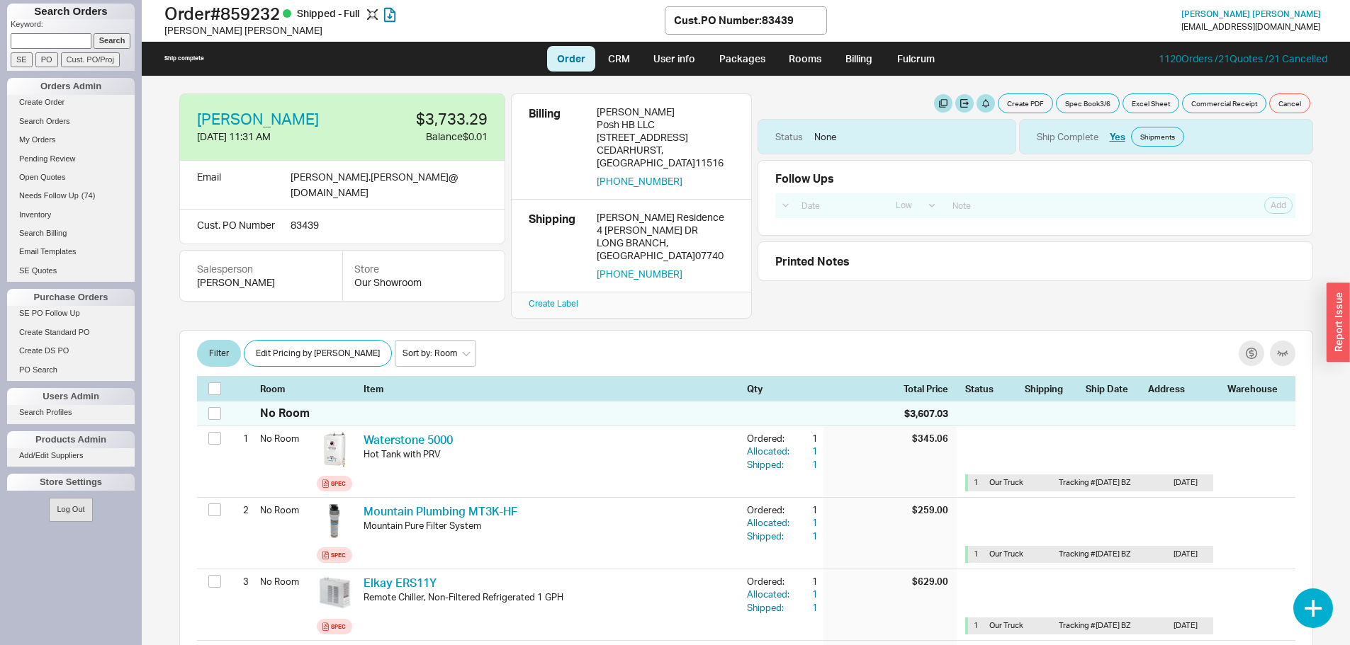
select select "LOW"
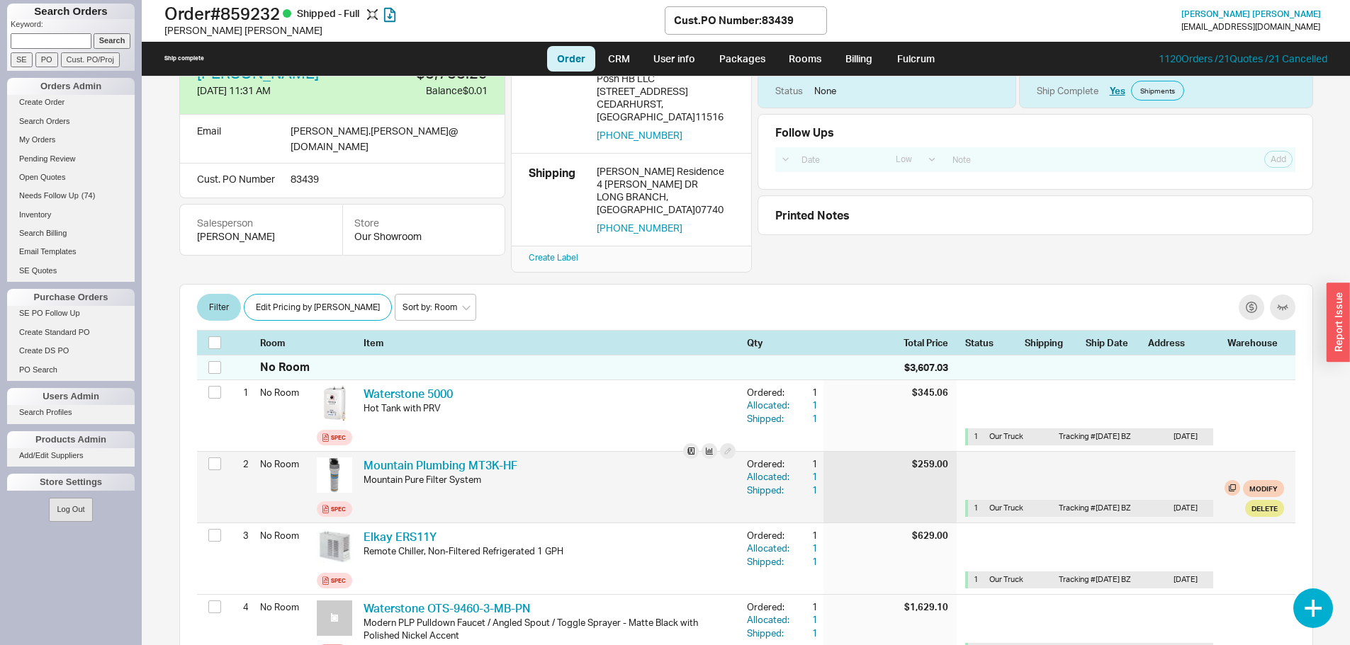
scroll to position [71, 0]
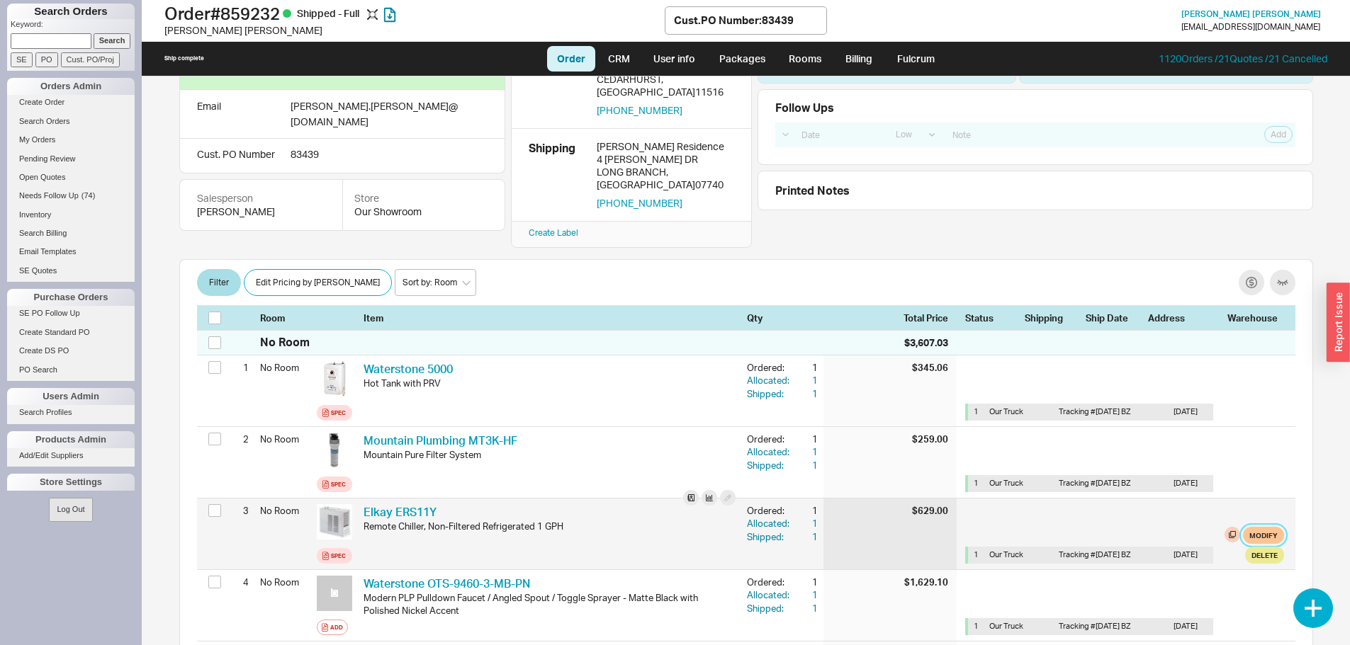
click at [1255, 527] on button "Modify" at bounding box center [1263, 535] width 41 height 17
select select "8"
select select "3"
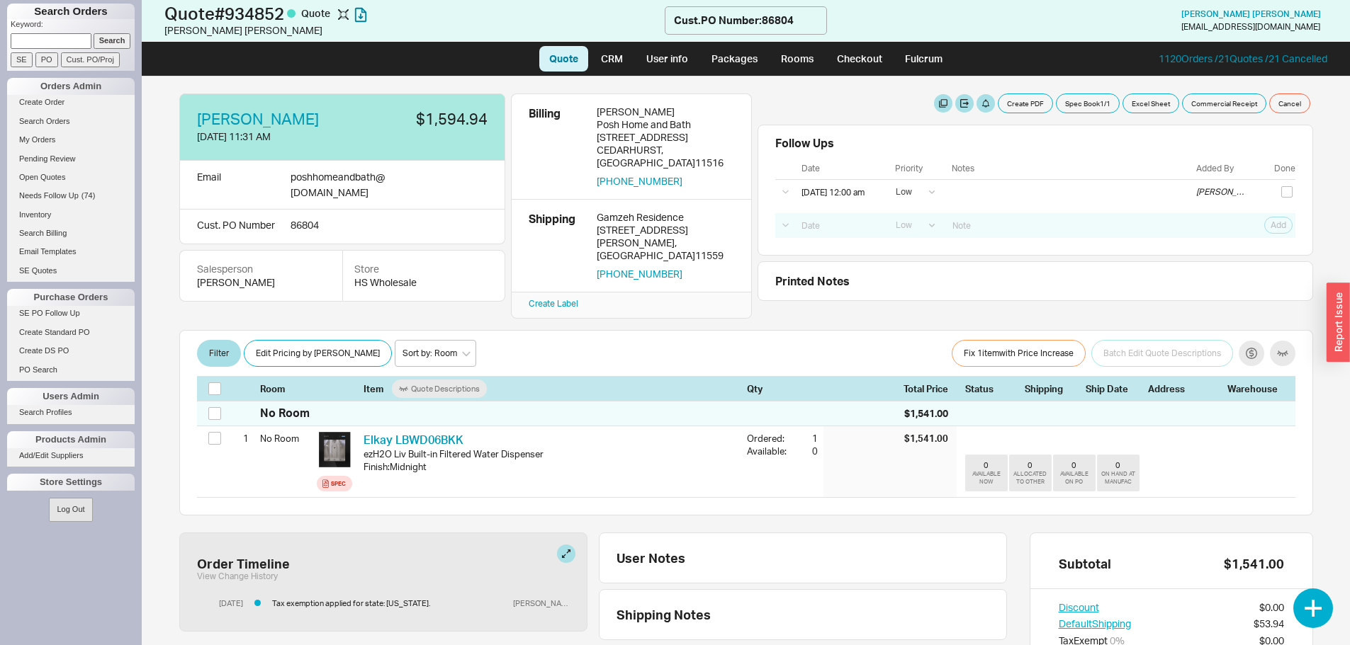
select select "LOW"
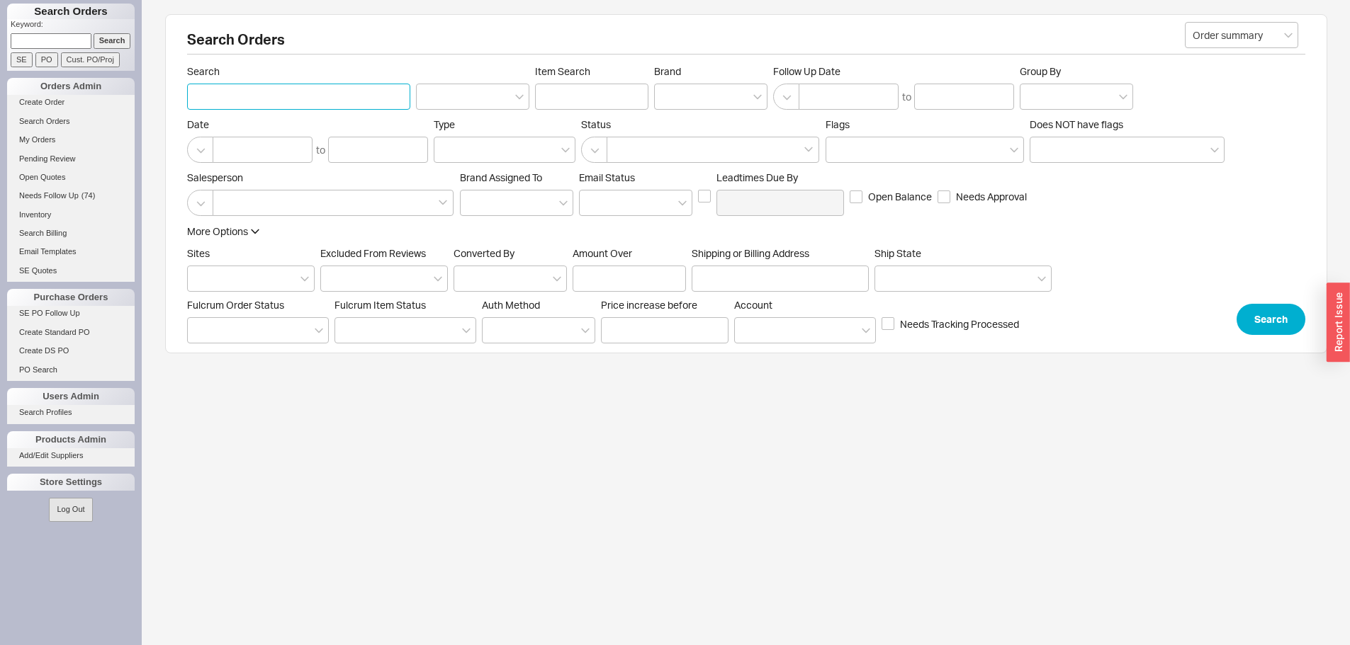
paste input "934852"
type input "934852"
click at [1276, 333] on button "Search" at bounding box center [1270, 319] width 69 height 31
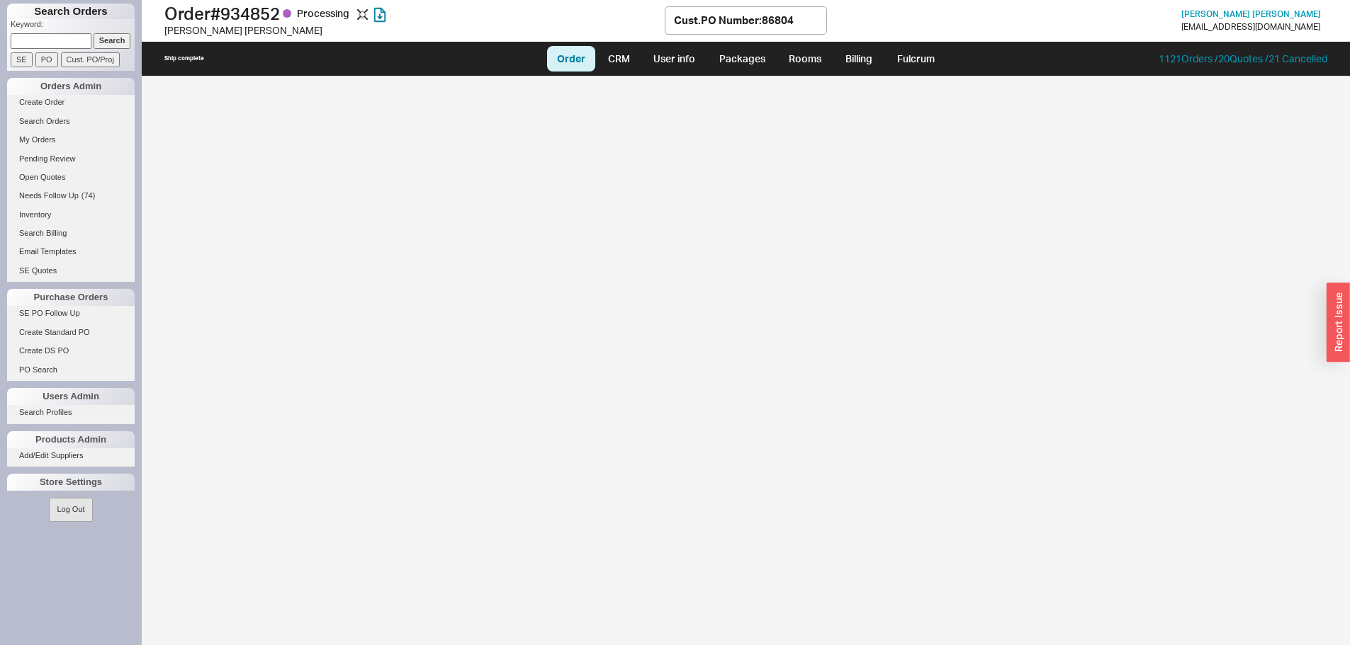
select select "LOW"
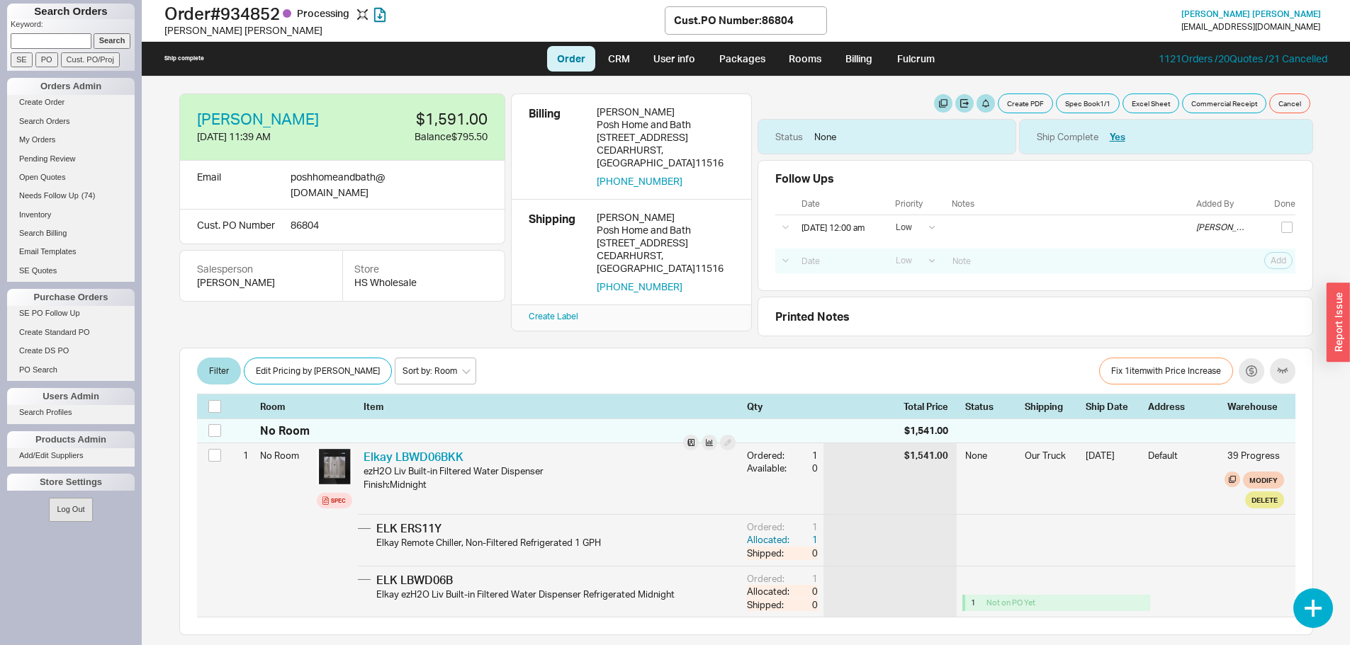
scroll to position [71, 0]
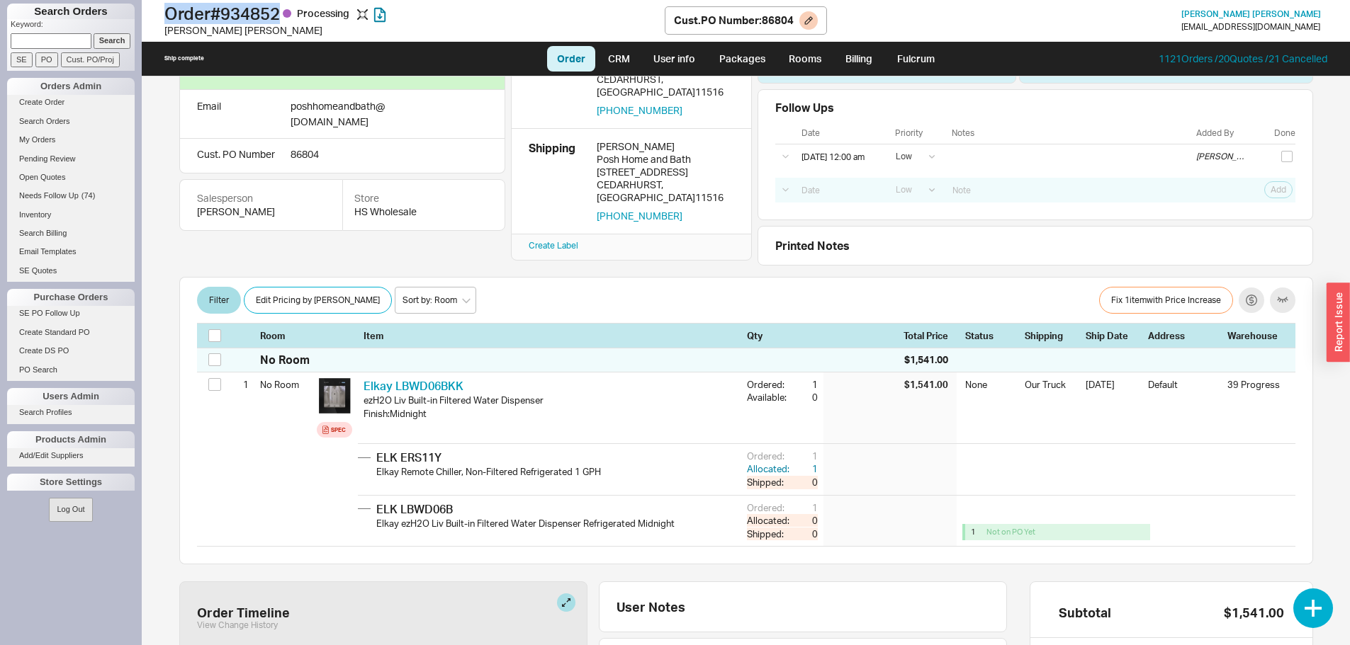
drag, startPoint x: 287, startPoint y: 13, endPoint x: 154, endPoint y: 18, distance: 133.3
click at [154, 18] on div "Order # 934852 Processing Ely Pasternak Cust. PO Number : 86804 Ely Pasternak p…" at bounding box center [746, 21] width 1208 height 42
copy h1 "Order # 934852"
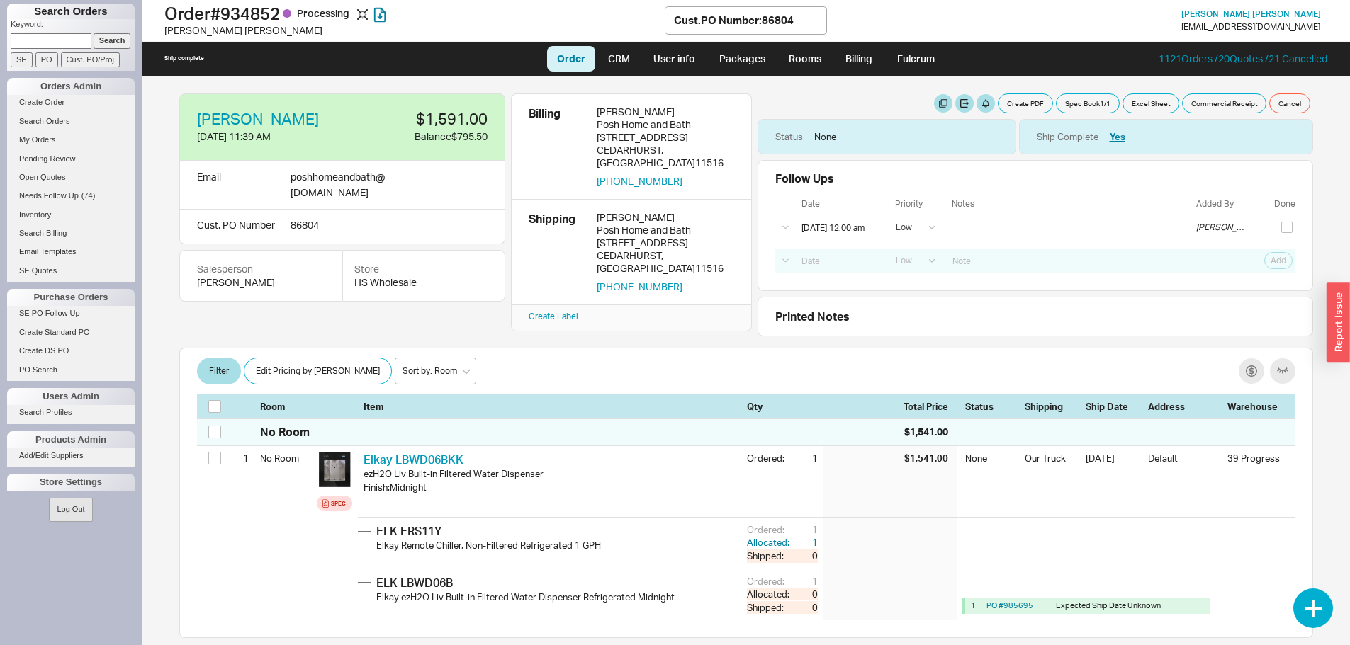
select select "LOW"
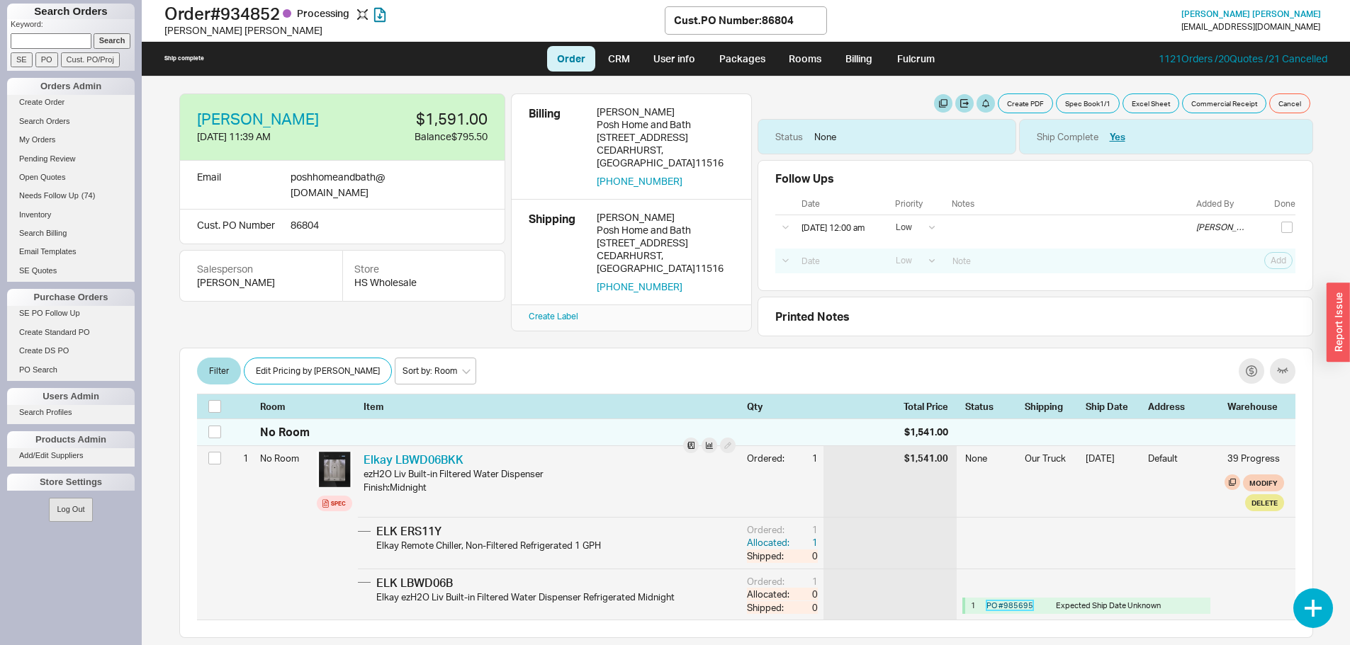
click at [1012, 606] on link "PO # 985695" at bounding box center [1009, 606] width 47 height 10
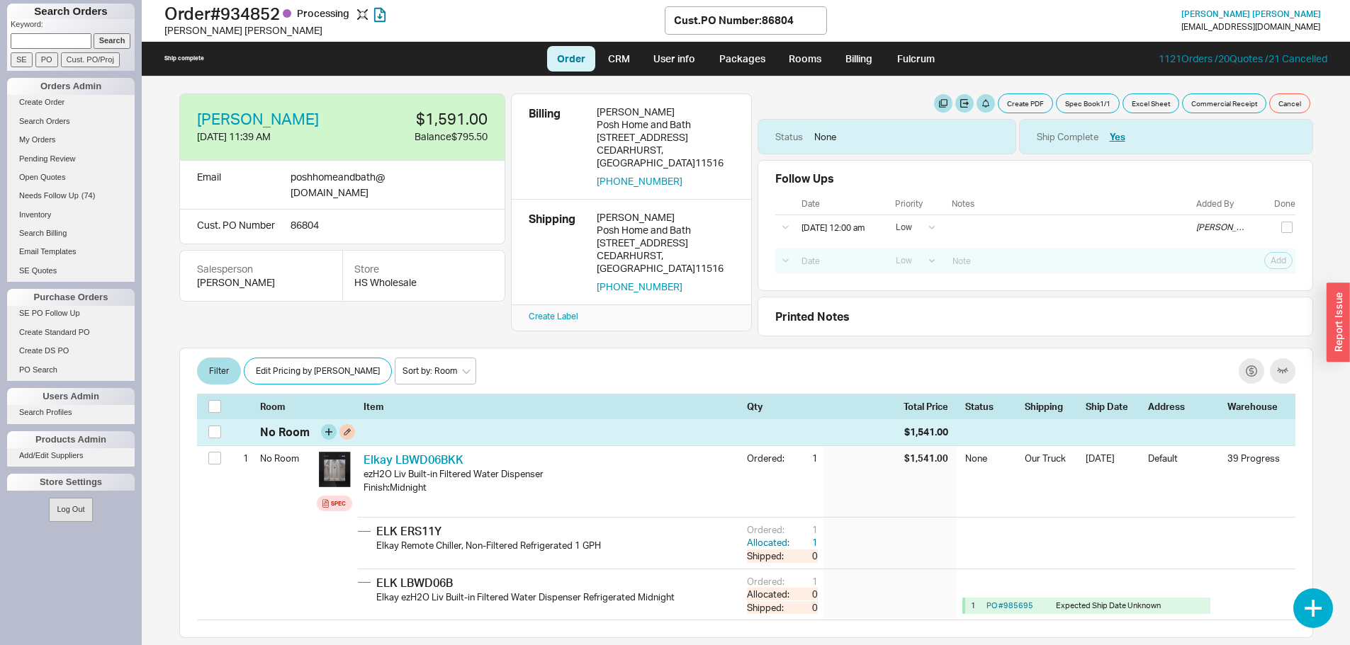
click at [441, 429] on div "No Room" at bounding box center [500, 432] width 481 height 16
